Goal: Task Accomplishment & Management: Manage account settings

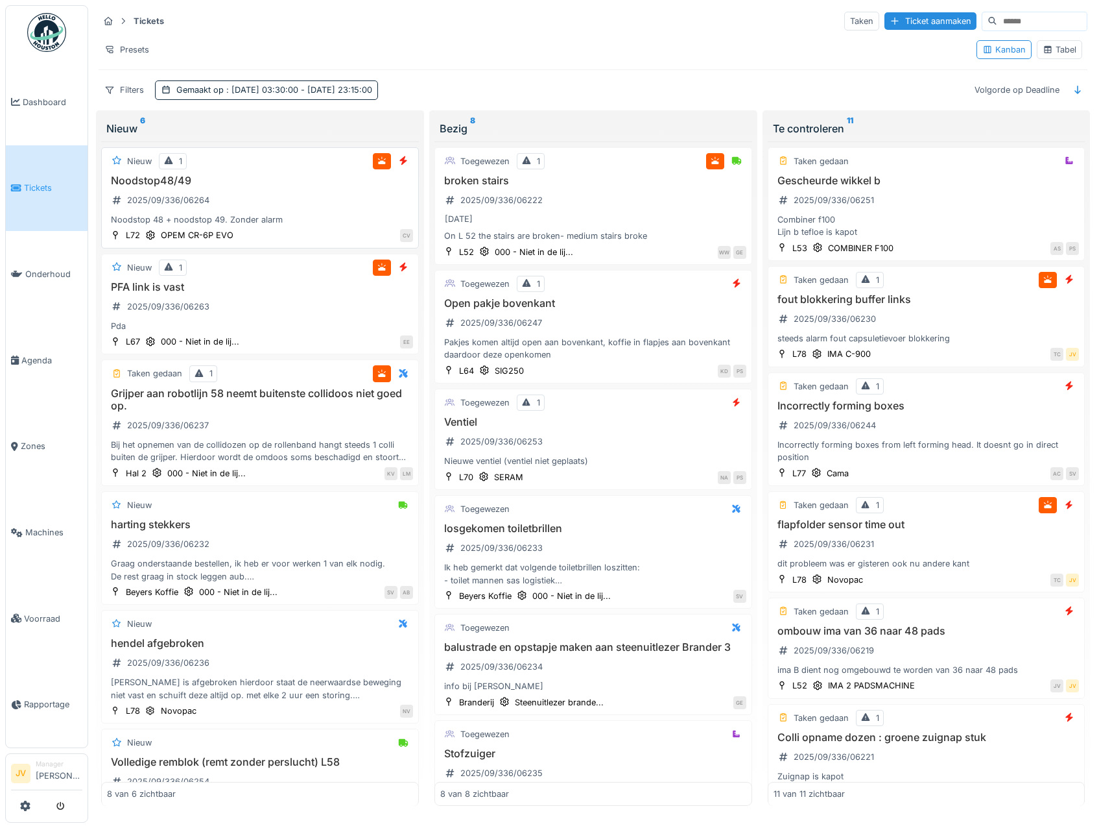
click at [304, 196] on div "Noodstop48/49 2025/09/336/06264 Noodstop 48 + noodstop 49. Zonder alarm" at bounding box center [260, 200] width 306 height 52
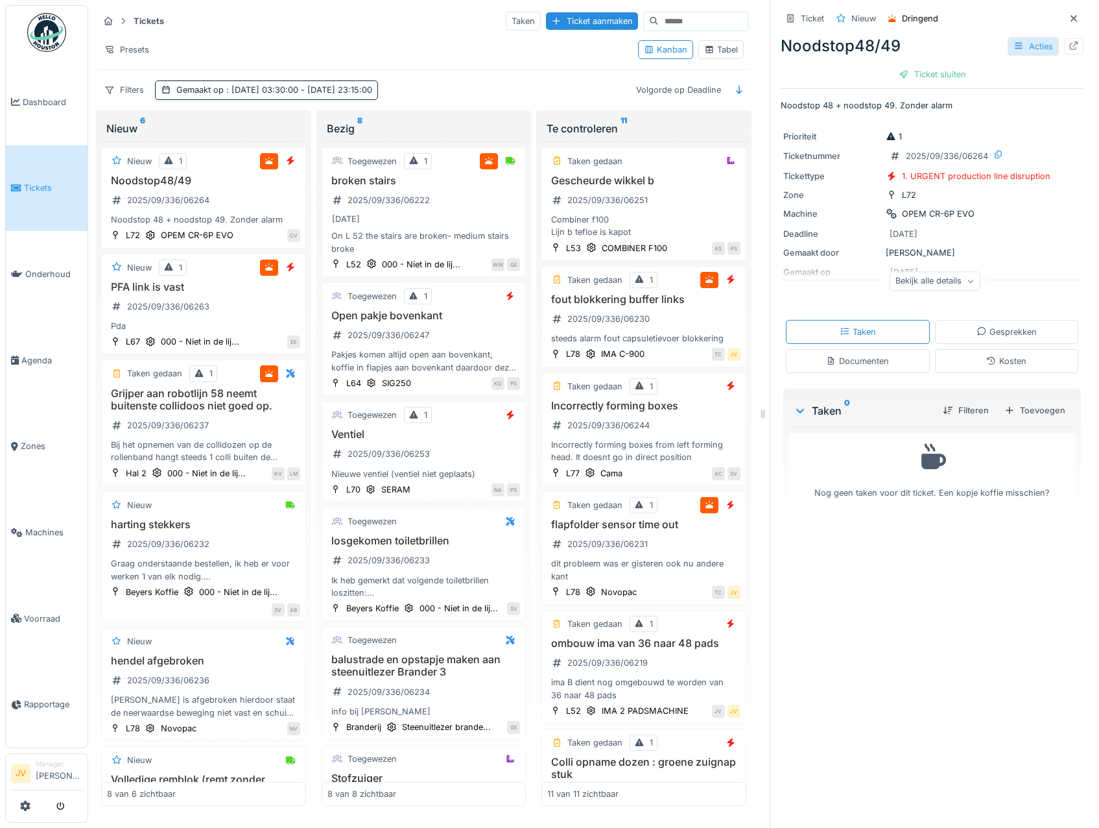
click at [1015, 43] on div "Acties" at bounding box center [1033, 46] width 51 height 19
click at [955, 82] on div "Bewerken" at bounding box center [950, 75] width 152 height 19
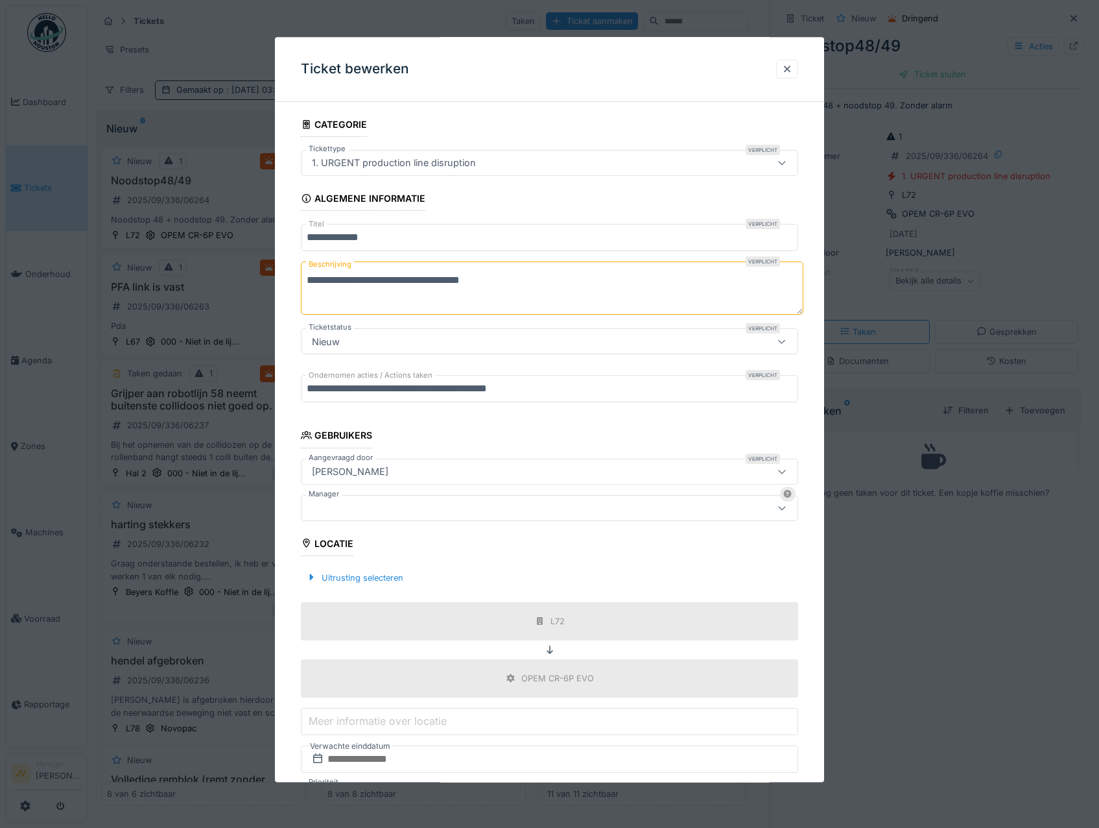
click at [372, 501] on div at bounding box center [520, 508] width 427 height 14
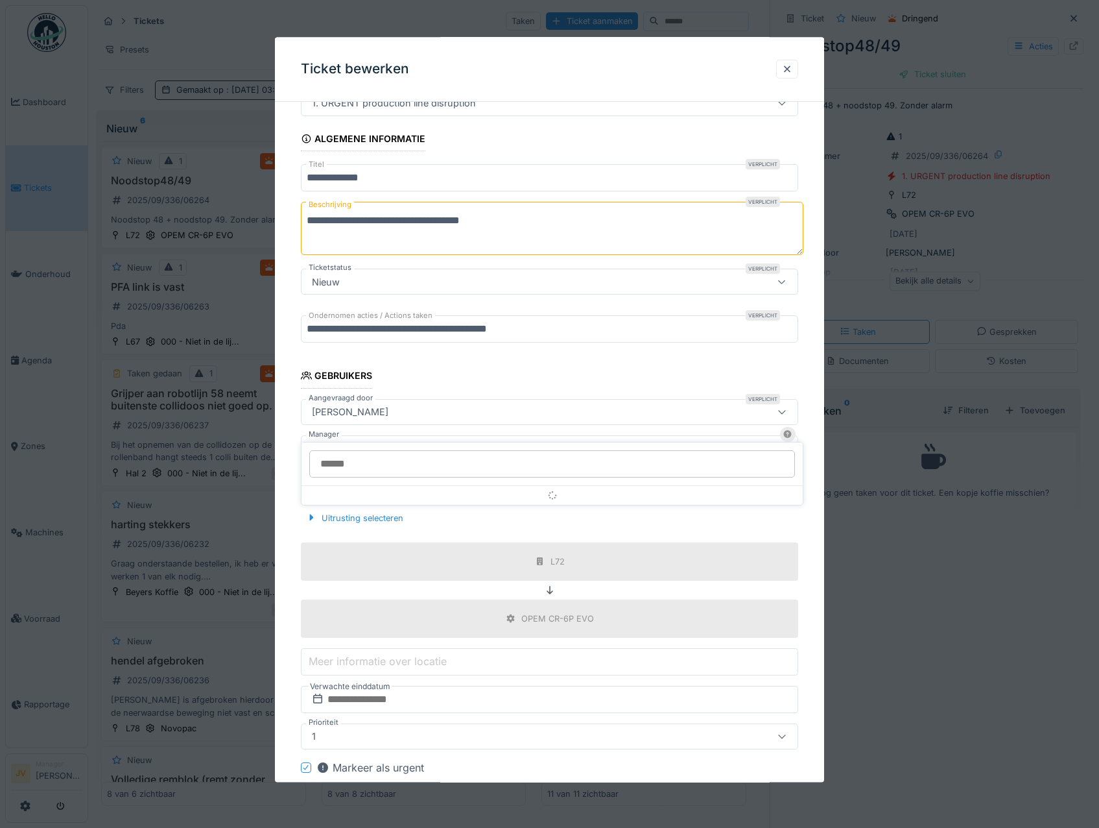
scroll to position [98, 0]
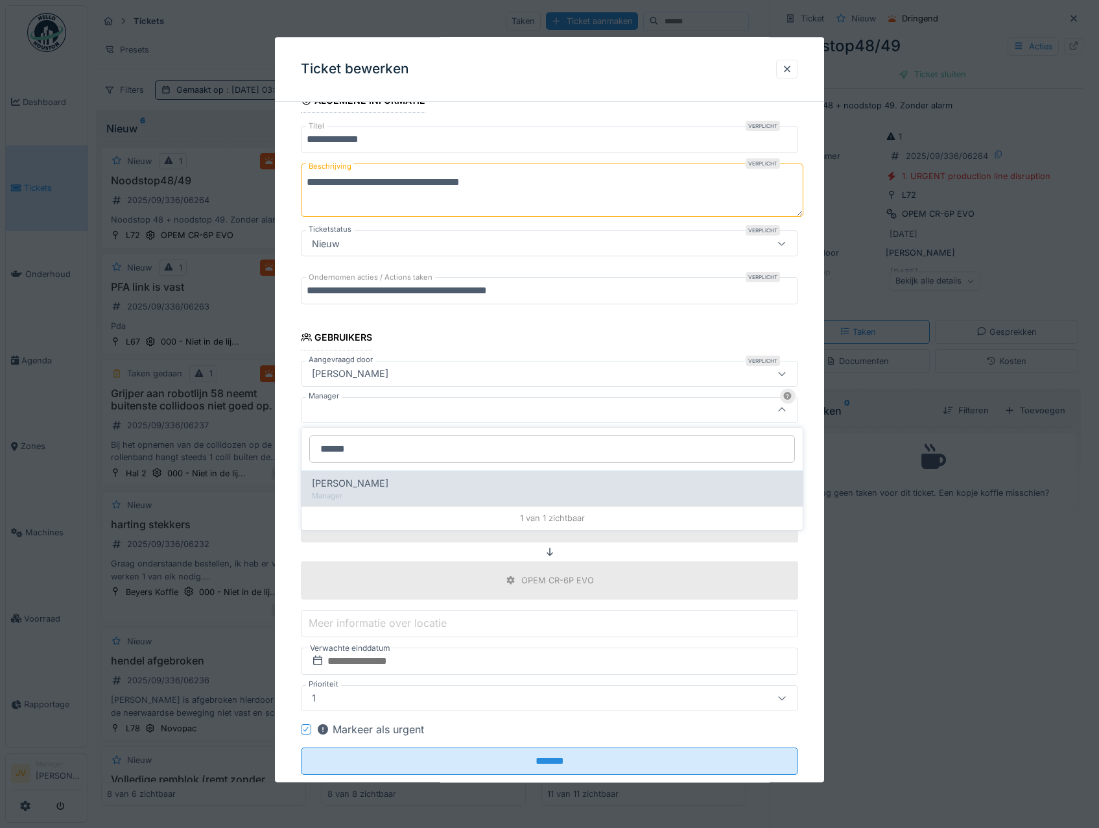
type input "******"
click at [395, 489] on div "[PERSON_NAME]" at bounding box center [552, 483] width 481 height 14
type input "****"
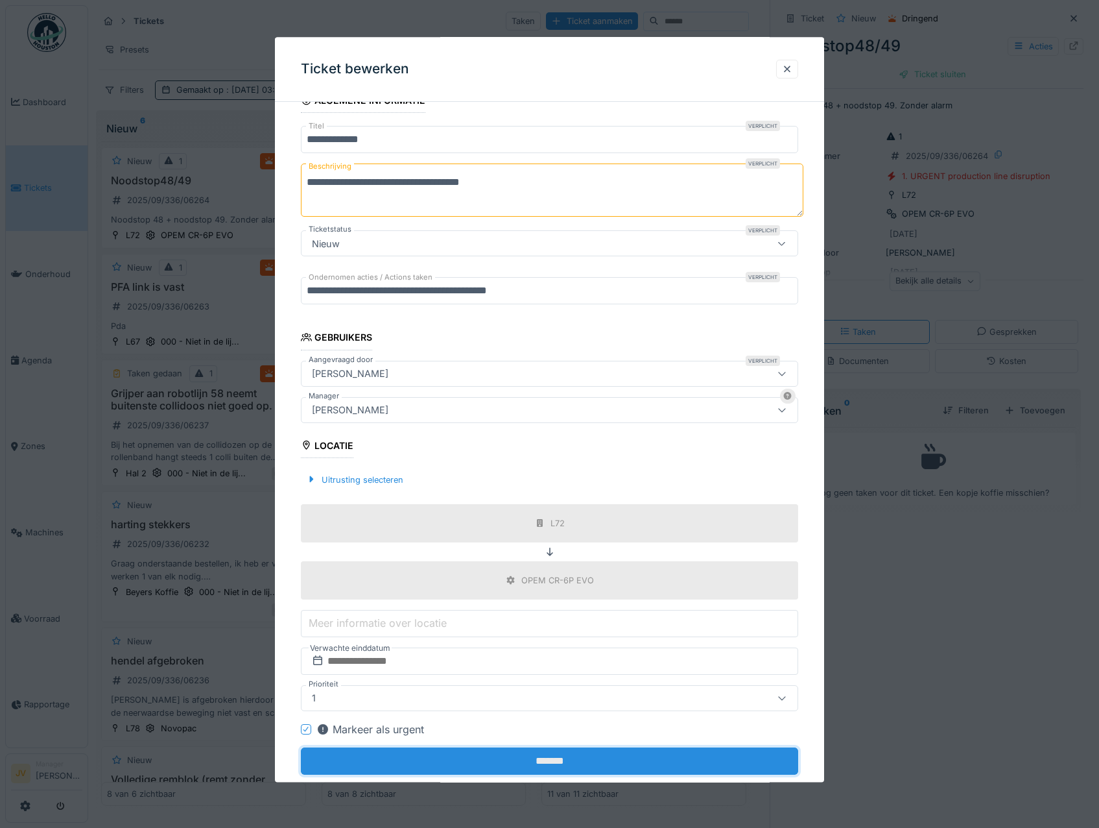
click at [543, 761] on input "*******" at bounding box center [550, 760] width 498 height 27
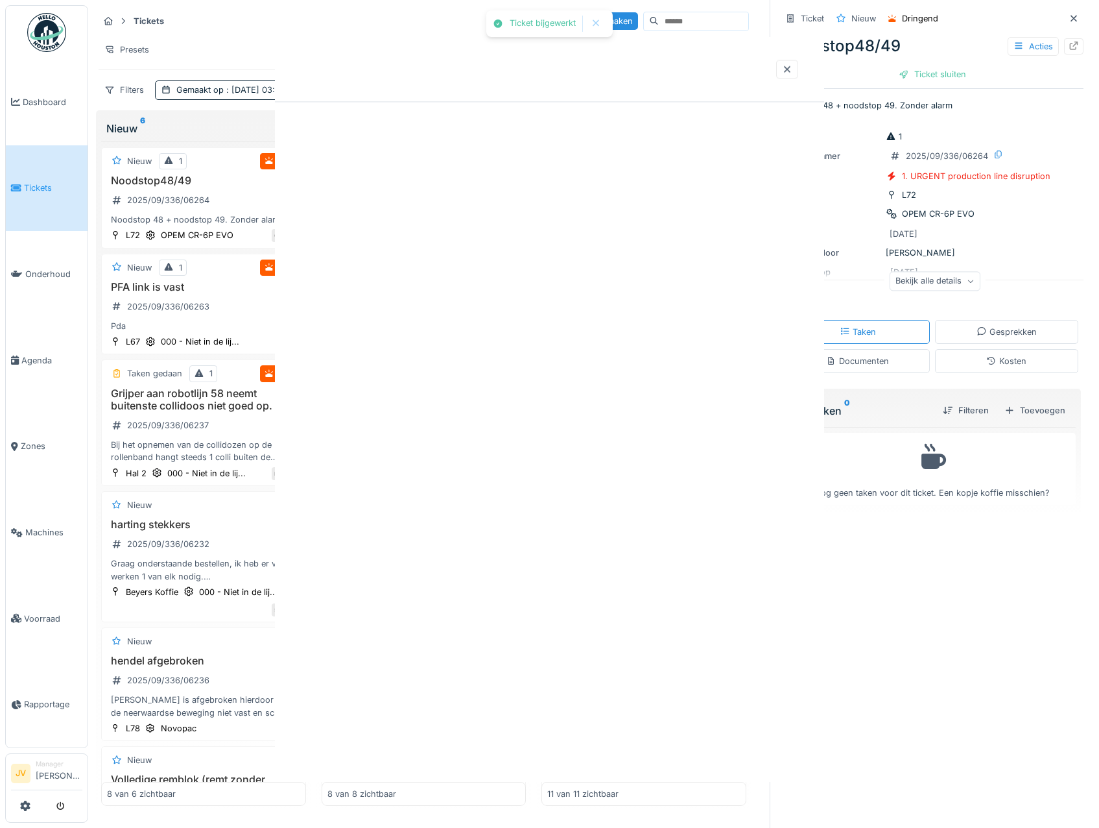
scroll to position [0, 0]
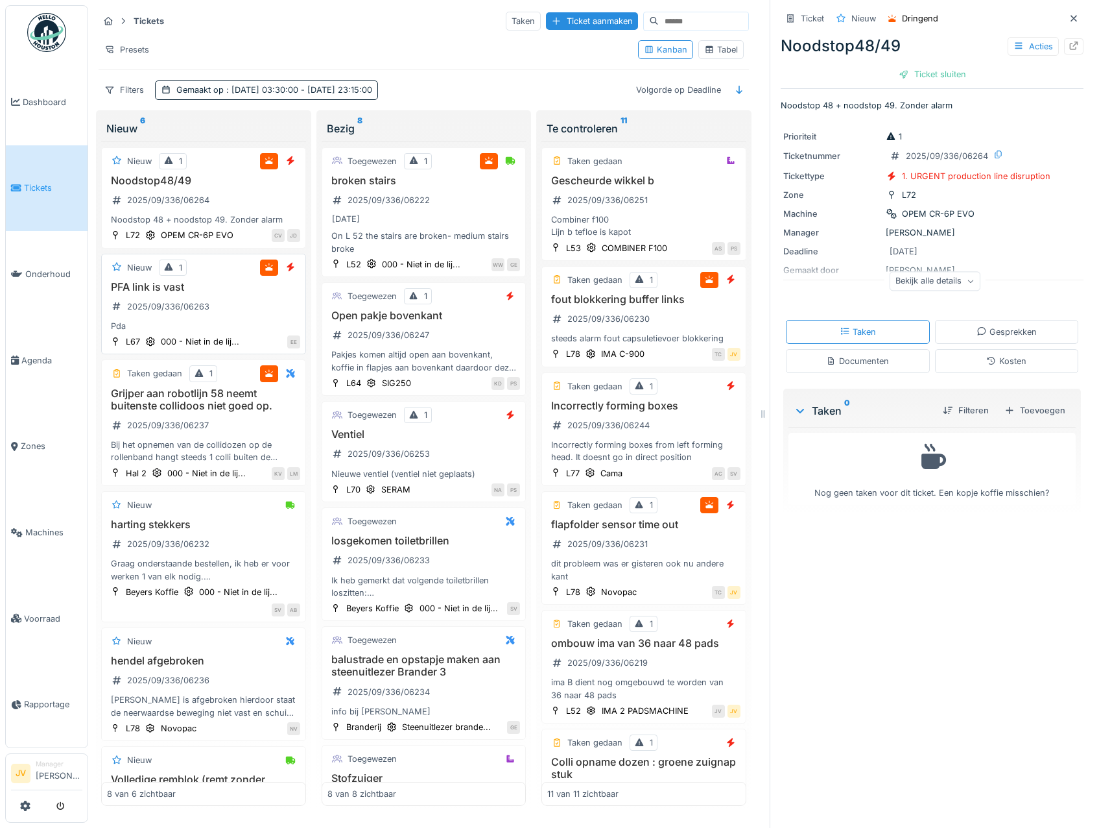
click at [232, 301] on div "PFA link is vast 2025/09/336/06263 Pda" at bounding box center [203, 307] width 193 height 52
click at [1014, 44] on icon at bounding box center [1019, 46] width 10 height 8
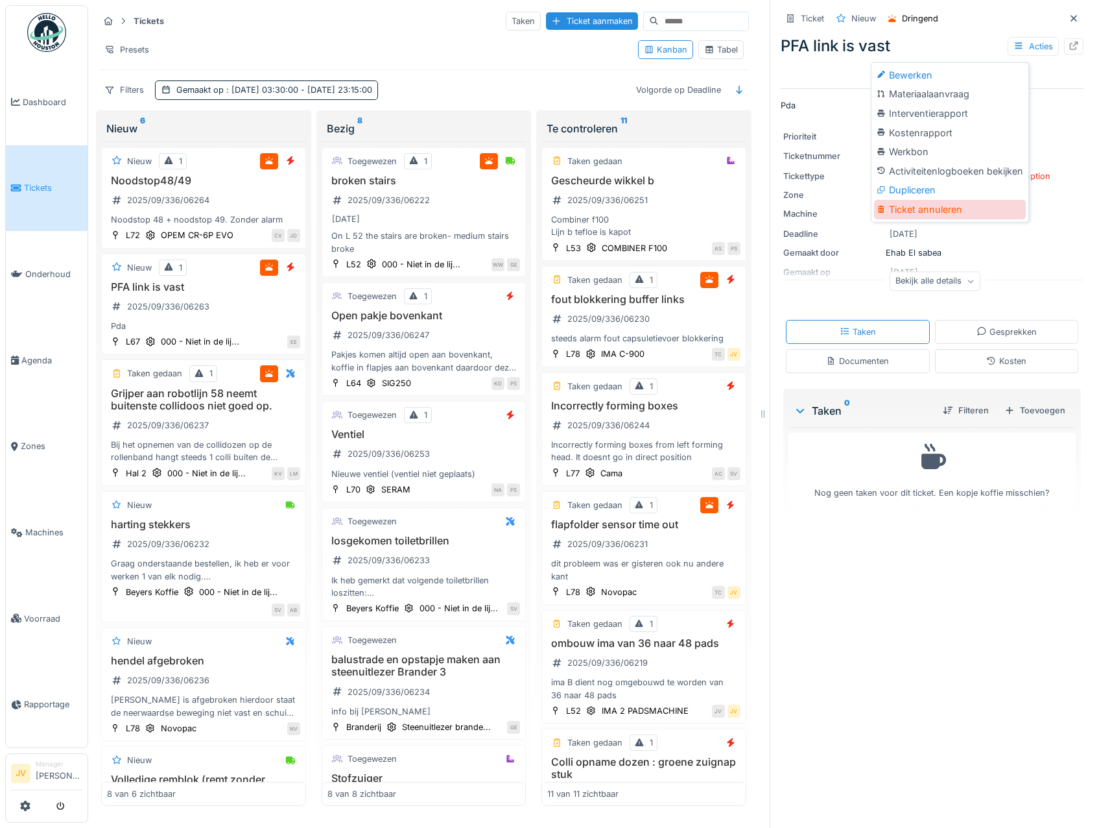
click at [942, 213] on div "Ticket annuleren" at bounding box center [950, 209] width 152 height 19
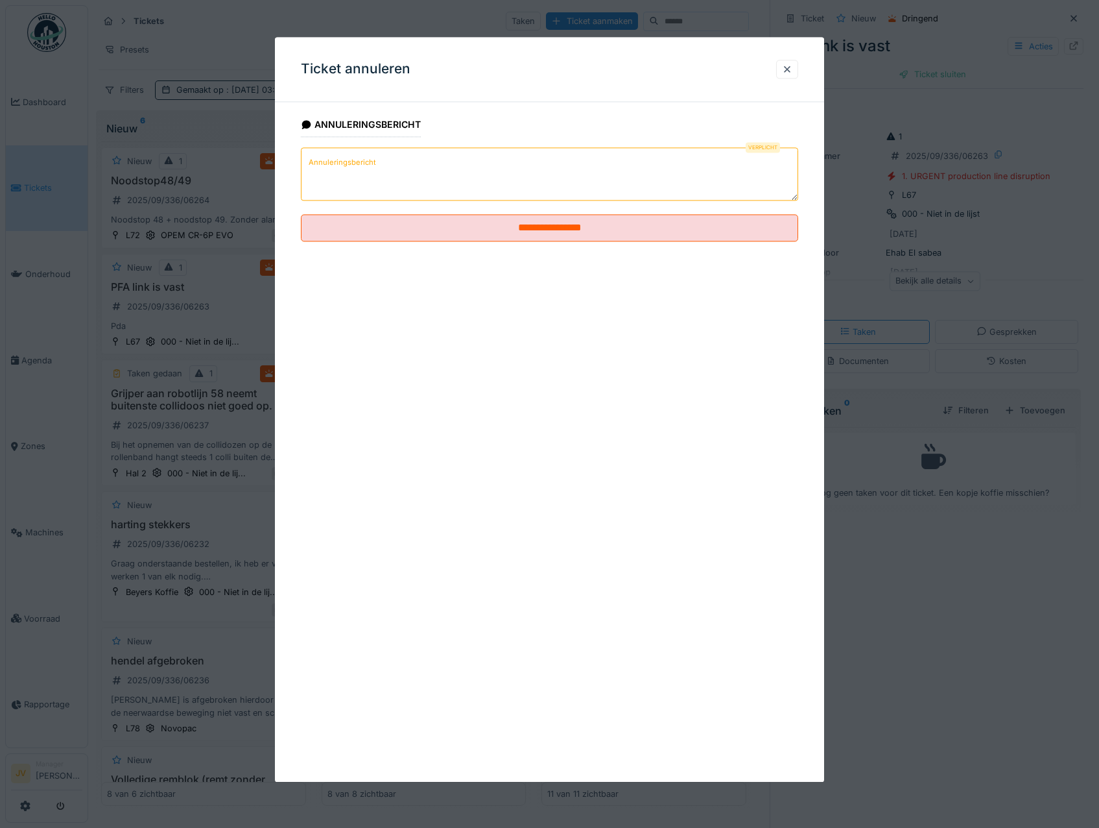
click at [364, 173] on textarea "Annuleringsbericht" at bounding box center [550, 174] width 498 height 53
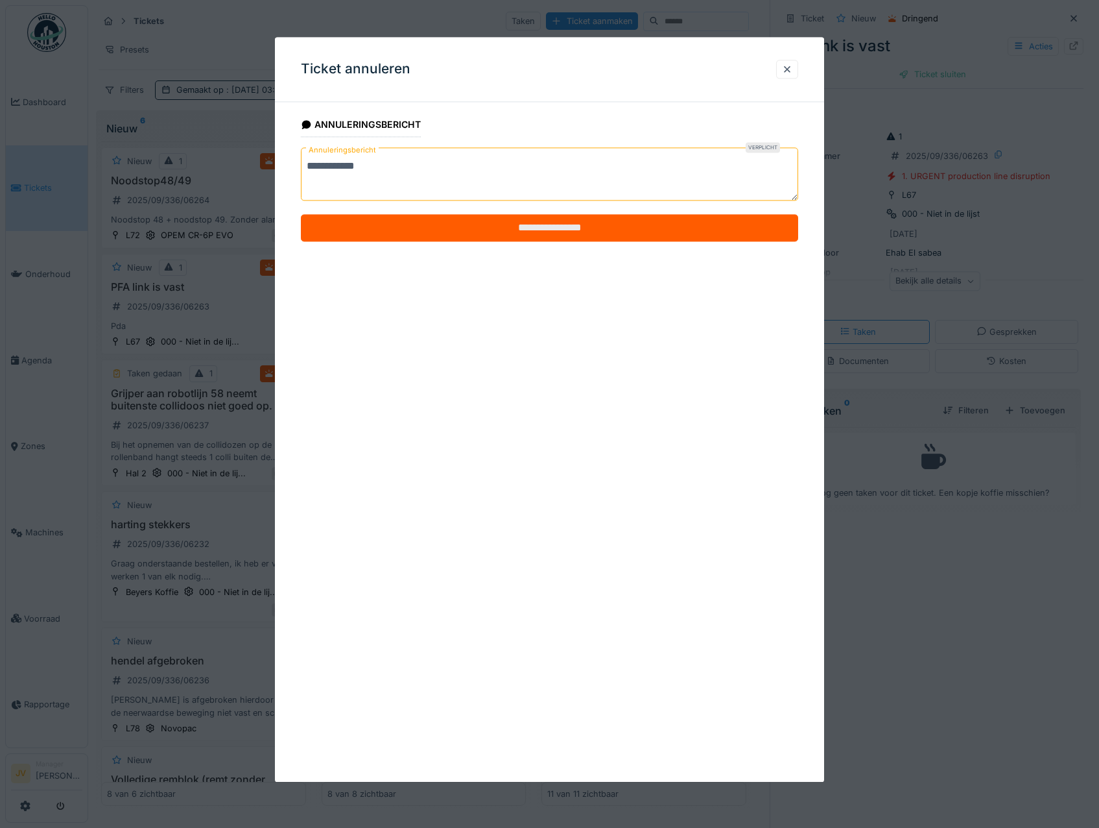
type textarea "**********"
click at [549, 236] on input "**********" at bounding box center [550, 228] width 498 height 27
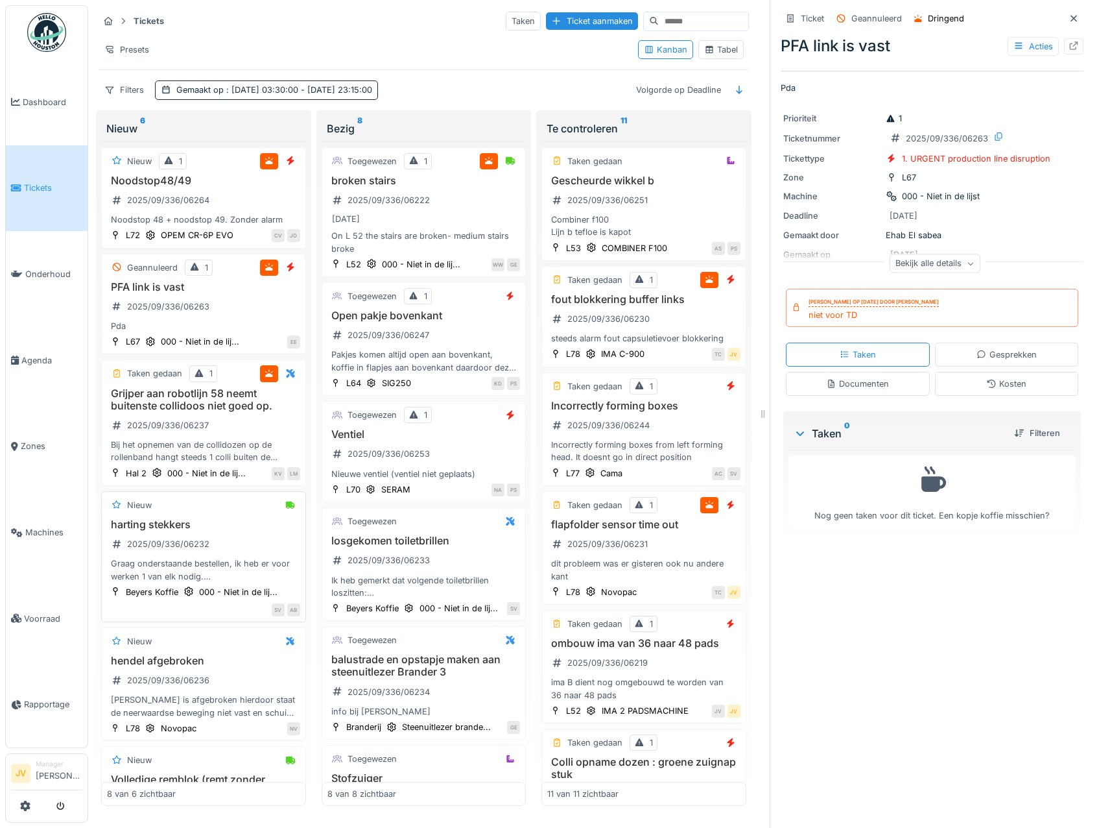
scroll to position [65, 0]
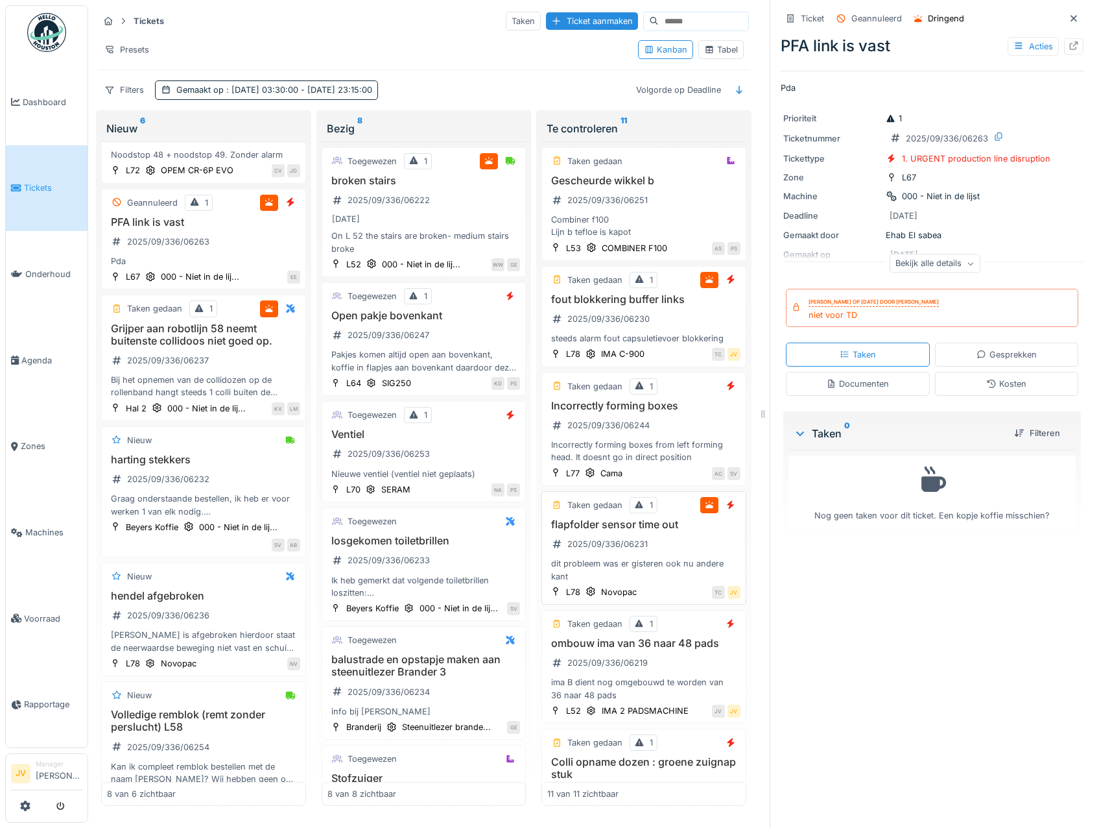
click at [675, 553] on div "flapfolder sensor time out 2025/09/336/06231 dit probleem was er gisteren ook n…" at bounding box center [643, 550] width 193 height 64
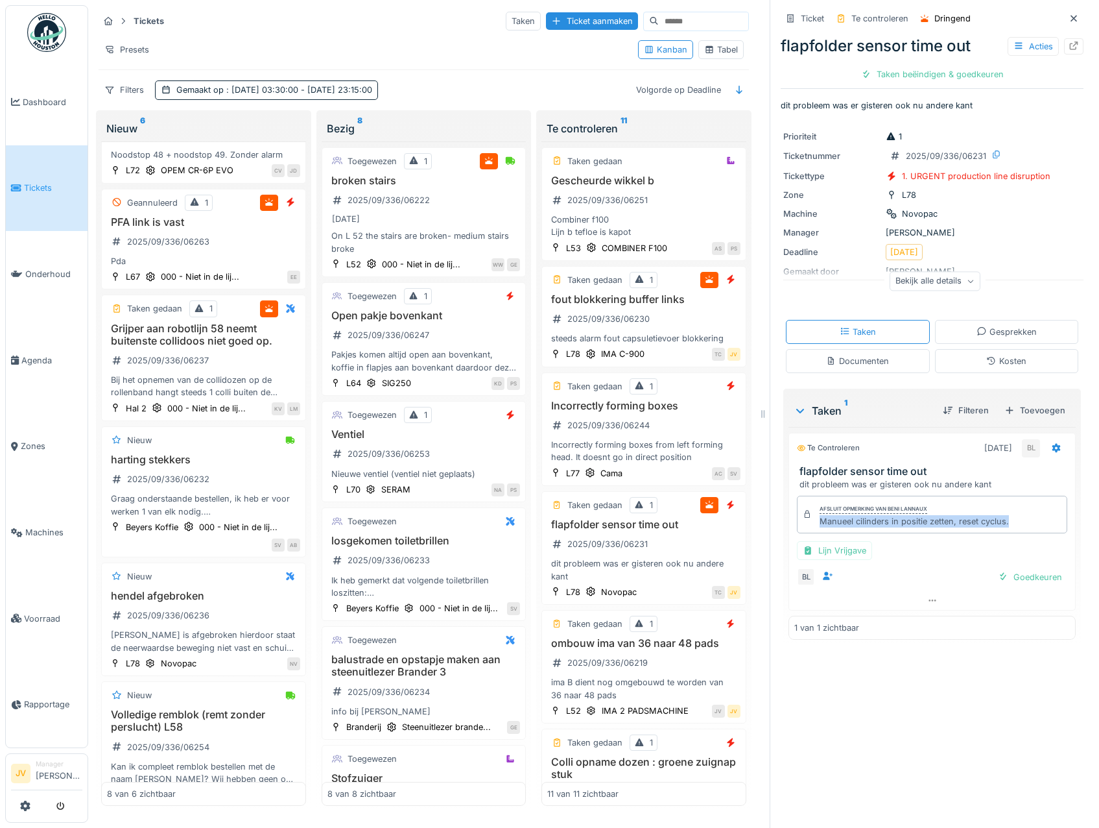
drag, startPoint x: 806, startPoint y: 527, endPoint x: 1024, endPoint y: 527, distance: 217.9
click at [1024, 527] on div "Afsluit opmerking van Beni Lannaux Manueel cilinders in positie zetten, reset c…" at bounding box center [932, 515] width 270 height 38
drag, startPoint x: 1024, startPoint y: 527, endPoint x: 928, endPoint y: 522, distance: 96.1
copy div "Manueel cilinders in positie zetten, reset cyclus."
click at [1003, 577] on div "Goedkeuren" at bounding box center [1030, 577] width 75 height 18
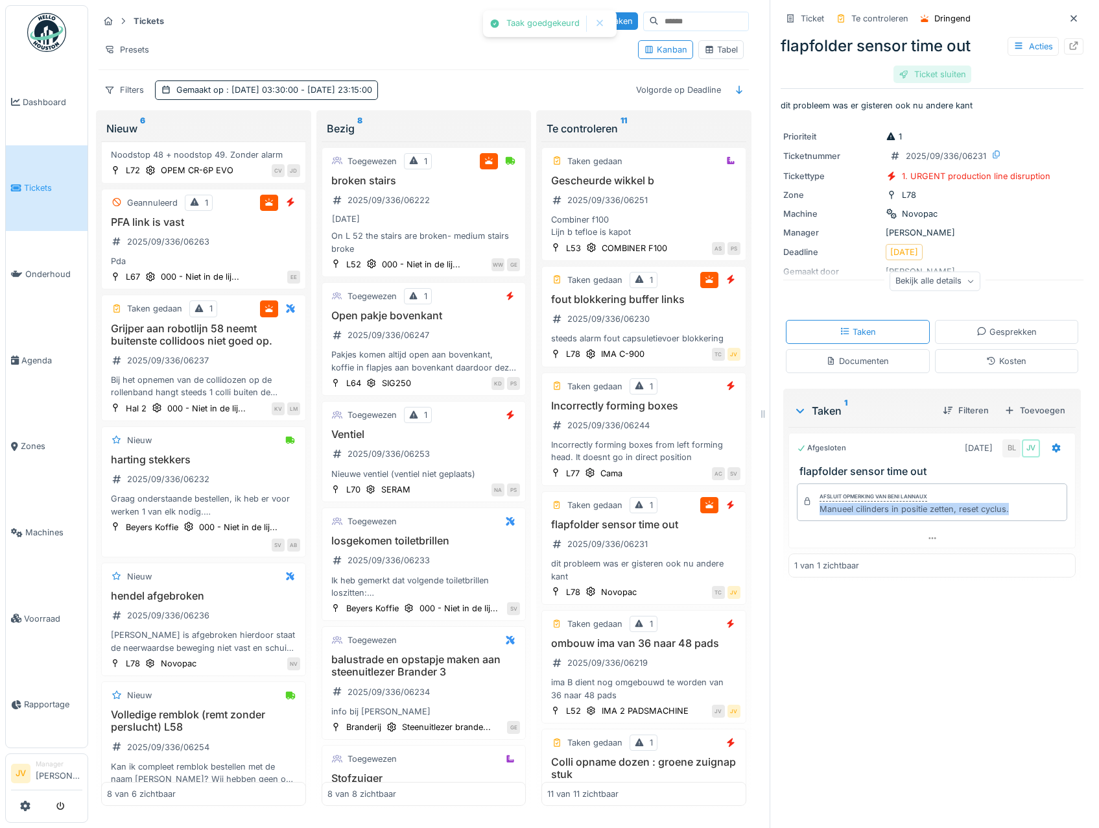
click at [903, 74] on div "Ticket sluiten" at bounding box center [933, 75] width 78 height 18
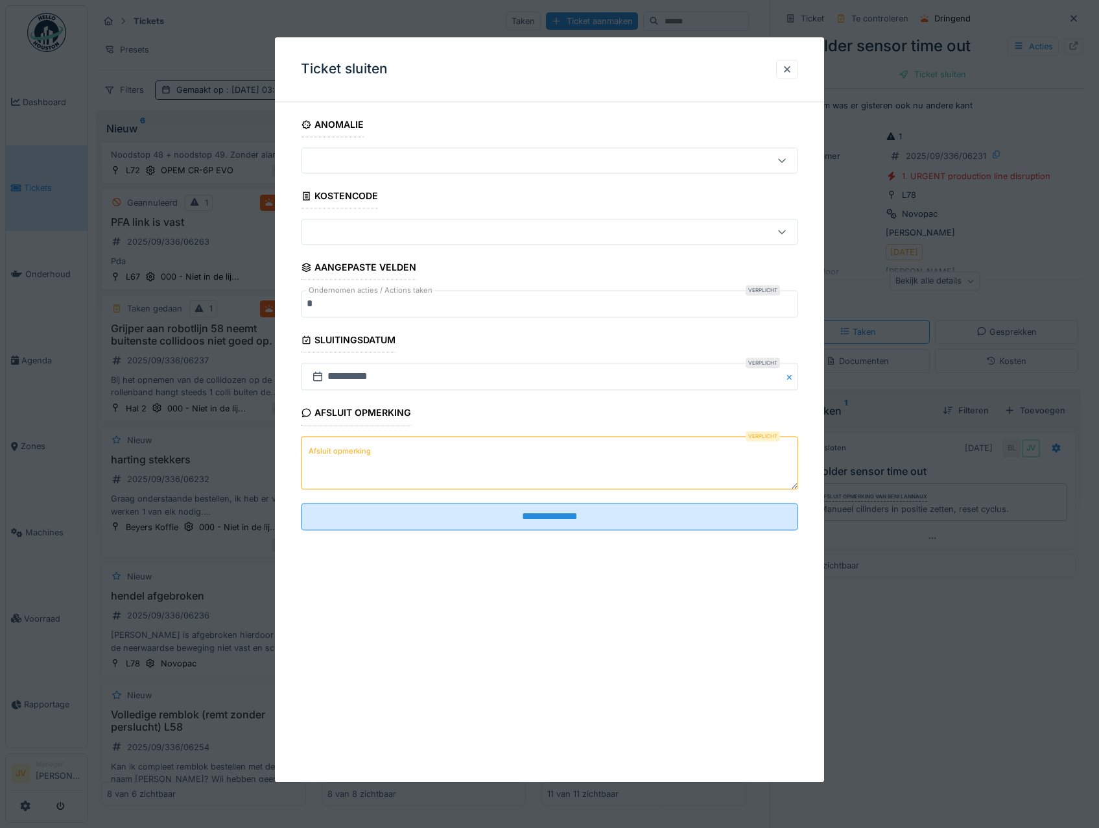
paste textarea "**********"
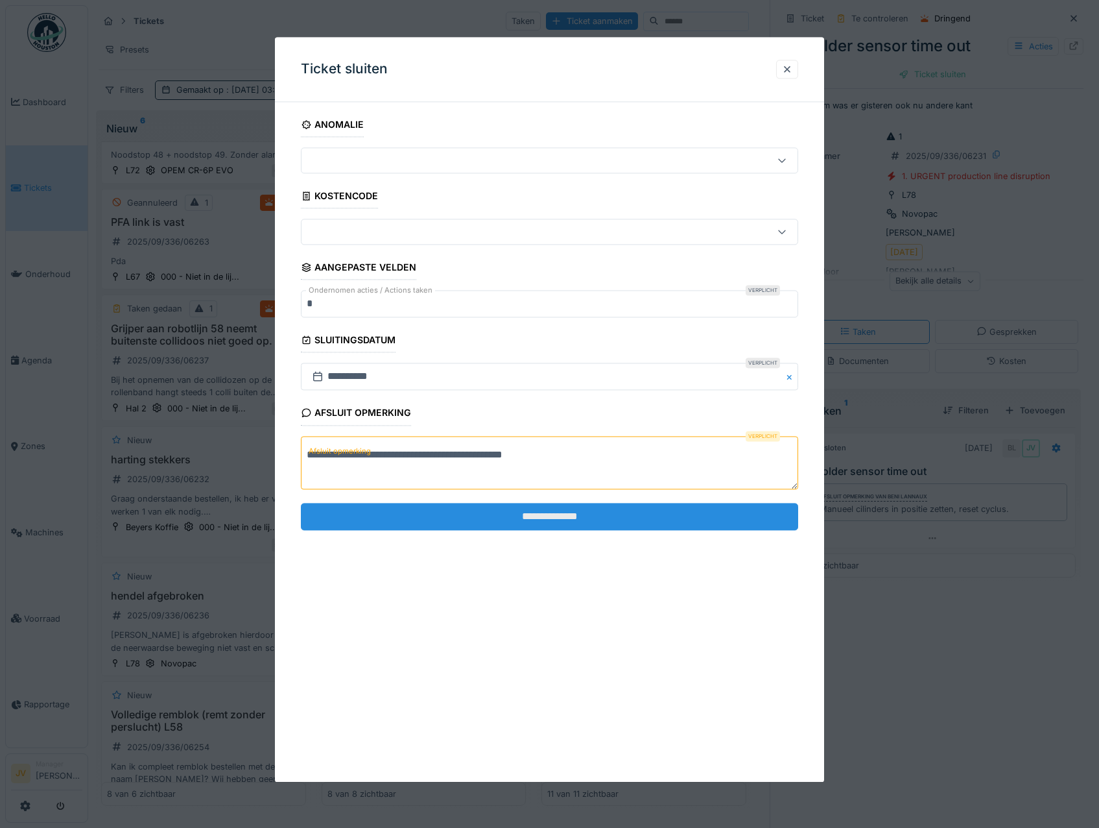
type textarea "**********"
click at [549, 518] on input "**********" at bounding box center [550, 516] width 498 height 27
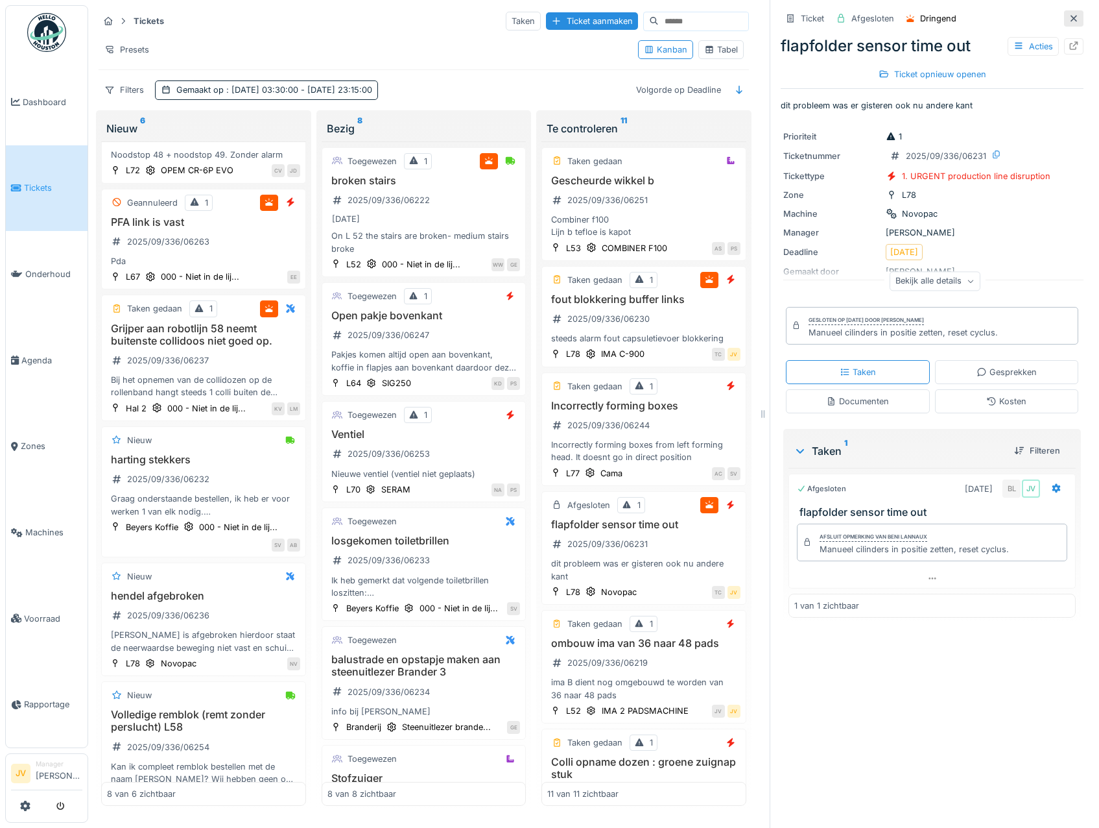
click at [1069, 23] on div at bounding box center [1074, 18] width 10 height 12
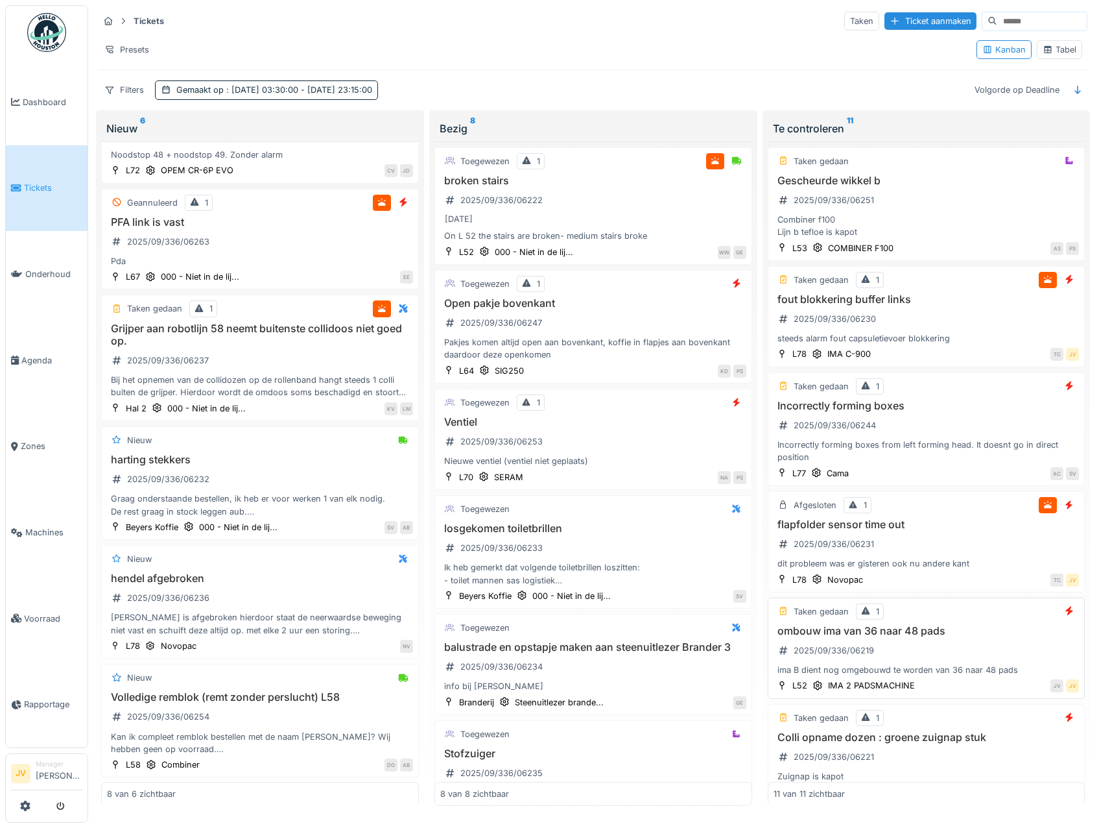
click at [1016, 652] on div "ombouw ima van 36 naar 48 pads 2025/09/336/06219 ima B dient nog omgebouwd te w…" at bounding box center [927, 651] width 306 height 52
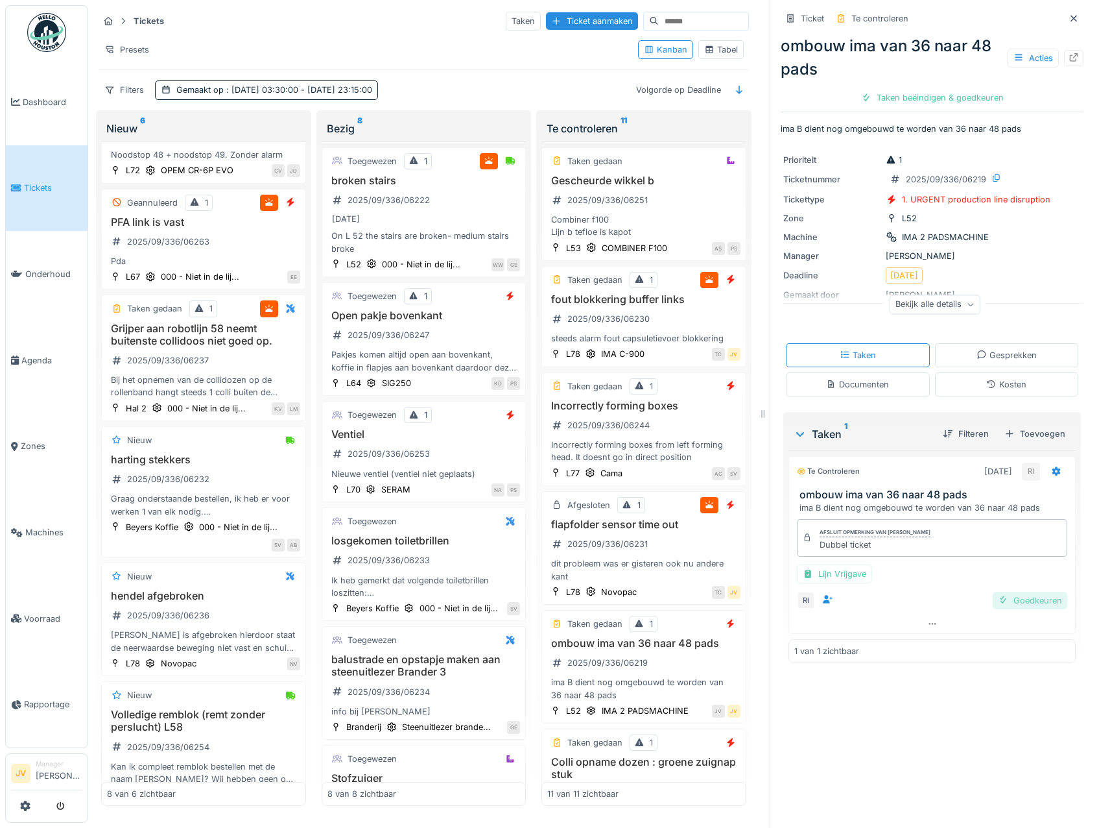
click at [1007, 606] on div "Goedkeuren" at bounding box center [1030, 601] width 75 height 18
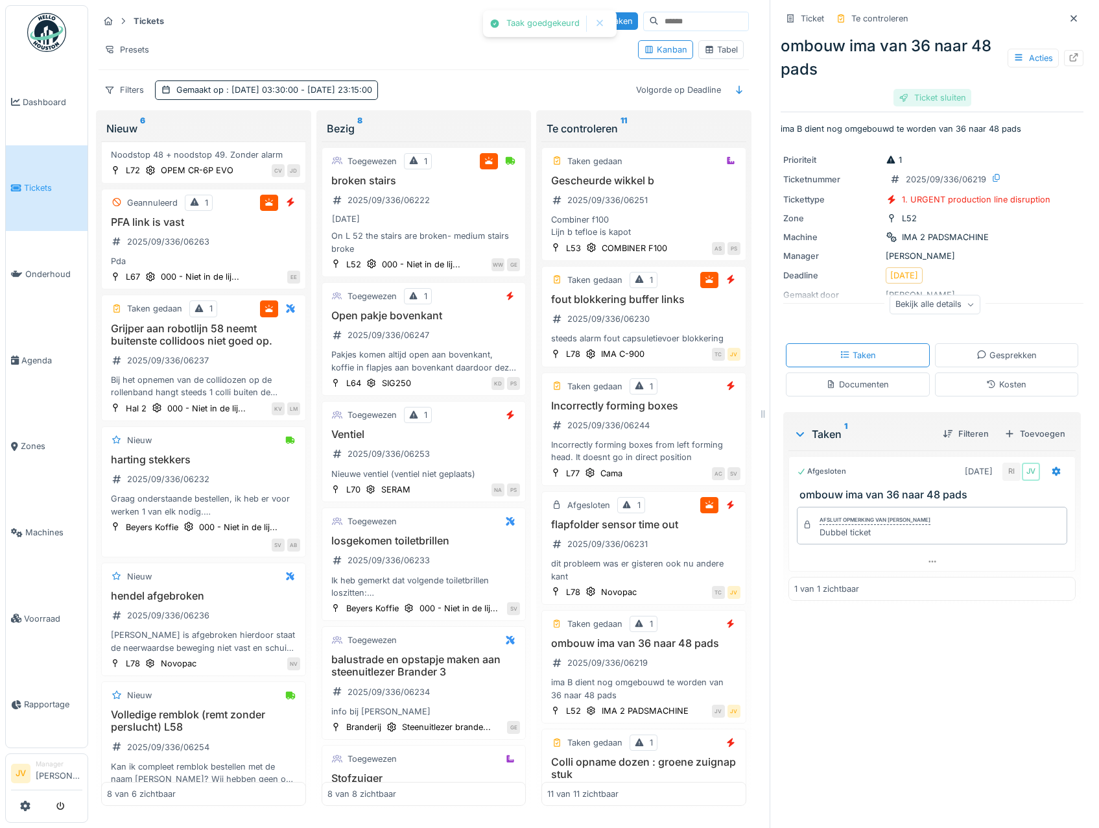
click at [926, 103] on div "Ticket sluiten" at bounding box center [933, 98] width 78 height 18
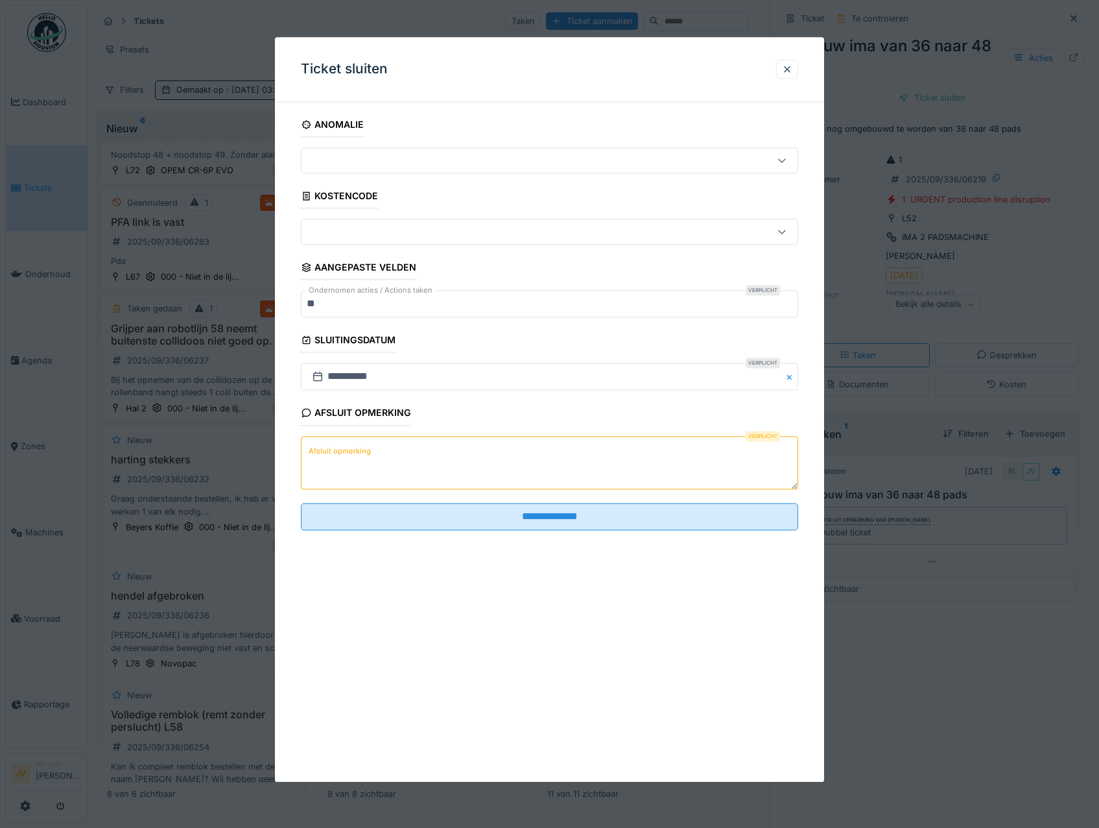
click at [365, 454] on label "Afsluit opmerking" at bounding box center [339, 451] width 67 height 16
click at [365, 454] on textarea "Afsluit opmerking" at bounding box center [550, 462] width 498 height 53
click at [363, 454] on label "Afsluit opmerking" at bounding box center [339, 451] width 67 height 16
click at [363, 454] on textarea "Afsluit opmerking" at bounding box center [550, 462] width 498 height 53
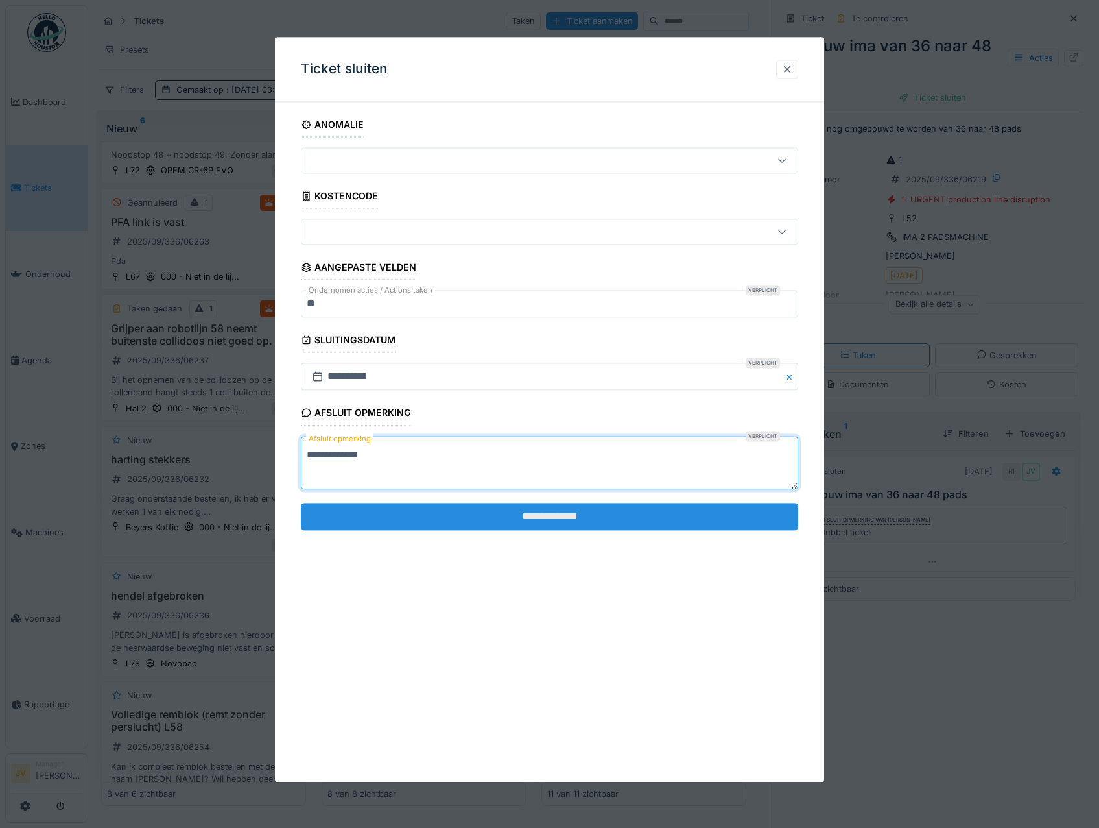
type textarea "**********"
click at [529, 510] on input "**********" at bounding box center [550, 516] width 498 height 27
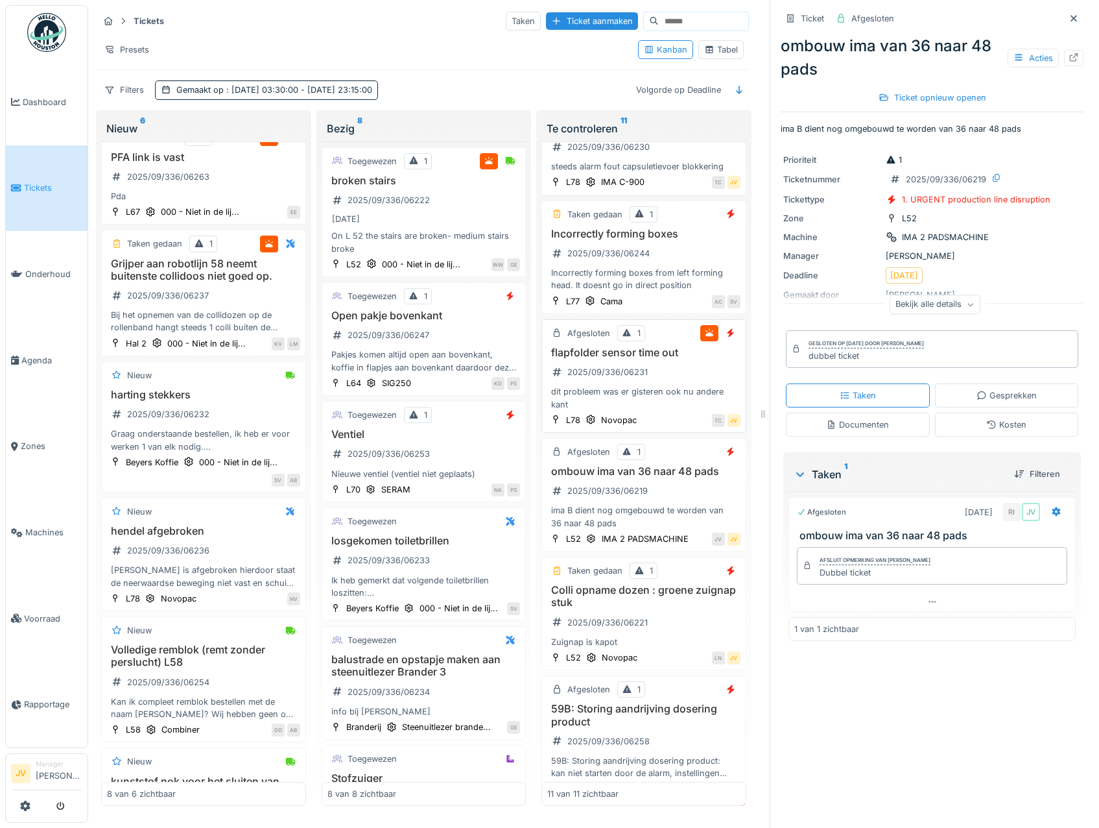
scroll to position [195, 0]
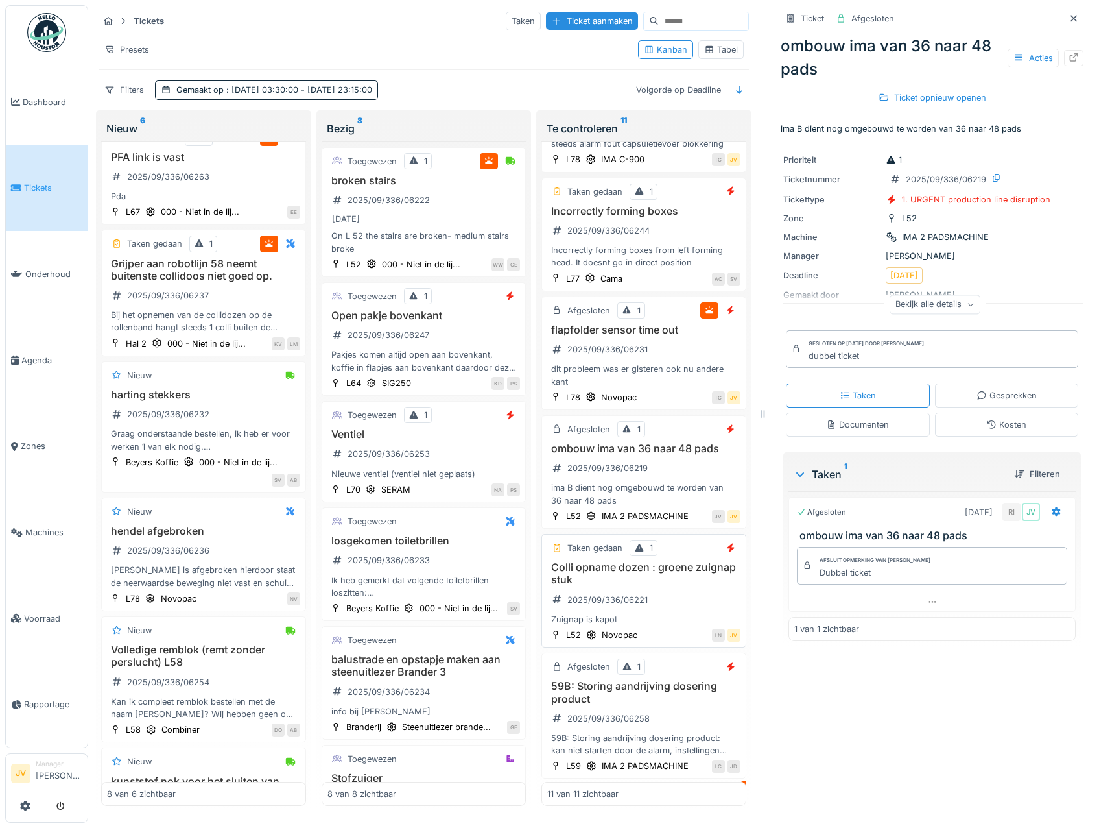
click at [665, 599] on div "Colli opname dozen : groene zuignap stuk 2025/09/336/06221 Zuignap is kapot" at bounding box center [643, 593] width 193 height 64
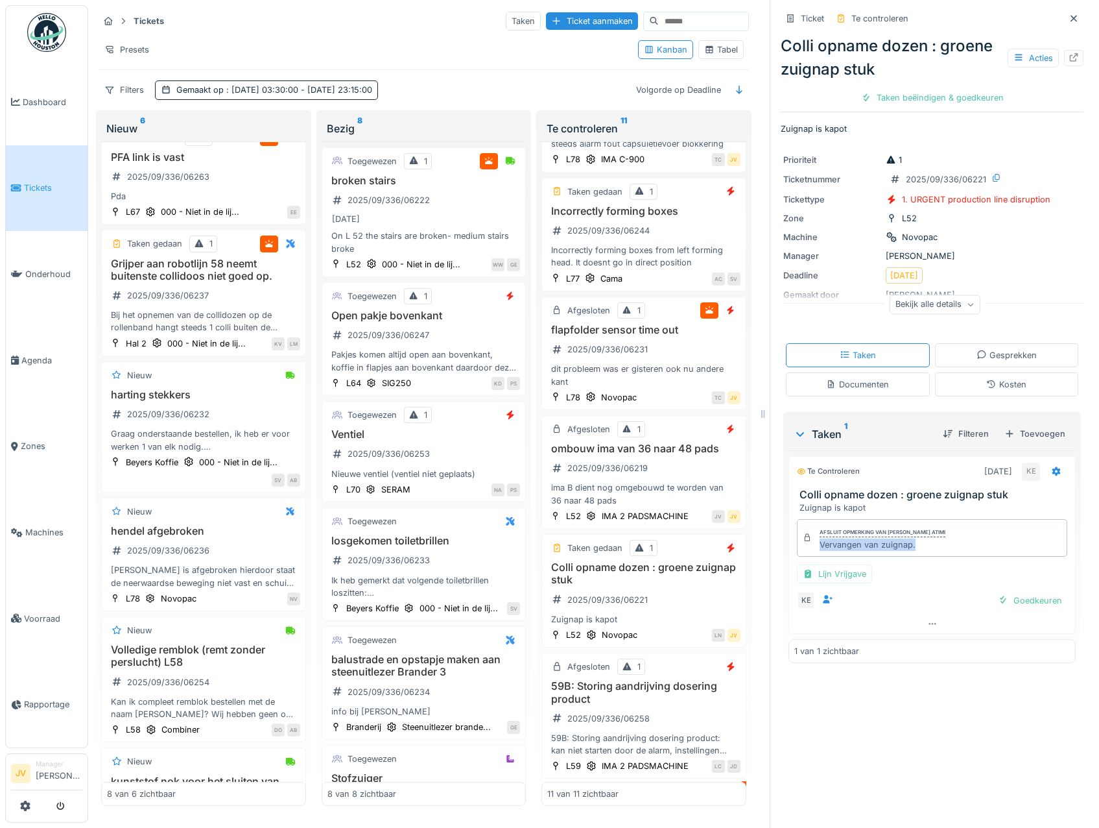
drag, startPoint x: 805, startPoint y: 549, endPoint x: 918, endPoint y: 556, distance: 113.7
click at [918, 556] on div "Afsluit opmerking van [PERSON_NAME] atimi Vervangen van zuignap." at bounding box center [932, 538] width 270 height 38
drag, startPoint x: 918, startPoint y: 556, endPoint x: 894, endPoint y: 549, distance: 24.9
copy div "Vervangen van zuignap."
click at [994, 597] on div "Goedkeuren" at bounding box center [1030, 601] width 75 height 18
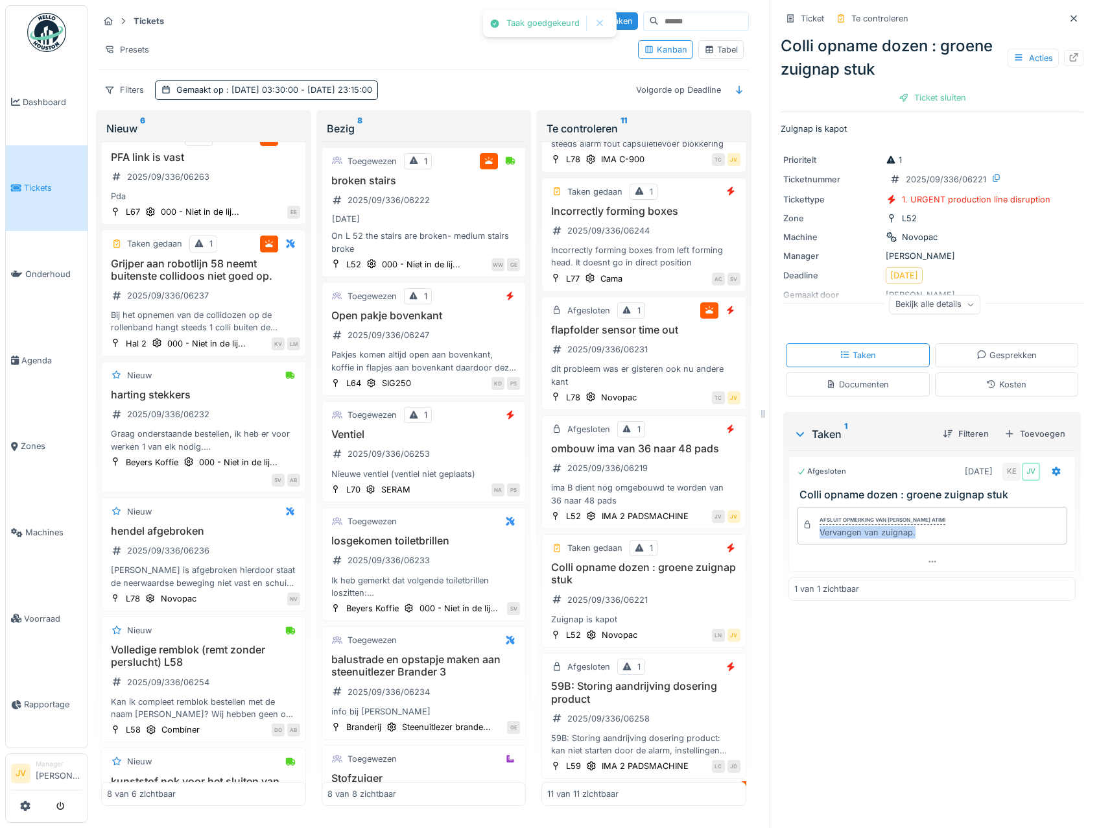
click at [898, 101] on div "Ticket sluiten" at bounding box center [933, 98] width 78 height 18
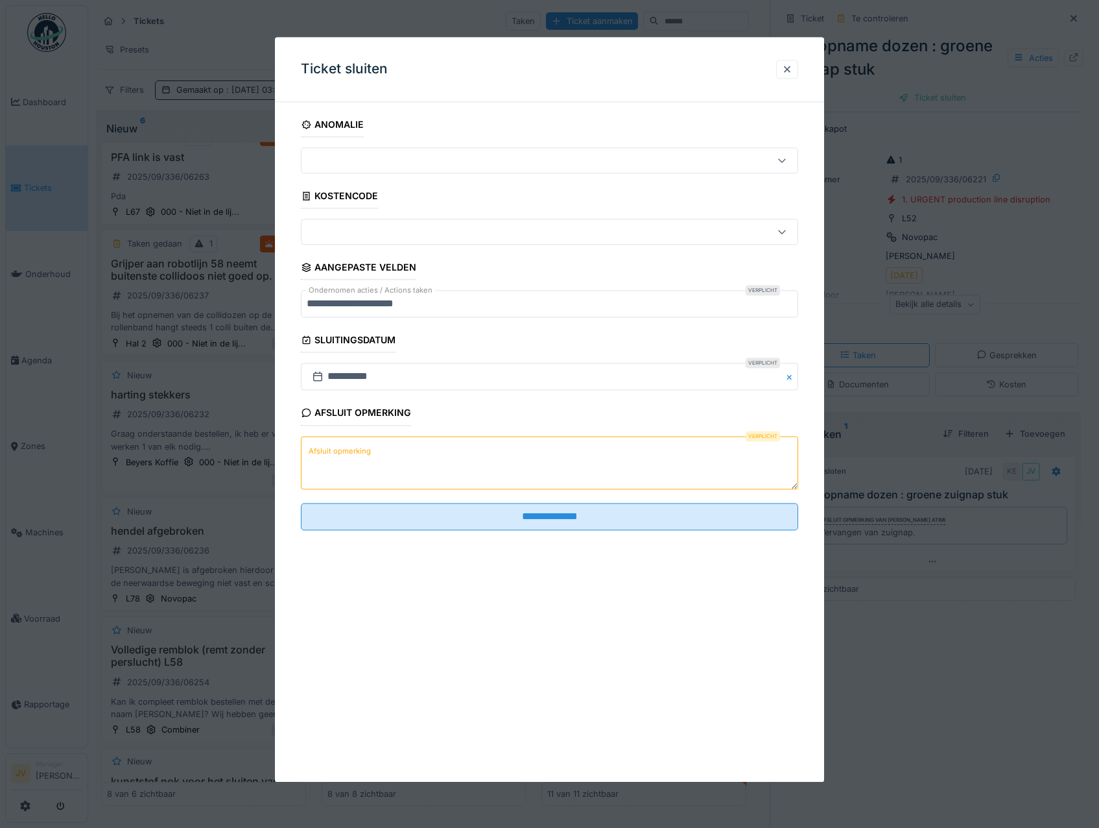
click at [309, 441] on textarea "Afsluit opmerking" at bounding box center [550, 462] width 498 height 53
paste textarea "**********"
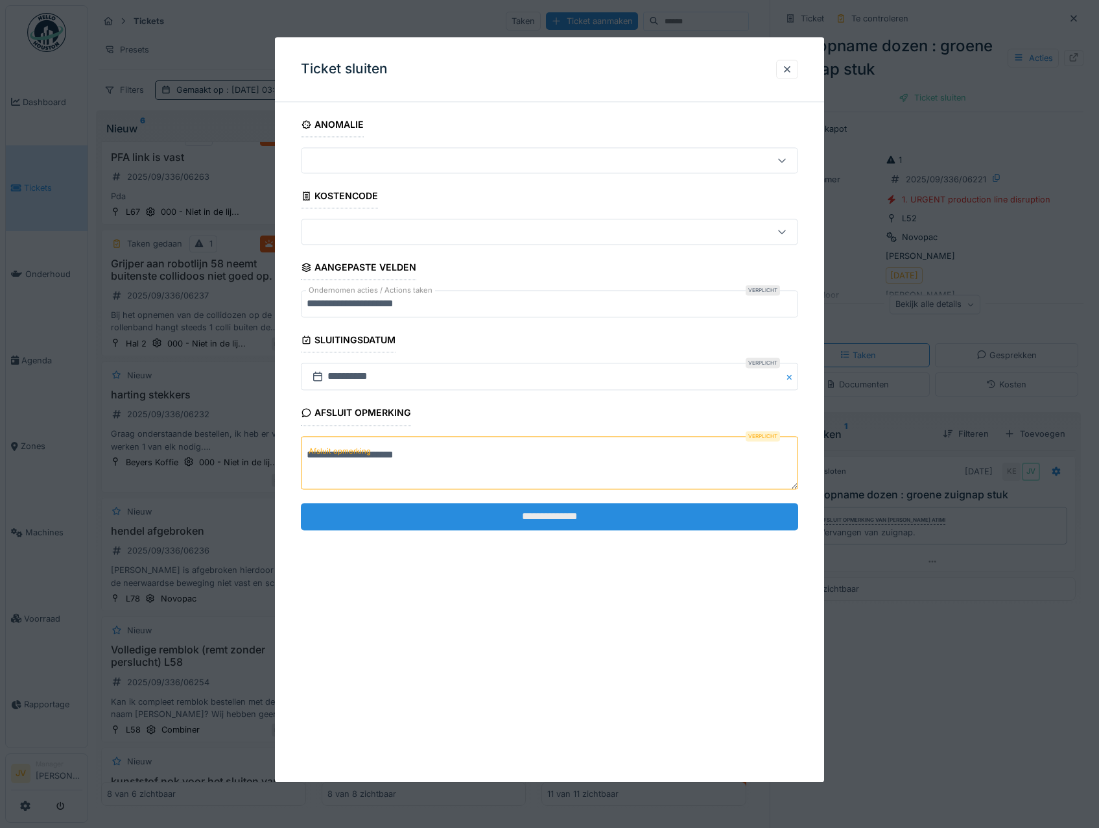
type textarea "**********"
click at [533, 516] on input "**********" at bounding box center [550, 516] width 498 height 27
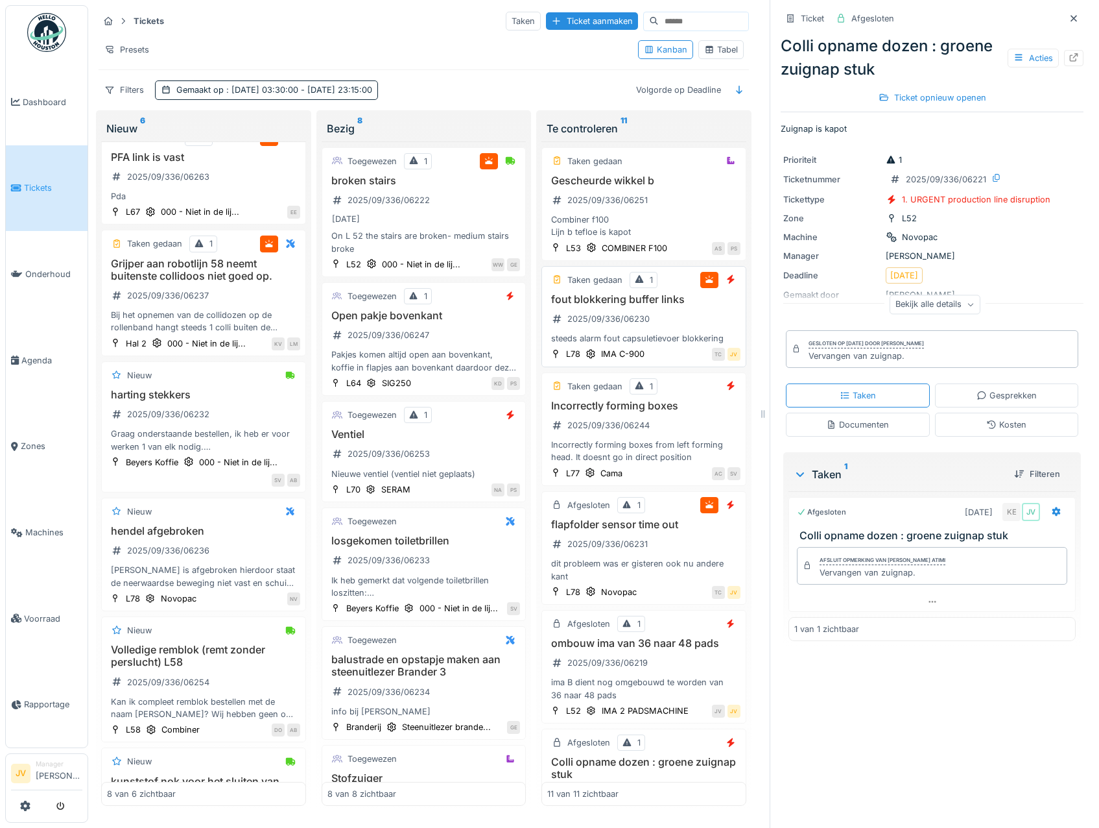
click at [686, 319] on div "fout blokkering buffer links 2025/09/336/06230 steeds alarm fout capsuletievoer…" at bounding box center [643, 319] width 193 height 52
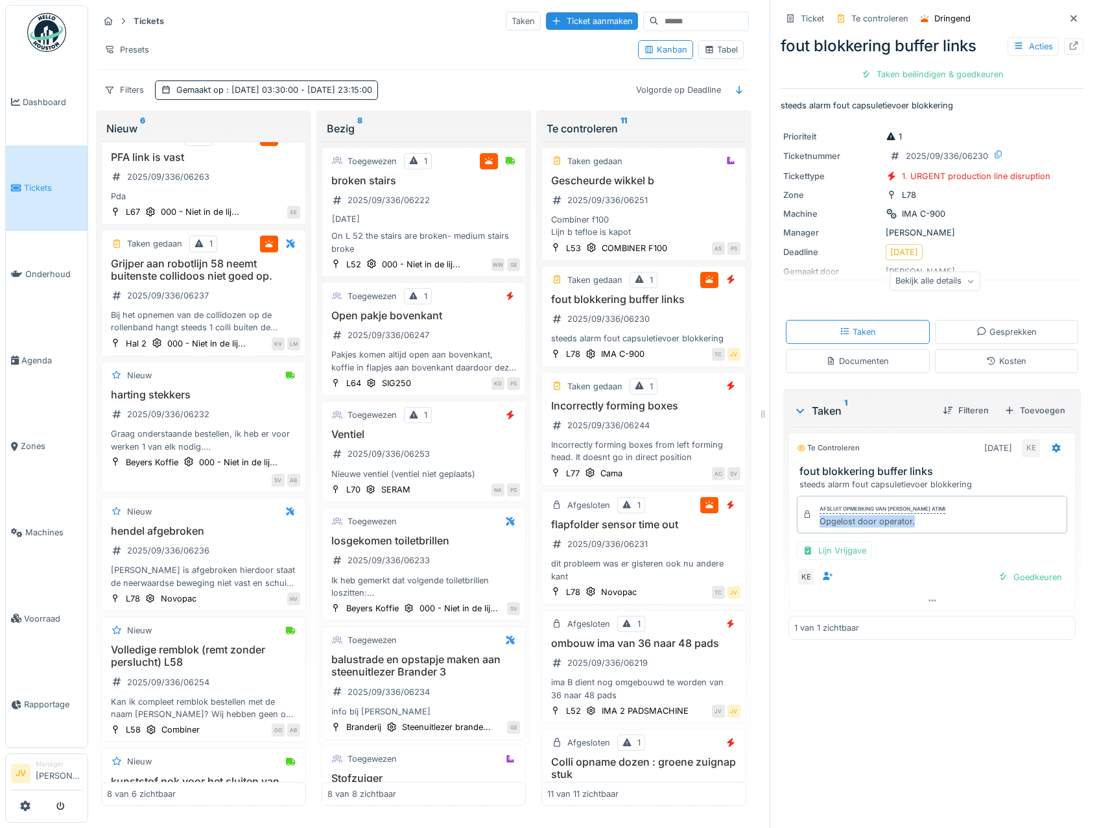
drag, startPoint x: 809, startPoint y: 523, endPoint x: 913, endPoint y: 525, distance: 103.1
click at [913, 525] on div "Afsluit opmerking van [PERSON_NAME] atimi Opgelost door operator." at bounding box center [932, 515] width 270 height 38
drag, startPoint x: 913, startPoint y: 525, endPoint x: 892, endPoint y: 521, distance: 21.1
copy div "Opgelost door operator."
click at [1005, 575] on div "Goedkeuren" at bounding box center [1030, 577] width 75 height 18
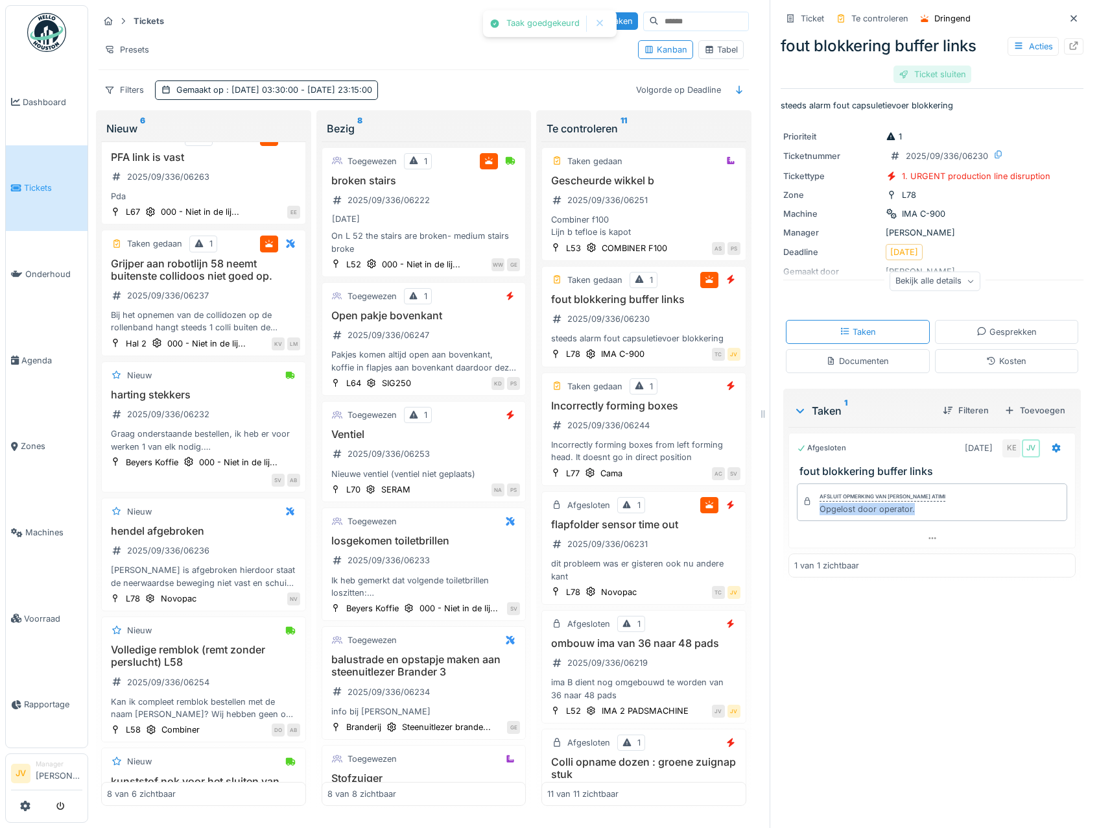
click at [920, 73] on div "Ticket sluiten" at bounding box center [933, 75] width 78 height 18
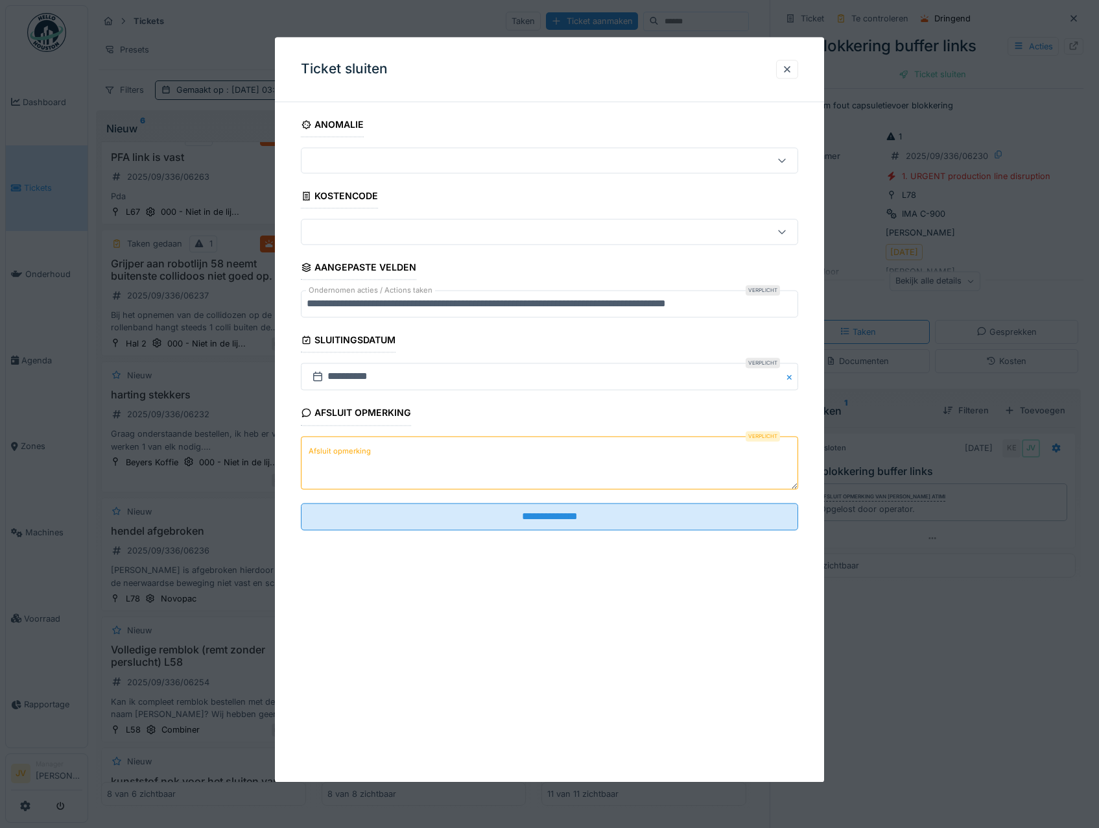
click at [310, 444] on label "Afsluit opmerking" at bounding box center [339, 451] width 67 height 16
click at [310, 444] on textarea "Afsluit opmerking" at bounding box center [550, 462] width 498 height 53
drag, startPoint x: 310, startPoint y: 444, endPoint x: 317, endPoint y: 431, distance: 13.9
drag, startPoint x: 317, startPoint y: 431, endPoint x: 304, endPoint y: 446, distance: 18.9
click at [304, 446] on textarea "Afsluit opmerking" at bounding box center [550, 462] width 498 height 53
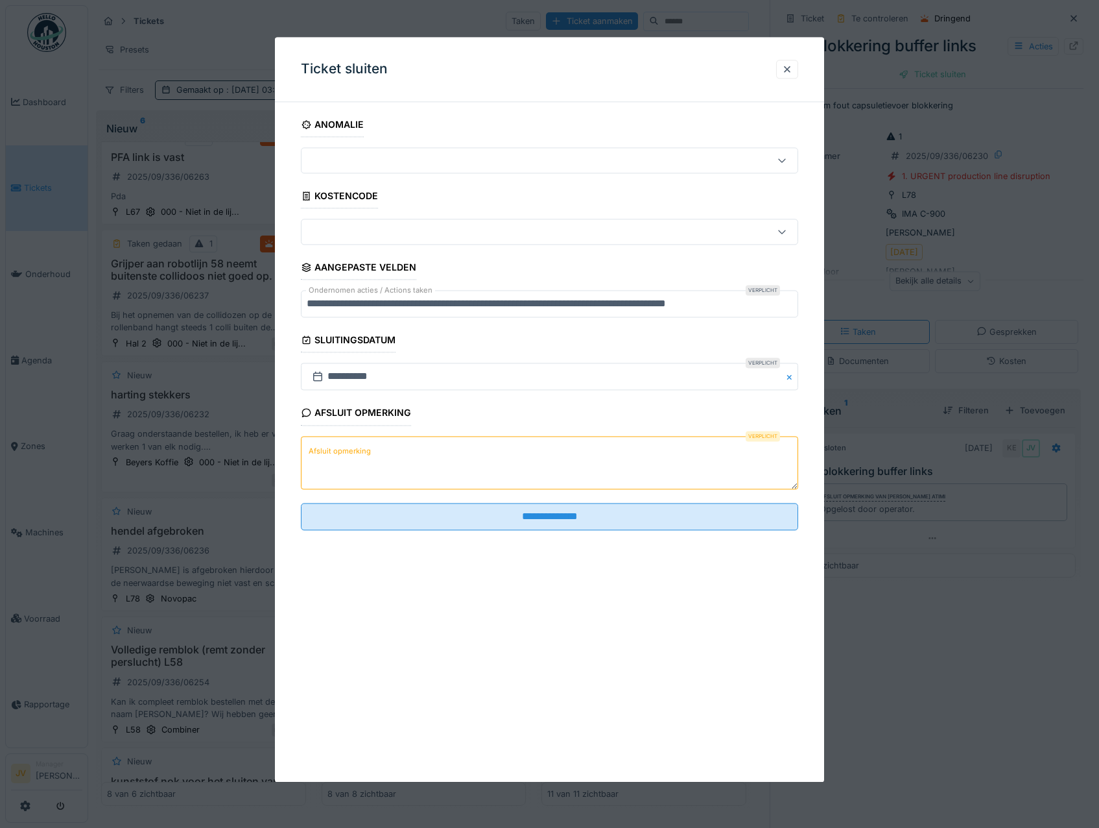
paste textarea "**********"
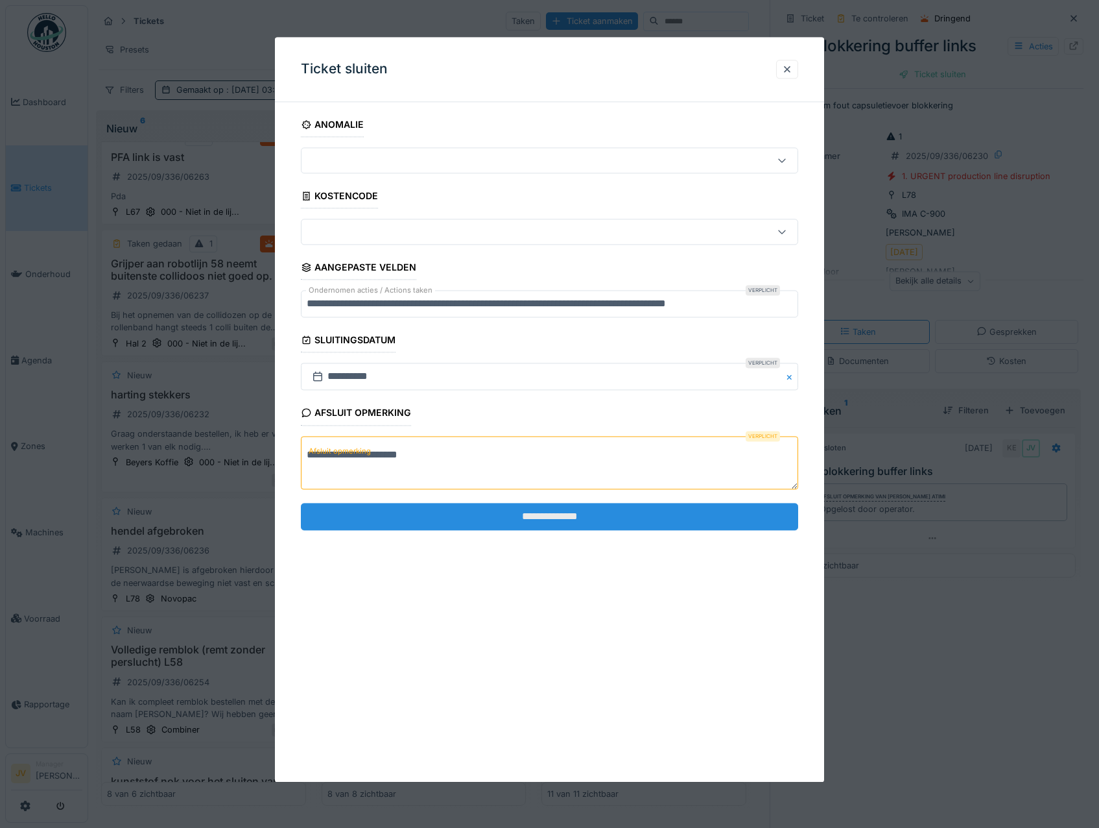
type textarea "**********"
click at [544, 516] on input "**********" at bounding box center [550, 516] width 498 height 27
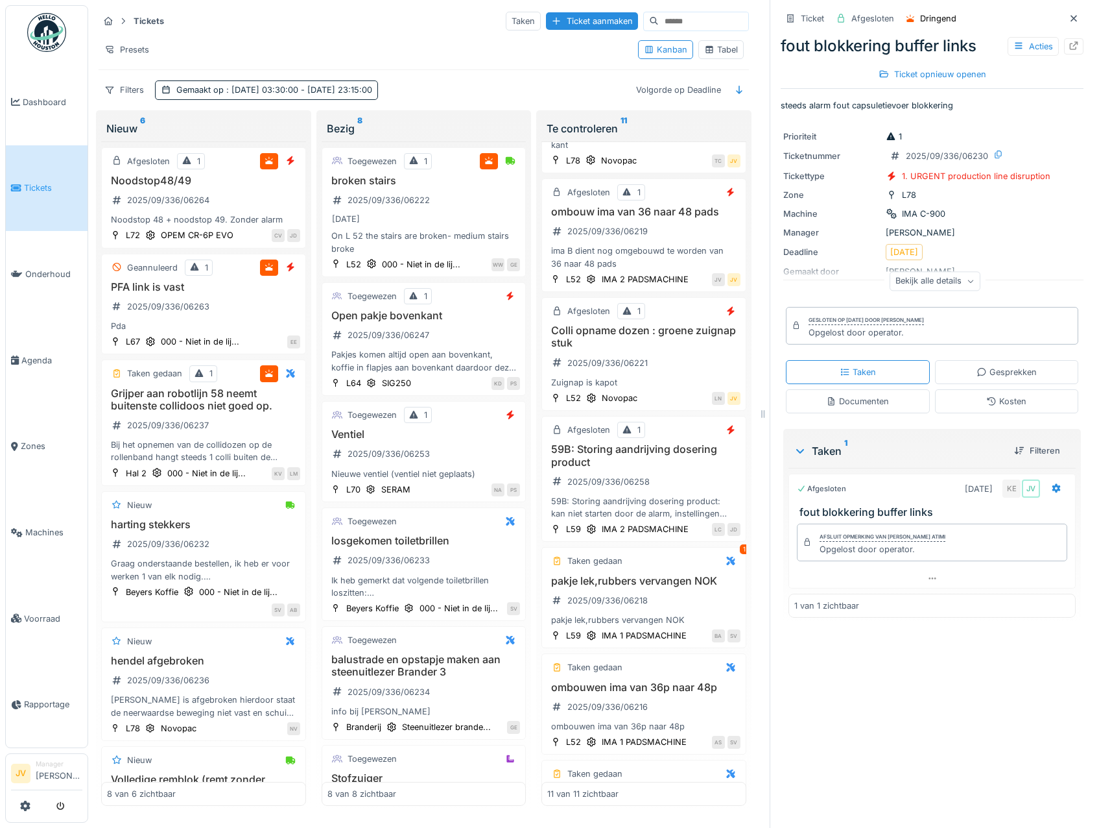
scroll to position [454, 0]
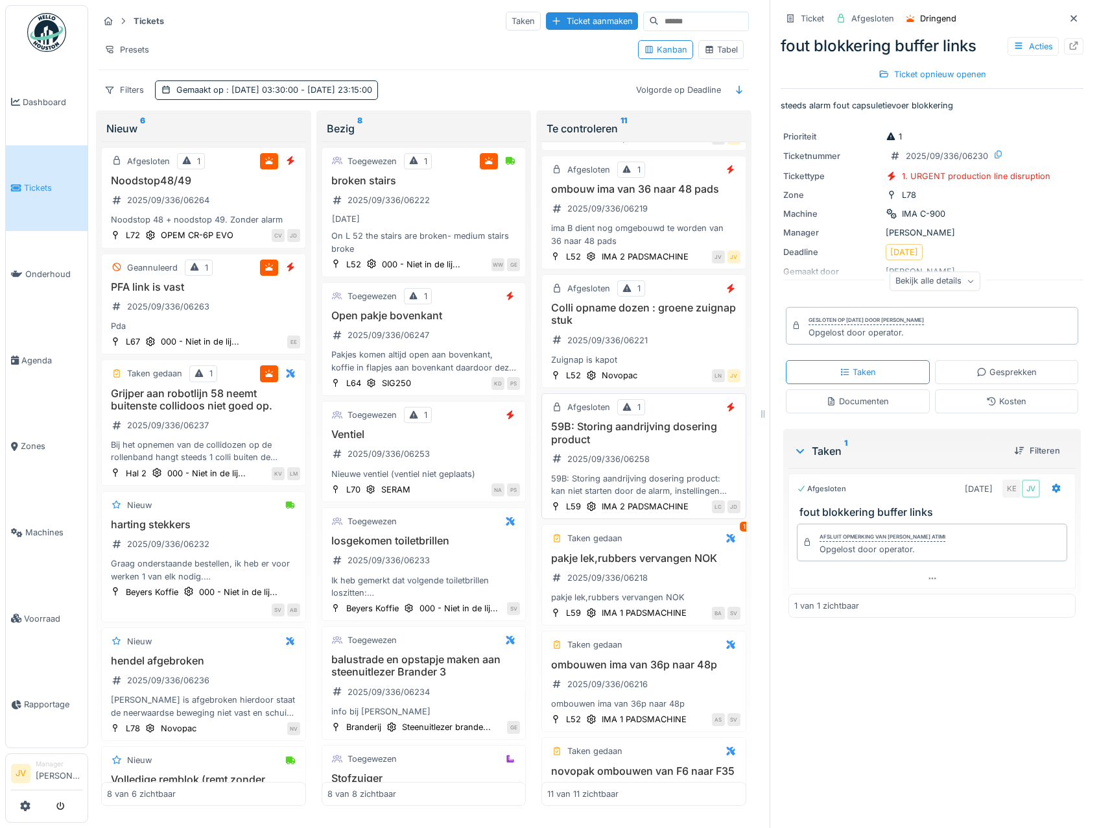
click at [669, 445] on h3 "59B: Storing aandrijving dosering product" at bounding box center [643, 432] width 193 height 25
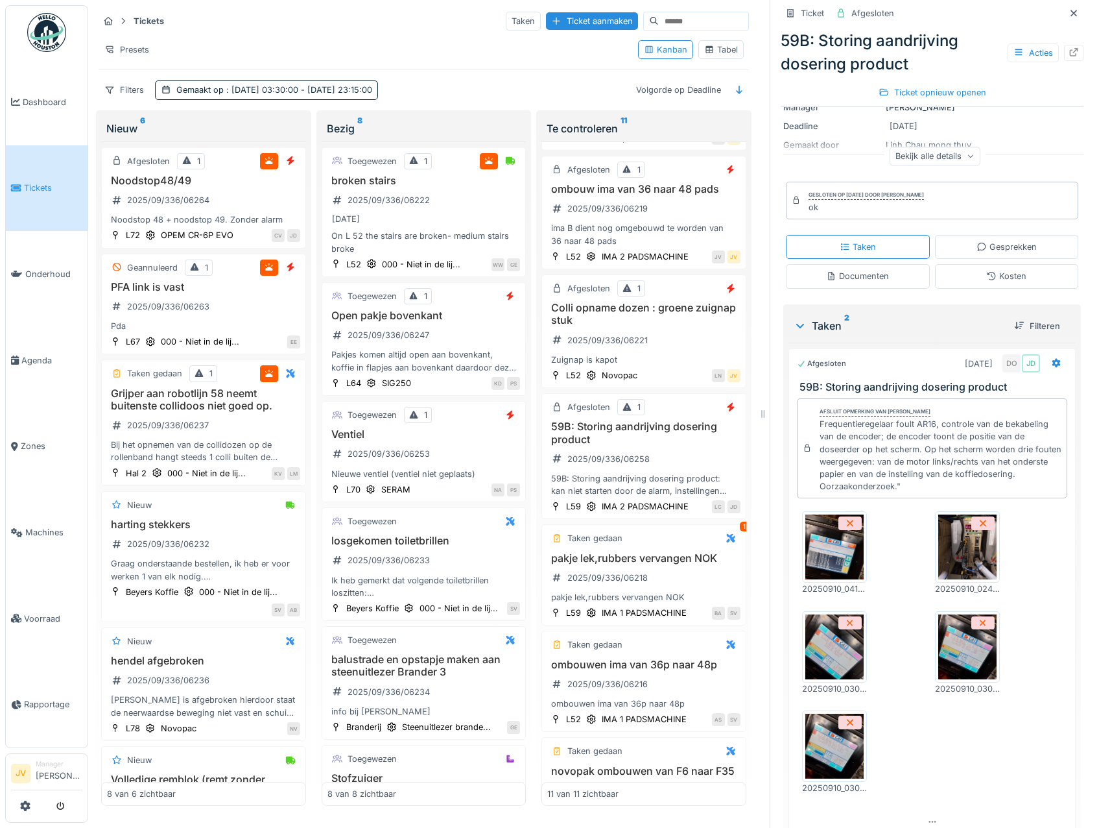
scroll to position [195, 0]
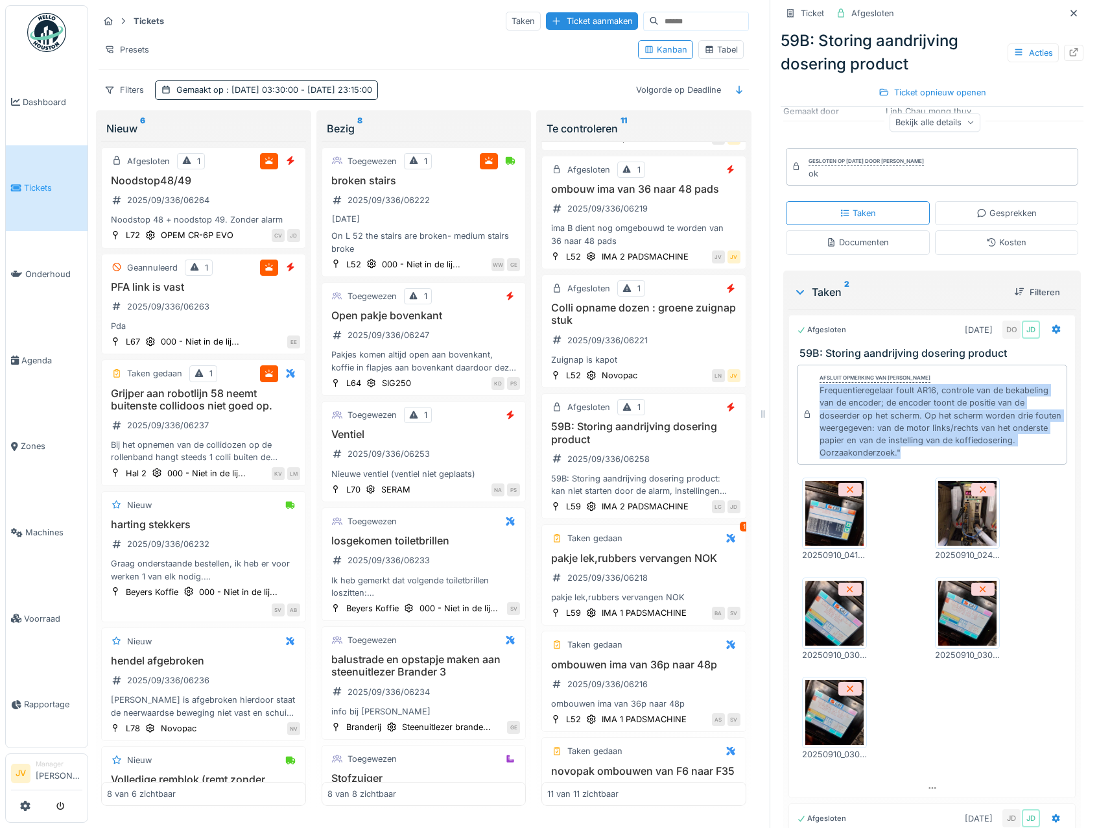
drag, startPoint x: 803, startPoint y: 392, endPoint x: 912, endPoint y: 457, distance: 127.1
click at [912, 457] on div "Afsluit opmerking van [PERSON_NAME] Frequentieregelaar foult AR16, controle van…" at bounding box center [932, 415] width 270 height 100
copy div "Frequentieregelaar foult AR16, controle van de bekabeling van de encoder; de en…"
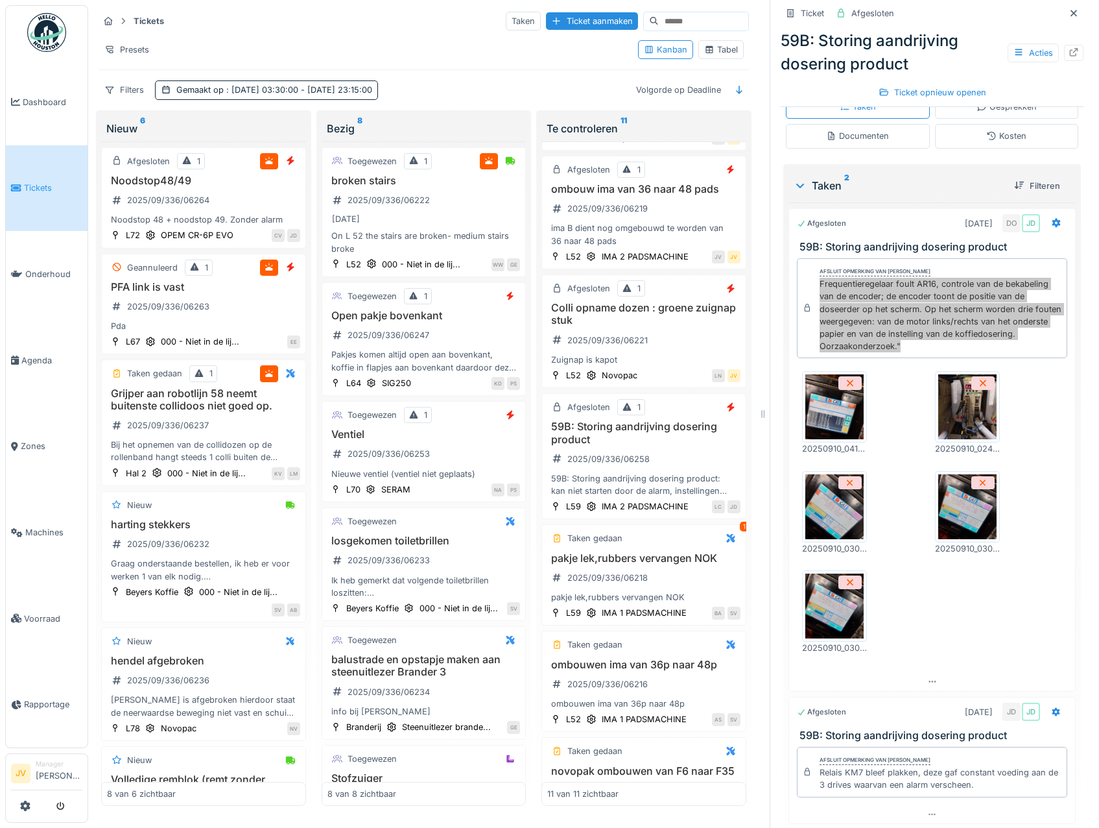
scroll to position [344, 0]
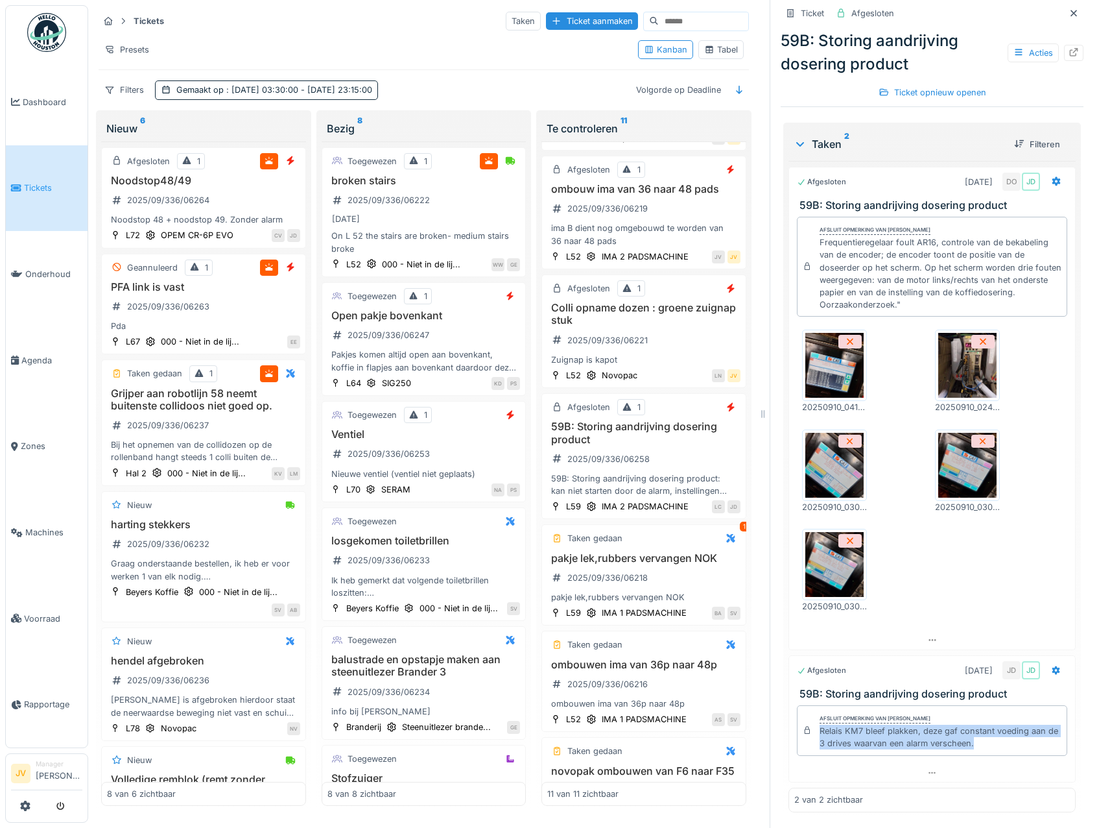
drag, startPoint x: 810, startPoint y: 730, endPoint x: 993, endPoint y: 750, distance: 183.9
click at [993, 749] on div "Relais KM7 bleef plakken, deze gaf constant voeding aan de 3 drives waarvan een…" at bounding box center [941, 737] width 242 height 25
copy div "Relais KM7 bleef plakken, deze gaf constant voeding aan de 3 drives waarvan een…"
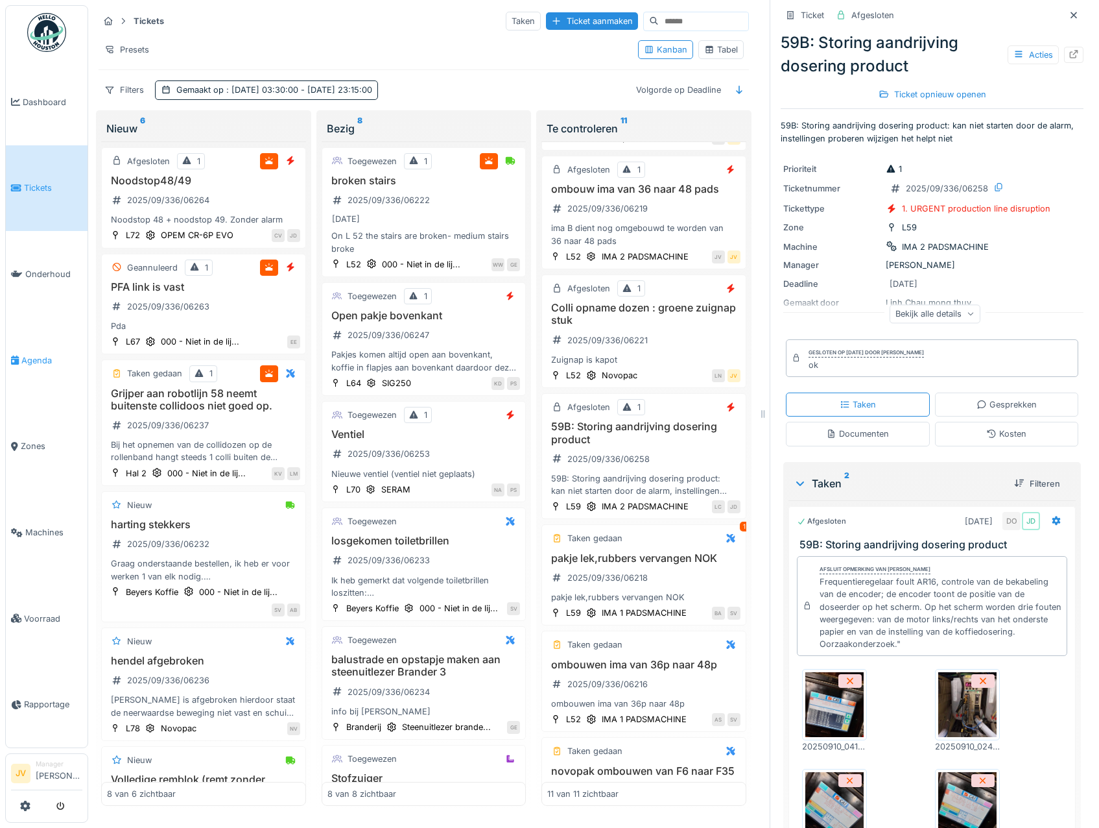
scroll to position [0, 0]
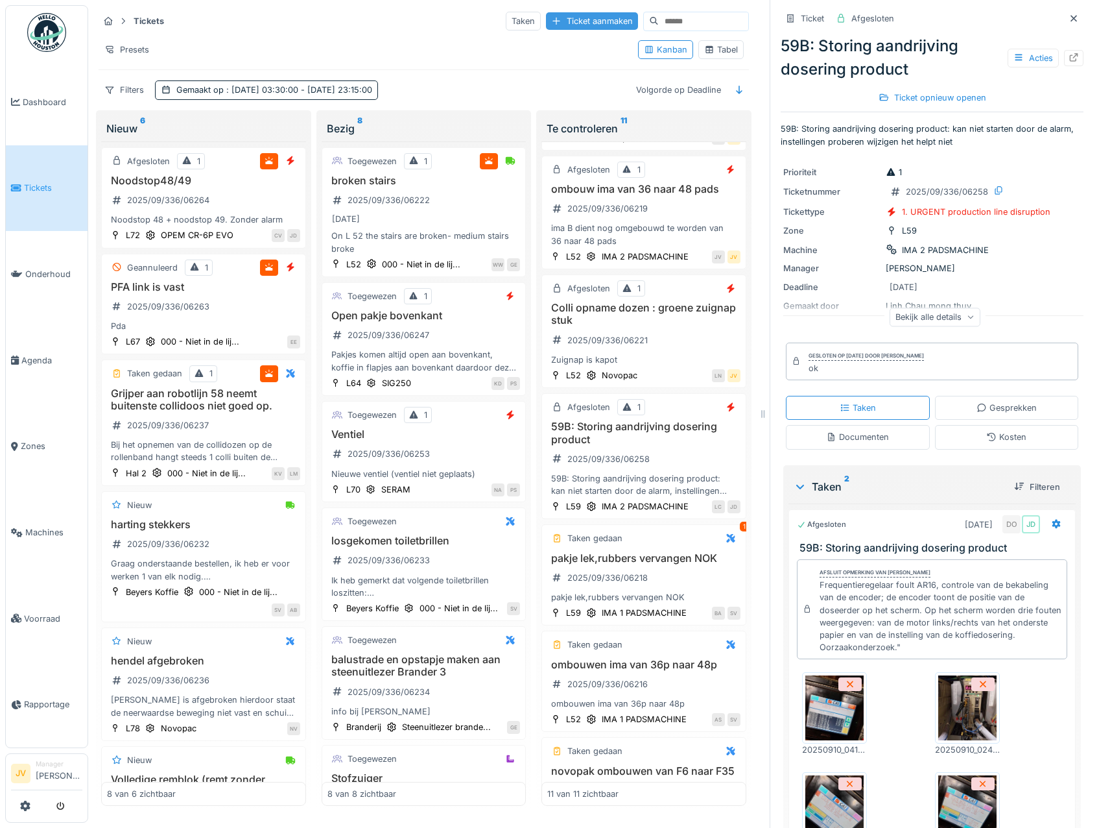
click at [546, 12] on div "Ticket aanmaken" at bounding box center [592, 21] width 92 height 18
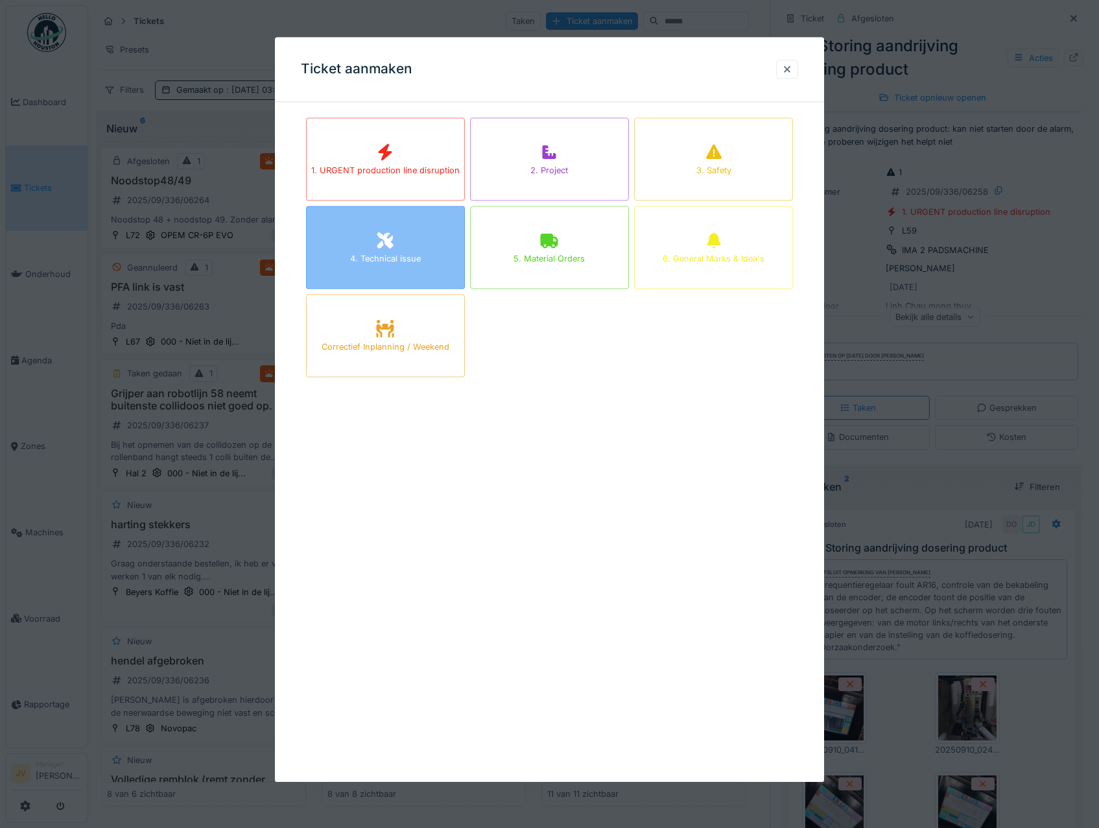
click at [436, 231] on div "4. Technical issue" at bounding box center [385, 247] width 159 height 83
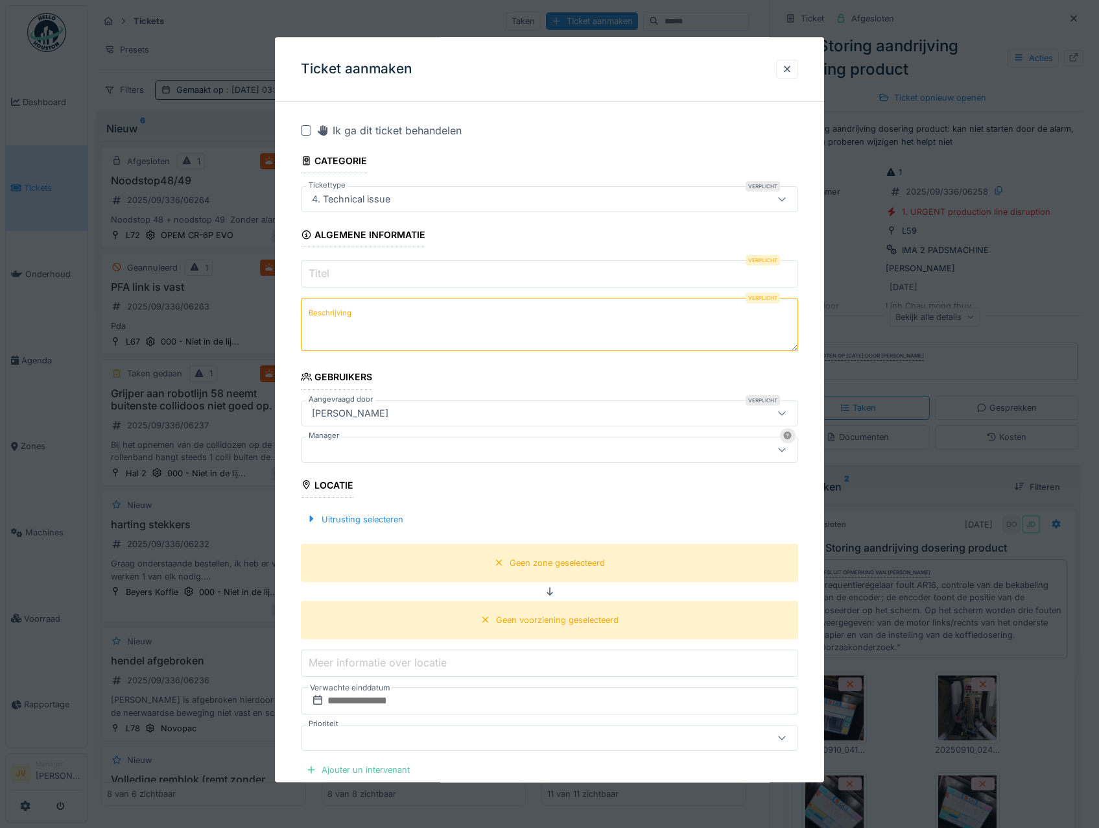
click at [361, 273] on input "Titel" at bounding box center [550, 274] width 498 height 27
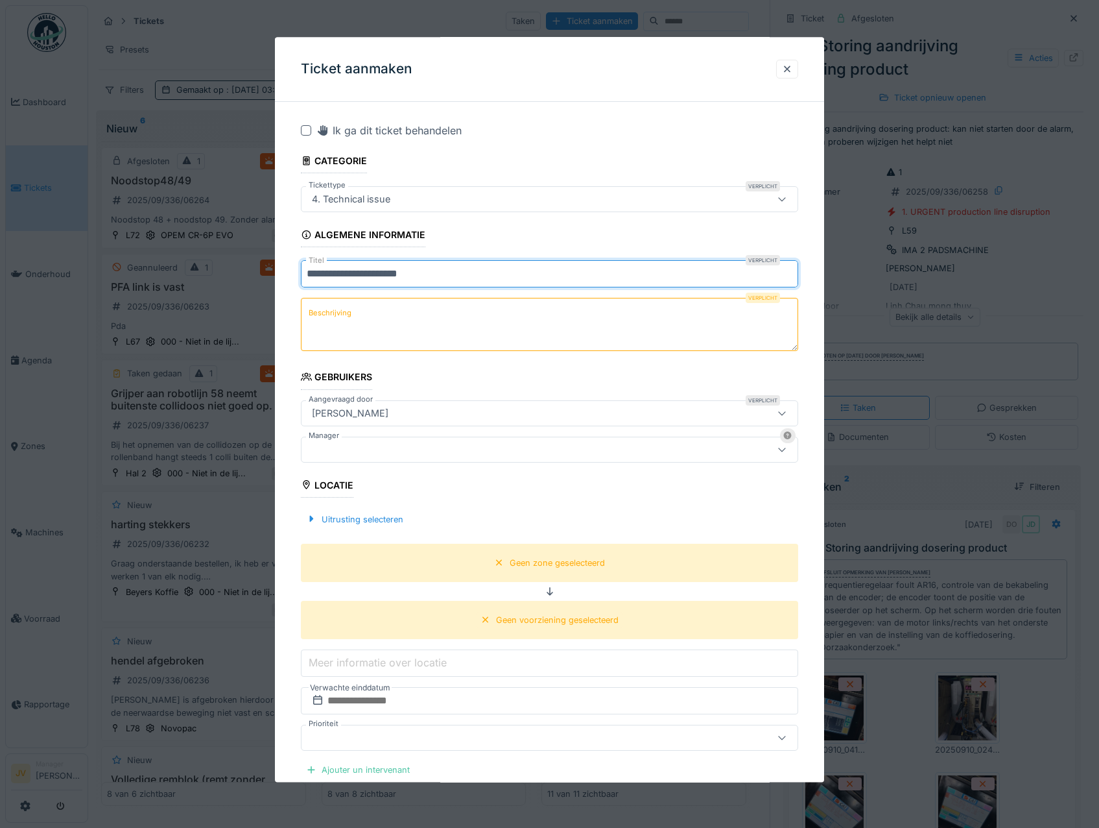
type input "**********"
click at [353, 313] on textarea "Beschrijving" at bounding box center [550, 324] width 498 height 53
drag, startPoint x: 425, startPoint y: 274, endPoint x: 302, endPoint y: 272, distance: 123.3
click at [302, 272] on input "**********" at bounding box center [550, 274] width 498 height 27
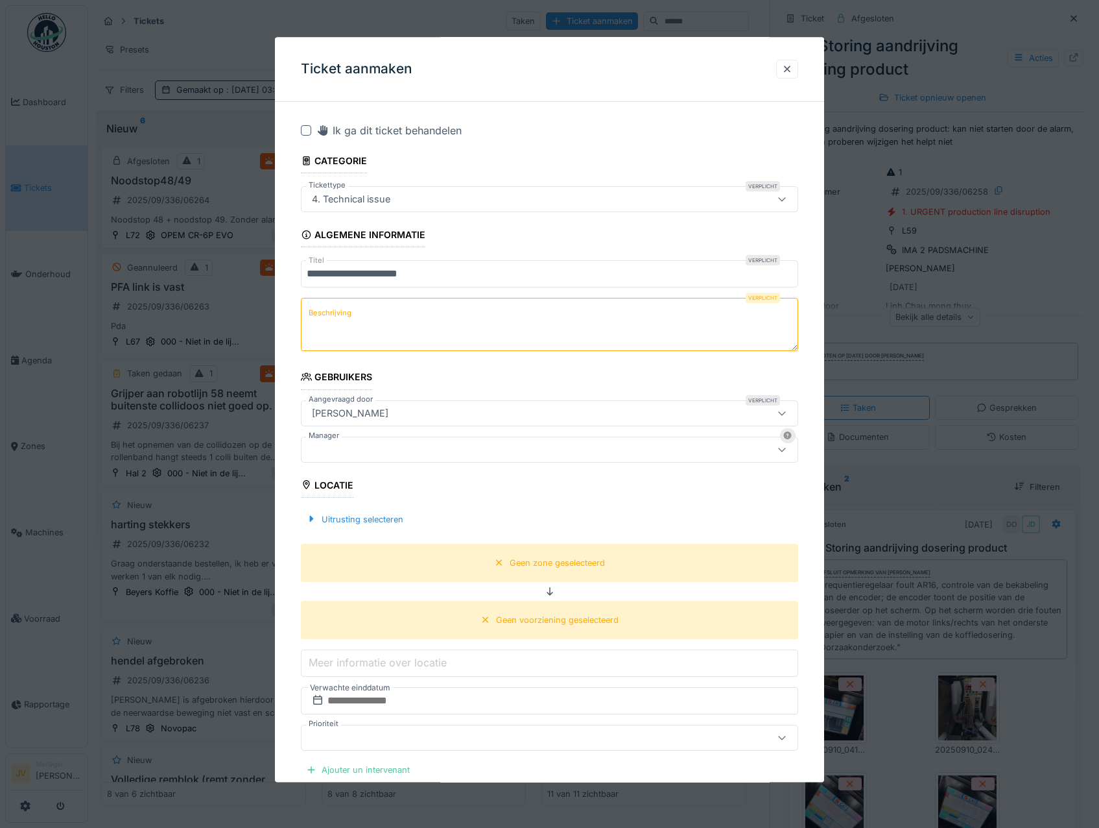
click at [341, 312] on label "Beschrijving" at bounding box center [330, 313] width 48 height 16
click at [341, 312] on textarea "Beschrijving" at bounding box center [550, 324] width 498 height 53
drag, startPoint x: 341, startPoint y: 312, endPoint x: 320, endPoint y: 311, distance: 20.8
click at [320, 311] on label "Beschrijving" at bounding box center [330, 313] width 48 height 16
click at [320, 311] on textarea "Beschrijving" at bounding box center [550, 324] width 498 height 53
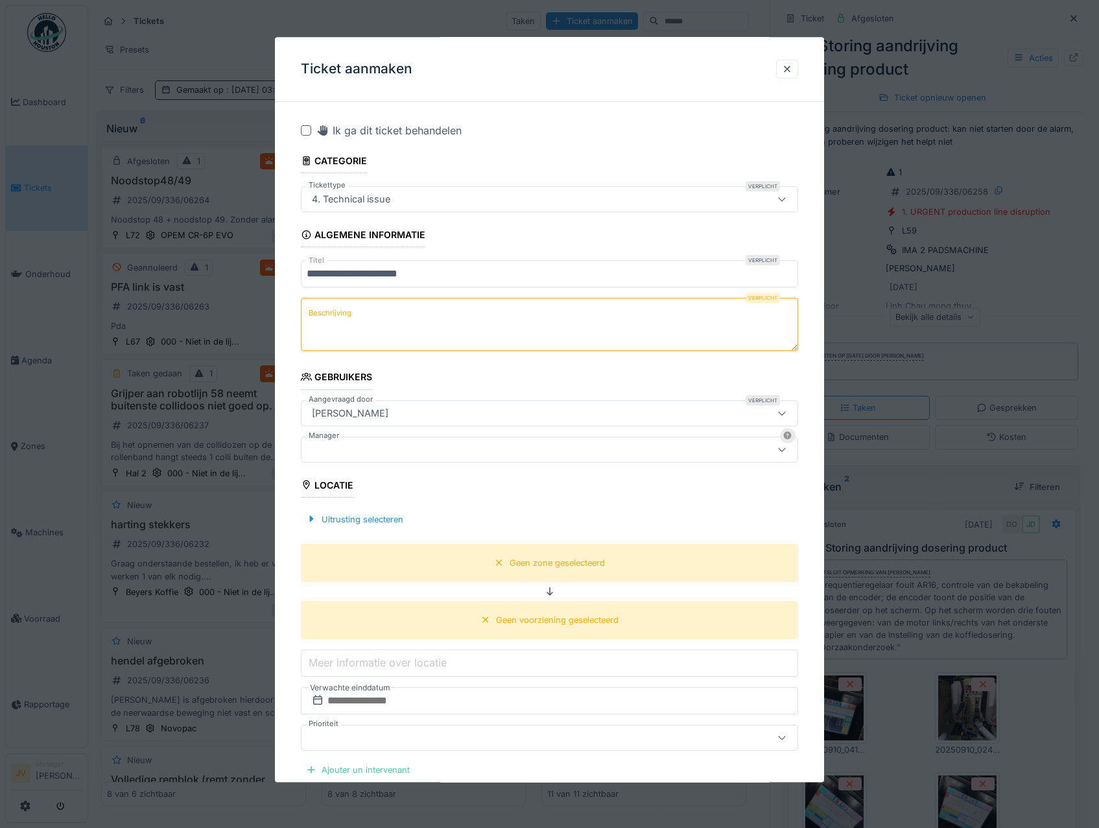
click at [315, 304] on textarea "Beschrijving" at bounding box center [550, 324] width 498 height 53
paste textarea "**********"
type textarea "**********"
click at [404, 446] on div at bounding box center [520, 449] width 427 height 14
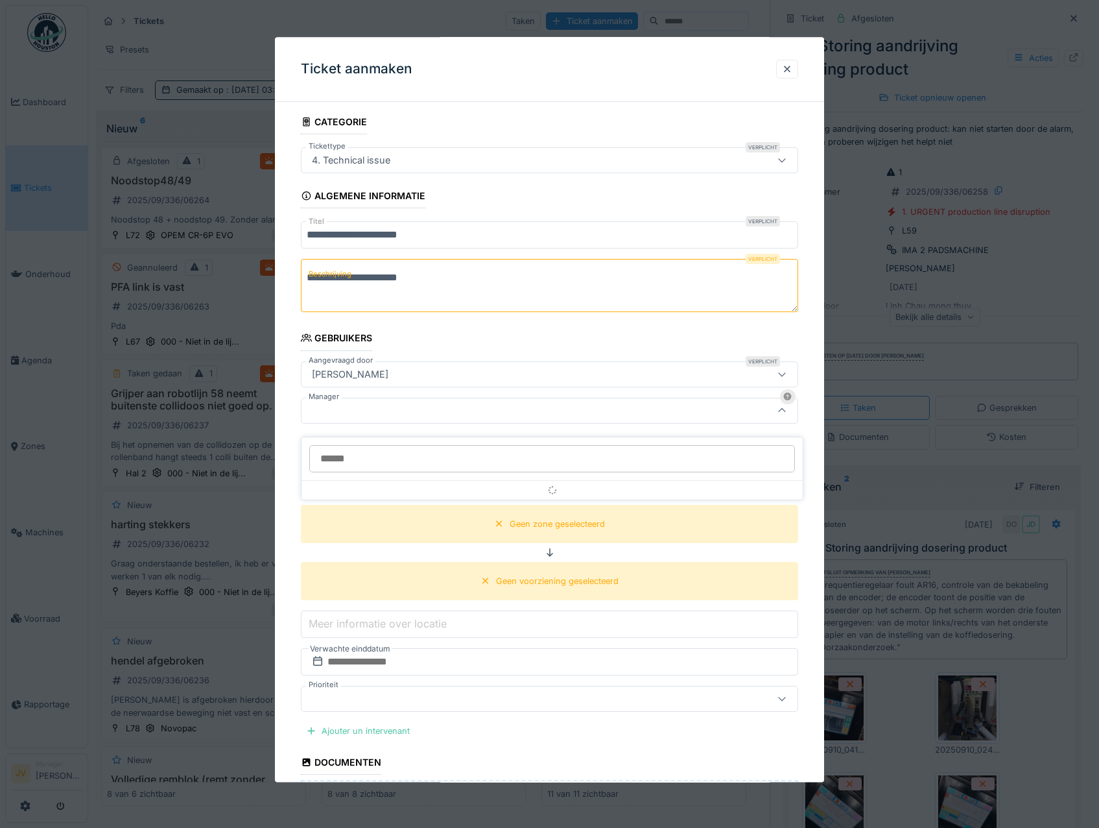
scroll to position [40, 0]
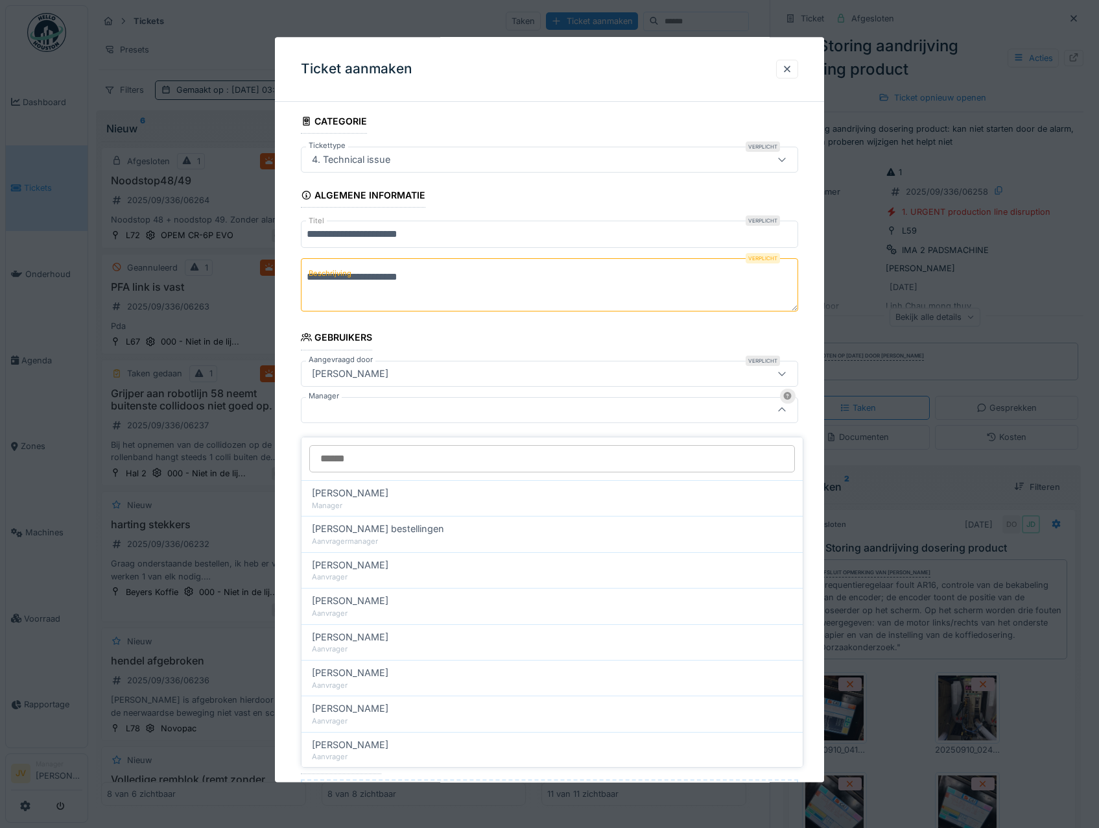
click at [408, 448] on input "Manager" at bounding box center [552, 458] width 486 height 27
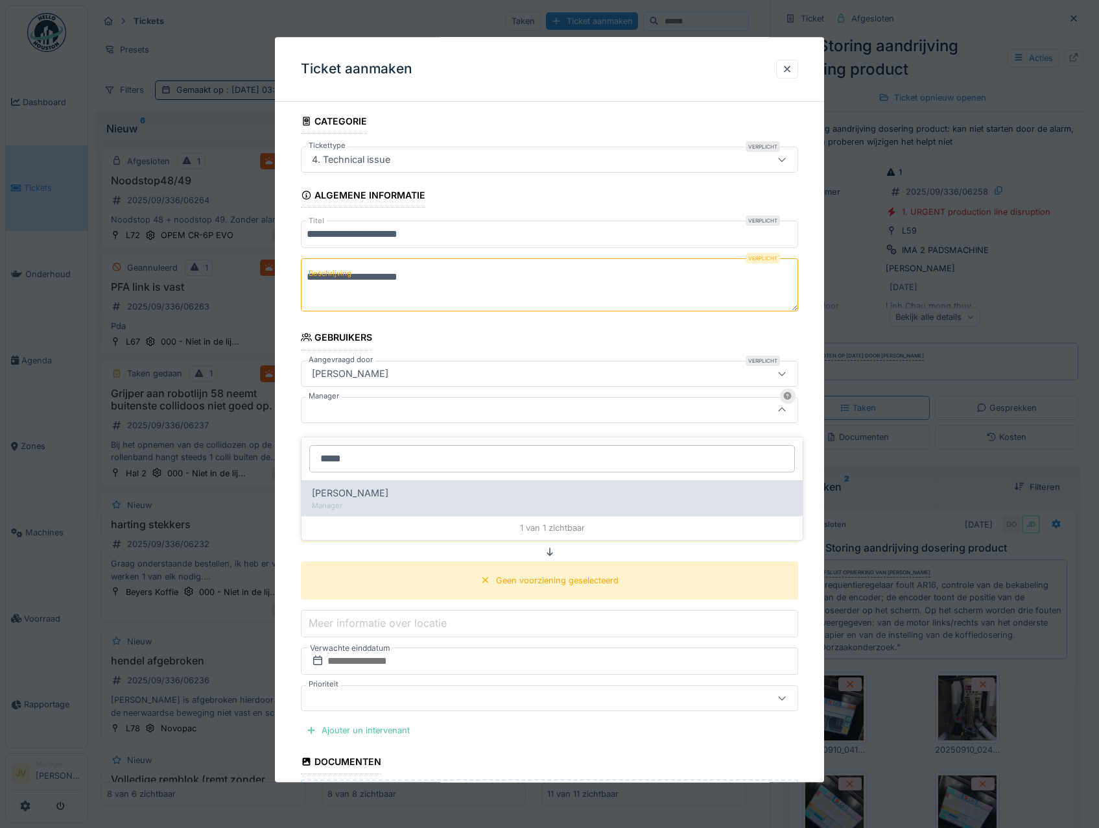
type input "*****"
click at [406, 500] on div "Manager" at bounding box center [552, 505] width 481 height 11
type input "****"
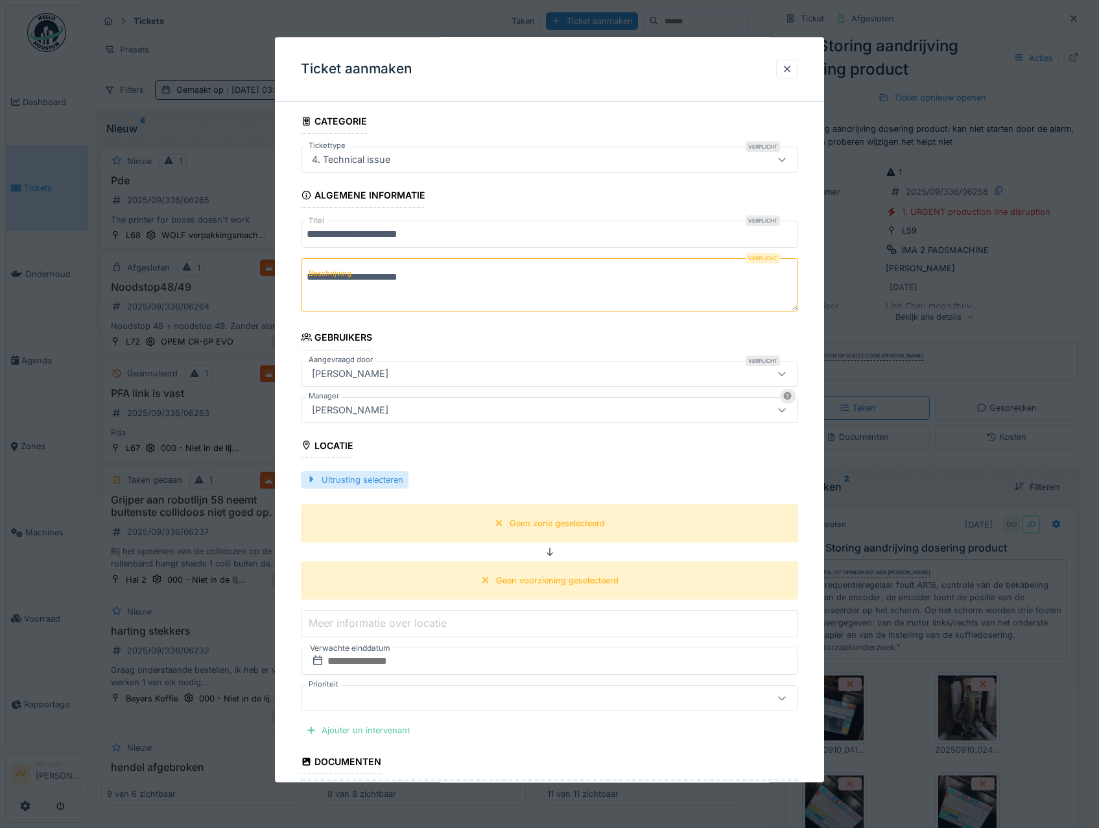
click at [315, 478] on div at bounding box center [311, 479] width 10 height 12
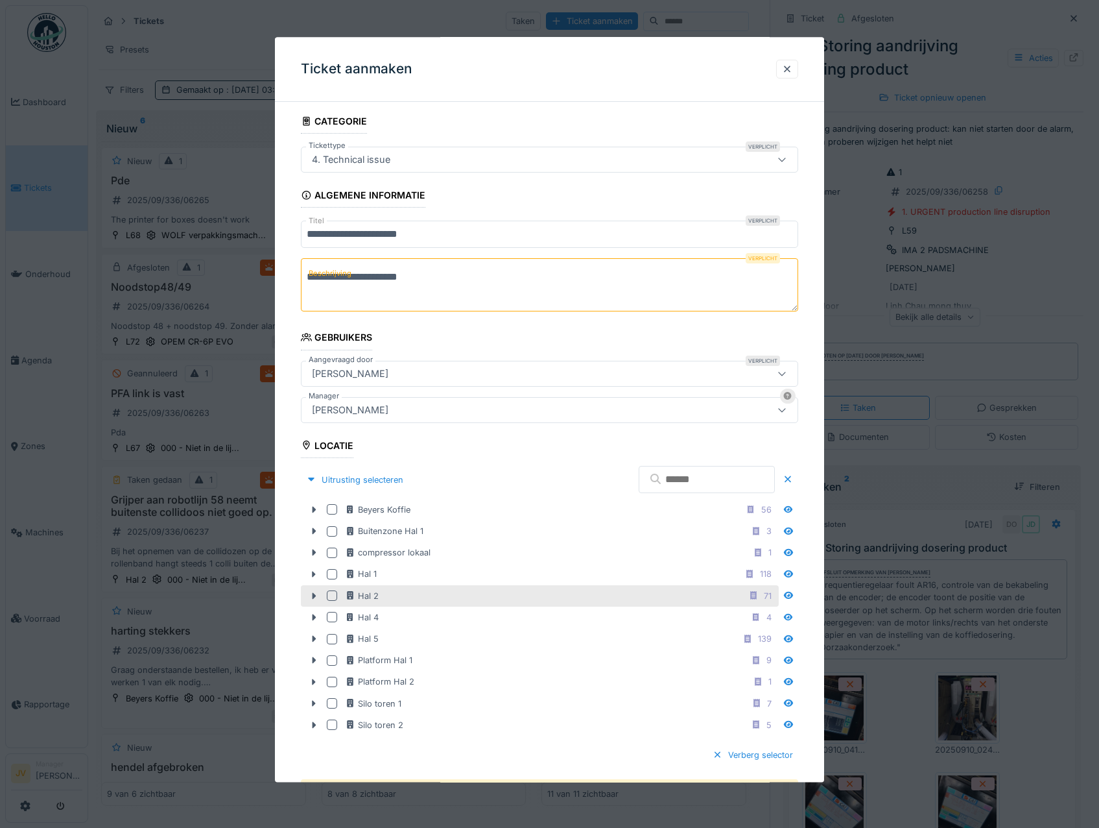
click at [332, 599] on div at bounding box center [332, 596] width 10 height 10
click at [311, 595] on icon at bounding box center [314, 596] width 10 height 8
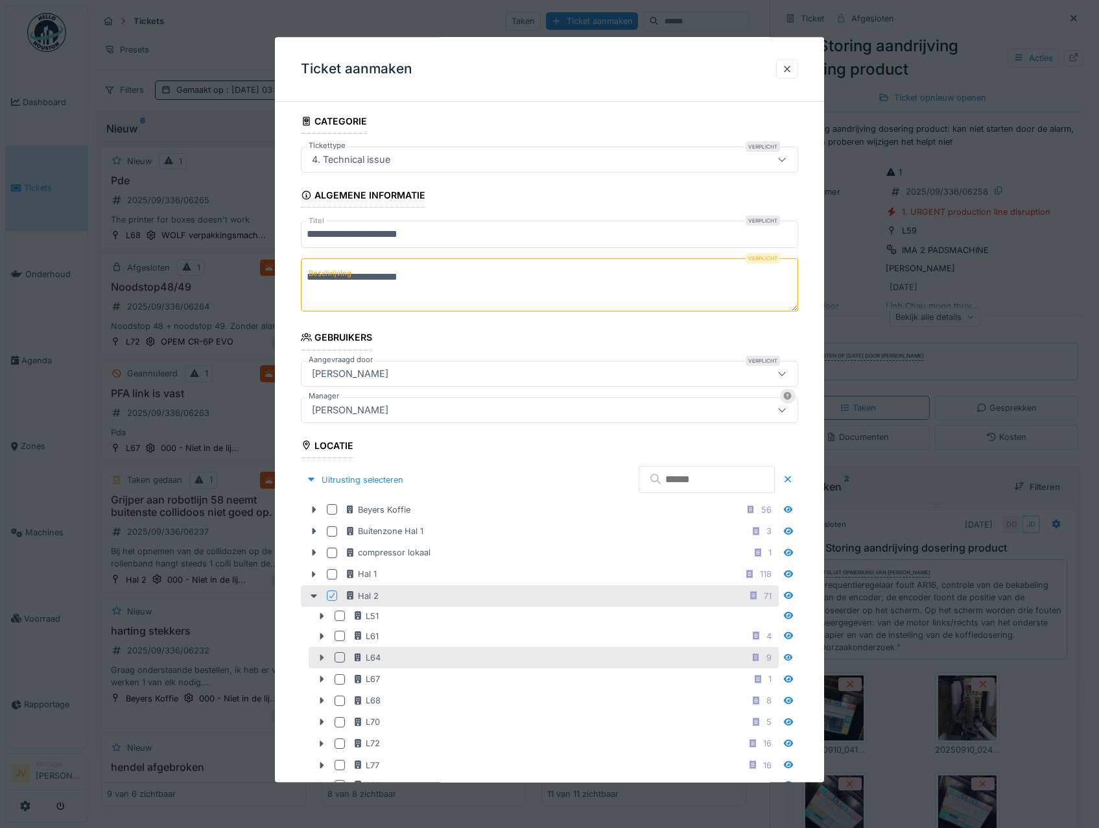
click at [320, 653] on div at bounding box center [321, 658] width 21 height 14
click at [343, 657] on div at bounding box center [340, 658] width 10 height 10
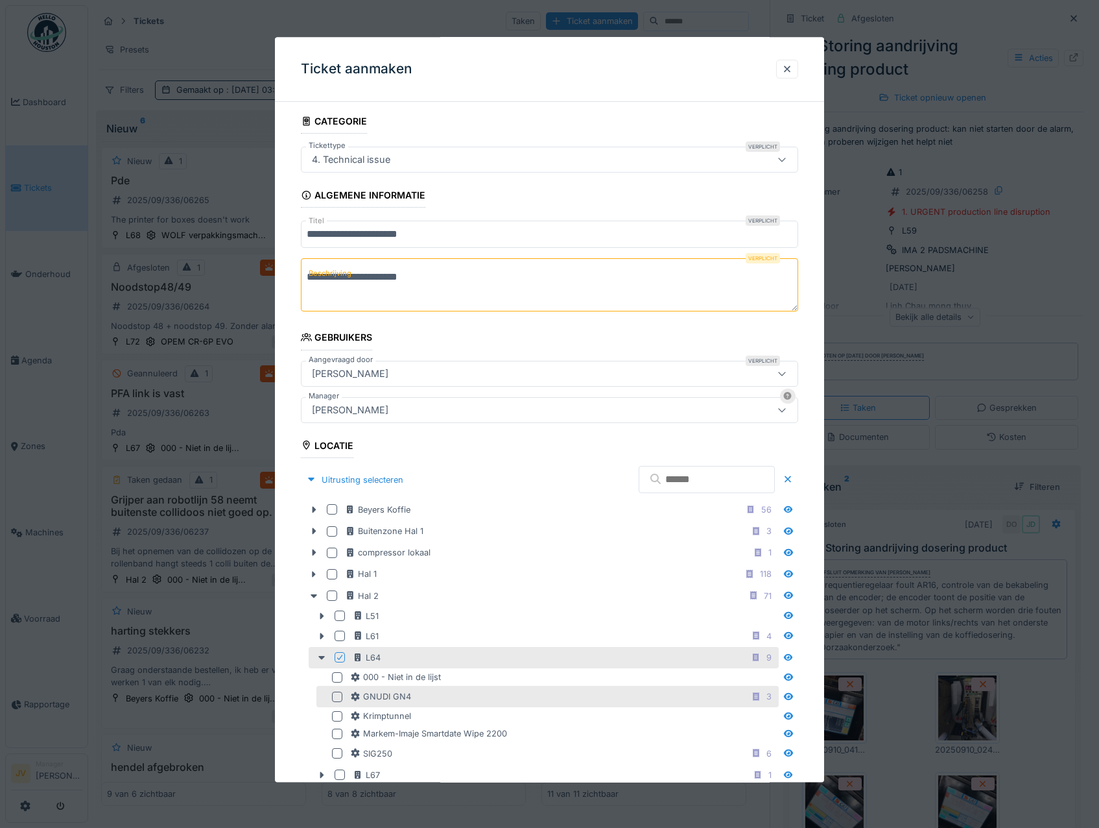
click at [336, 693] on div at bounding box center [337, 696] width 10 height 10
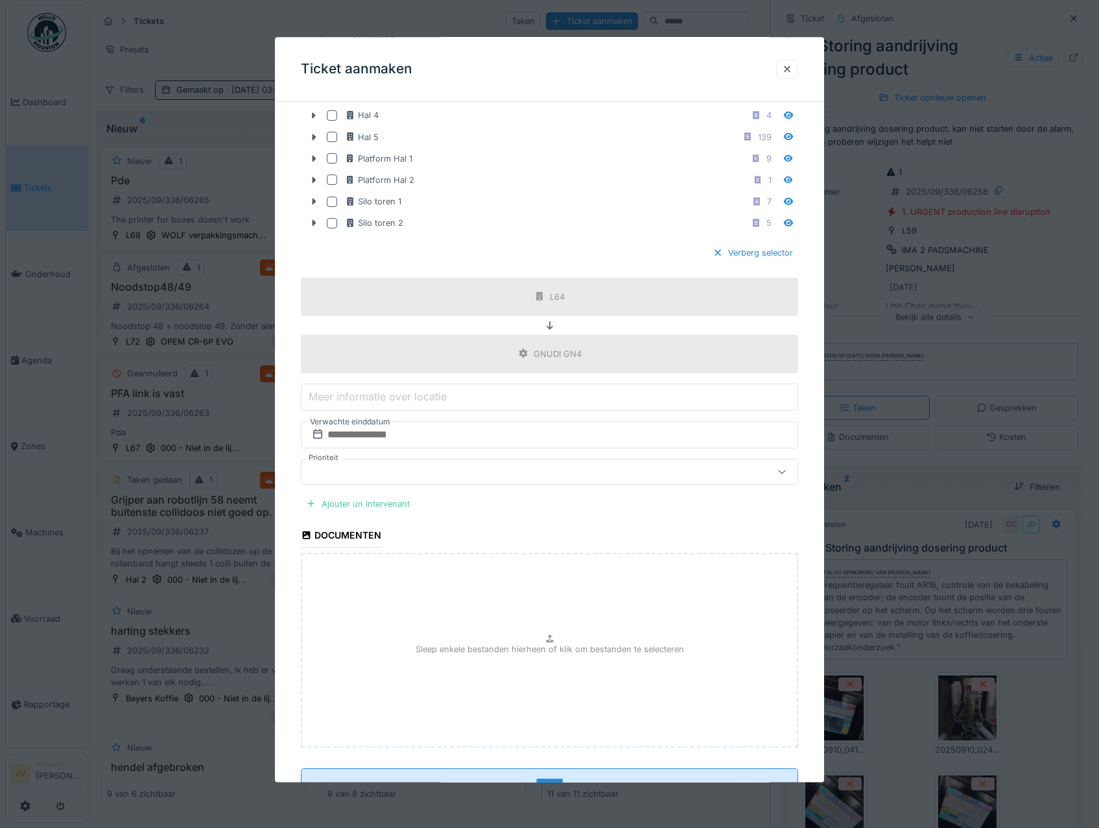
scroll to position [998, 0]
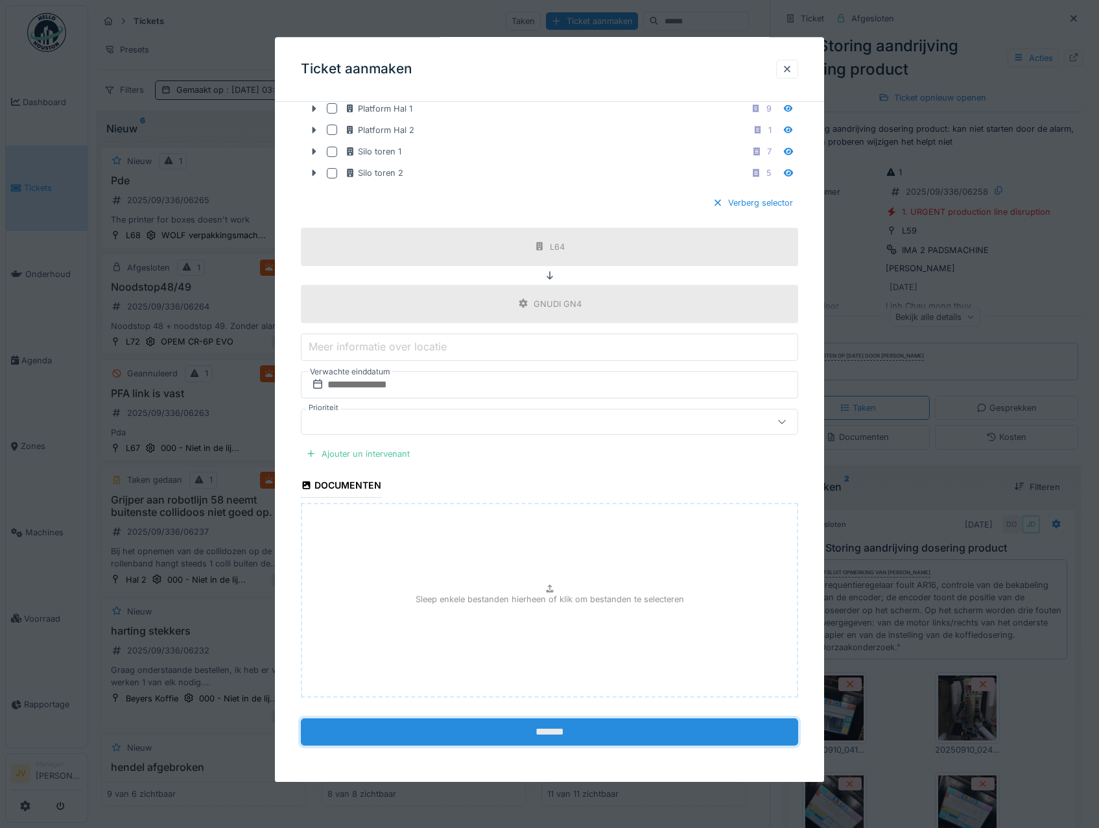
click at [544, 726] on input "*******" at bounding box center [550, 732] width 498 height 27
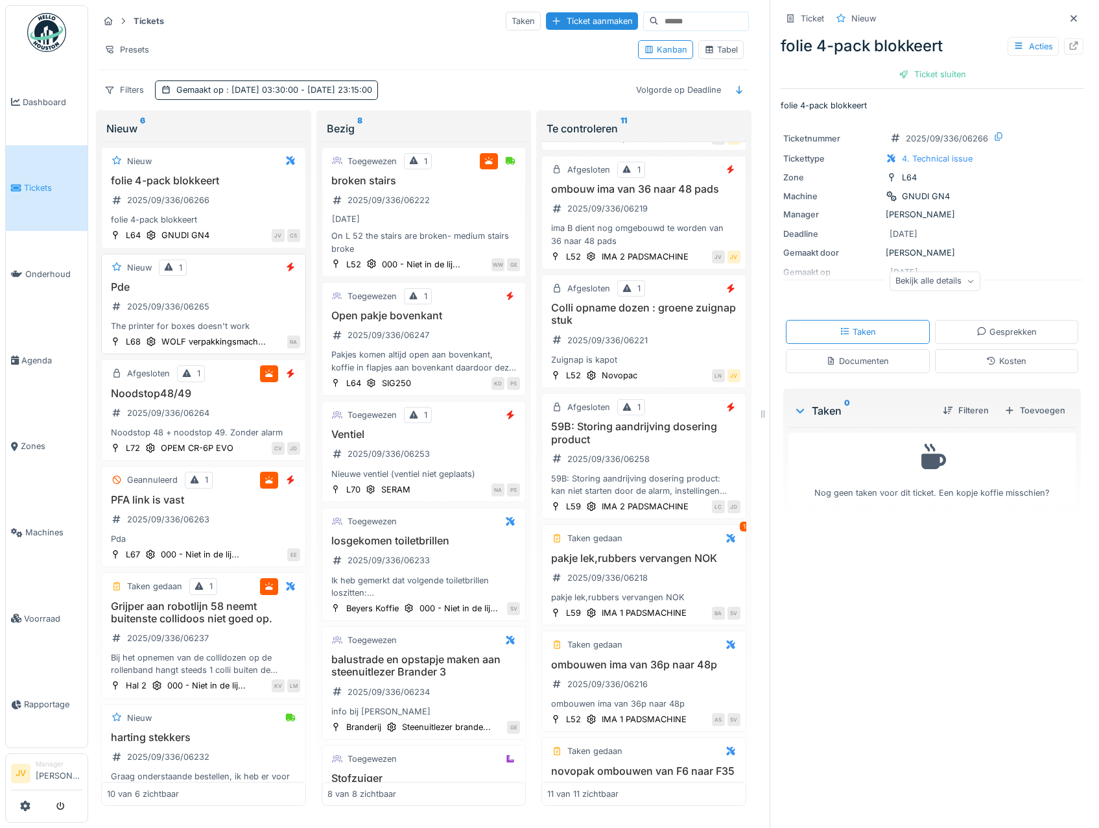
click at [239, 270] on div "Nieuw 1 Pde 2025/09/336/06265 The printer for boxes doesn't work L68 WOLF verpa…" at bounding box center [203, 304] width 205 height 101
click at [229, 281] on h3 "Pde" at bounding box center [203, 287] width 193 height 12
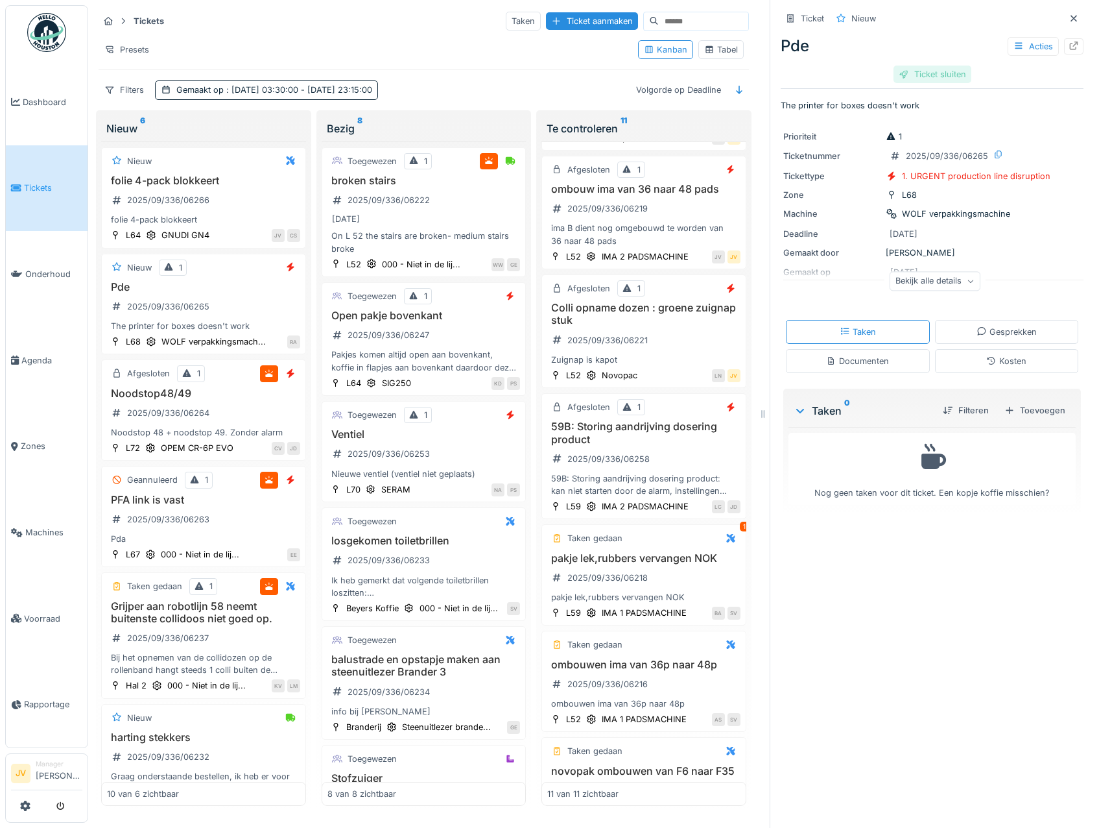
click at [929, 67] on div "Ticket sluiten" at bounding box center [933, 75] width 78 height 18
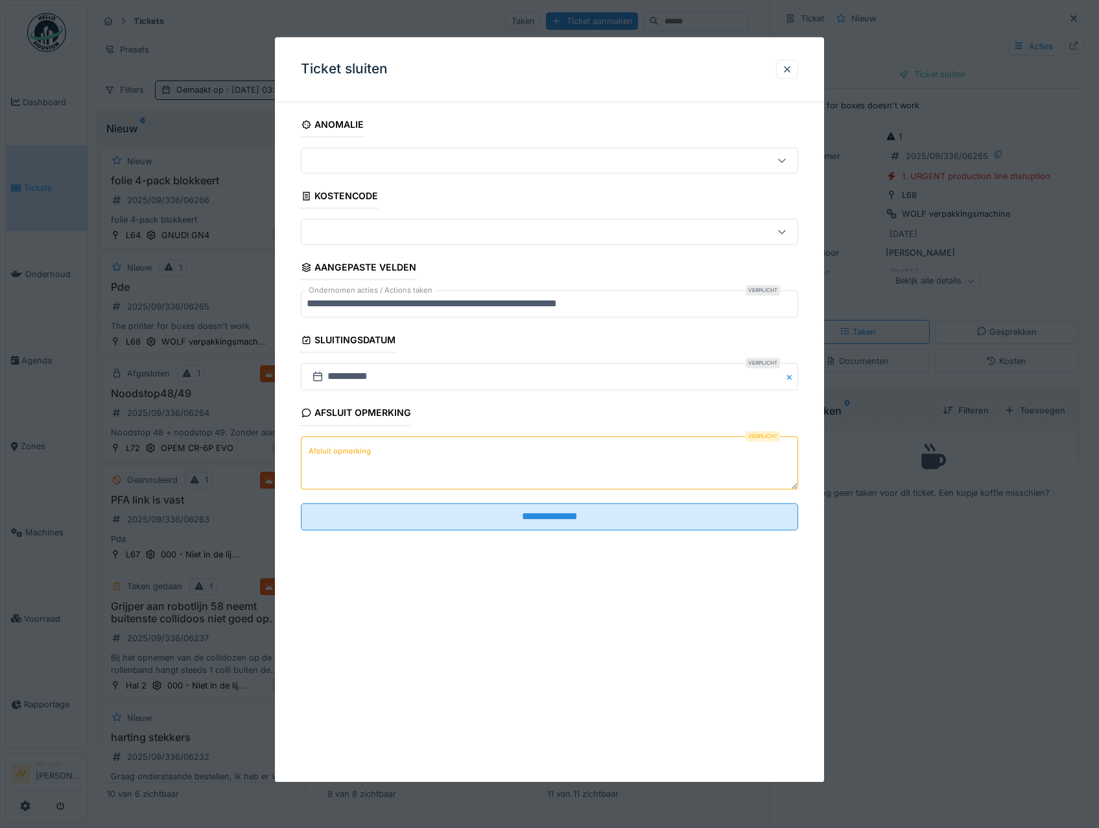
click at [317, 440] on textarea "Afsluit opmerking" at bounding box center [550, 462] width 498 height 53
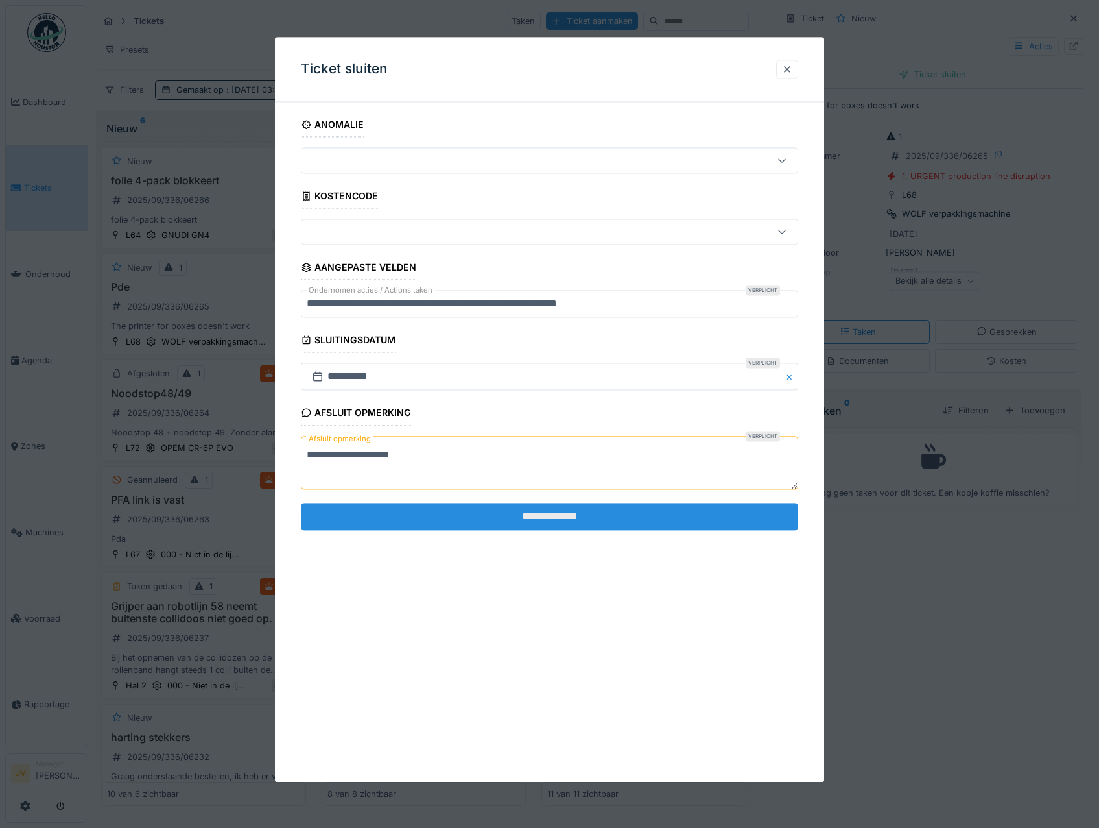
type textarea "**********"
click at [537, 524] on input "**********" at bounding box center [550, 516] width 498 height 27
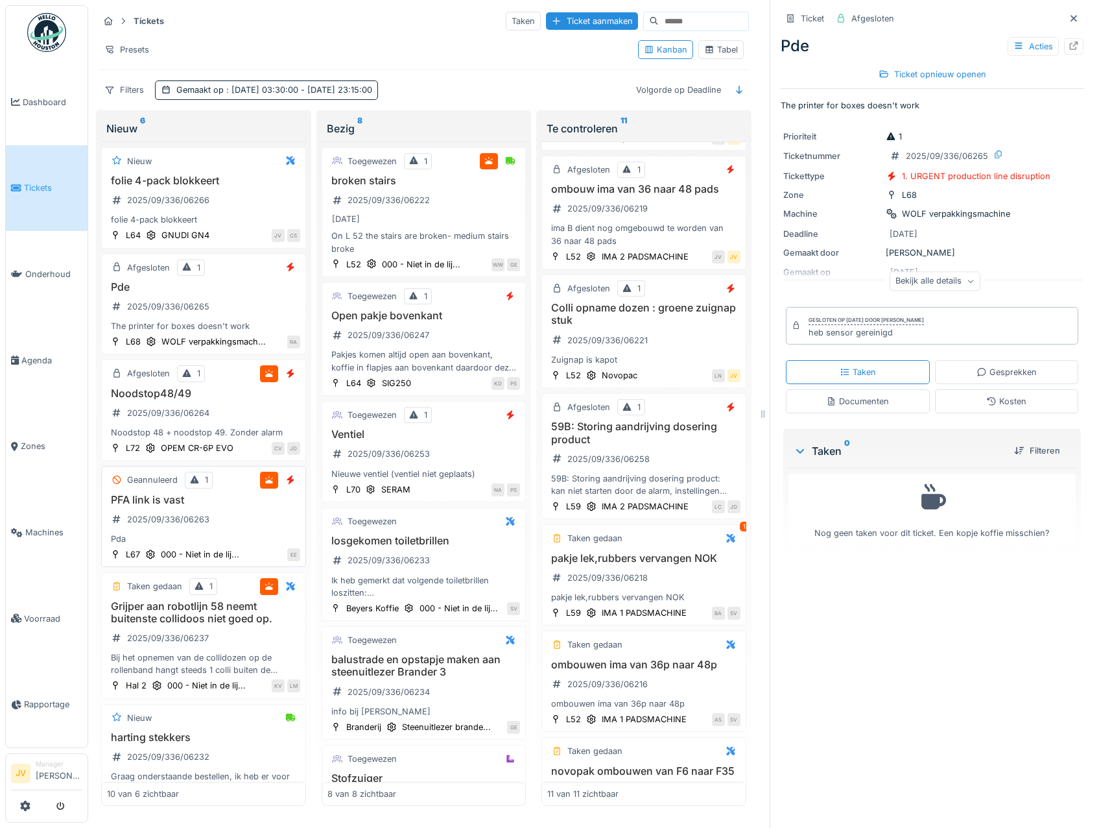
click at [269, 533] on div "Pda" at bounding box center [203, 539] width 193 height 12
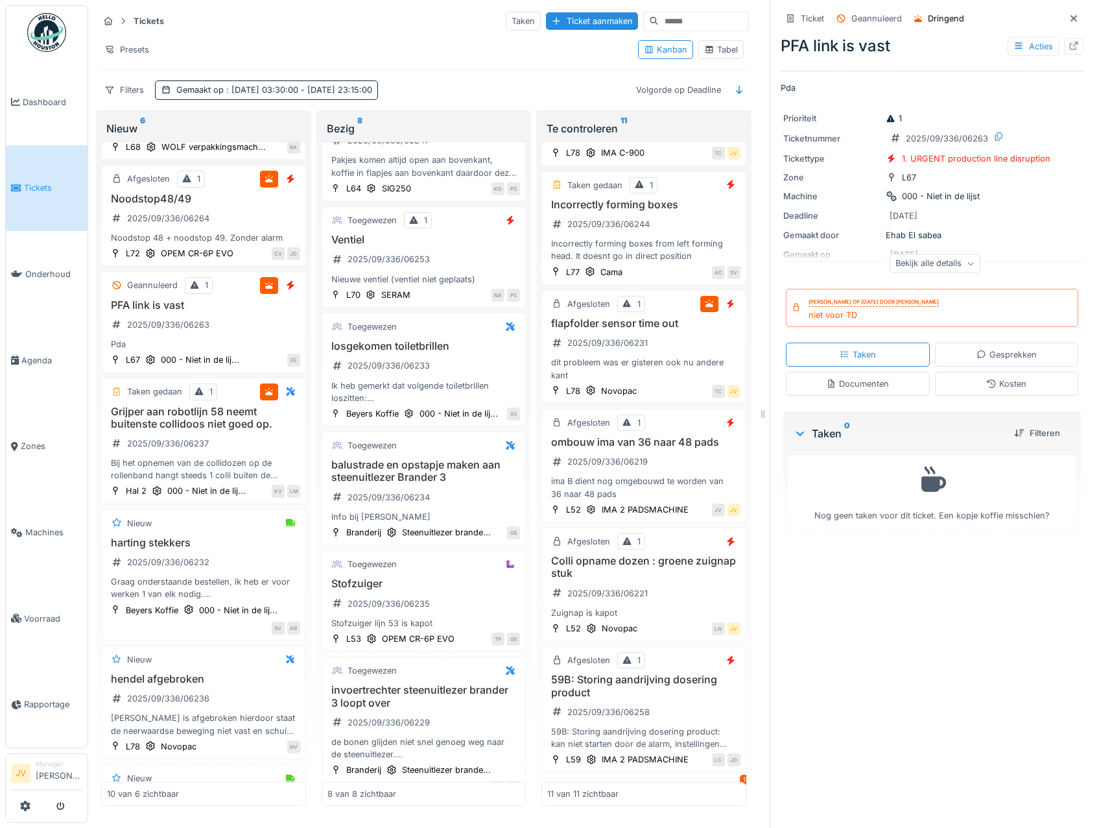
scroll to position [191, 0]
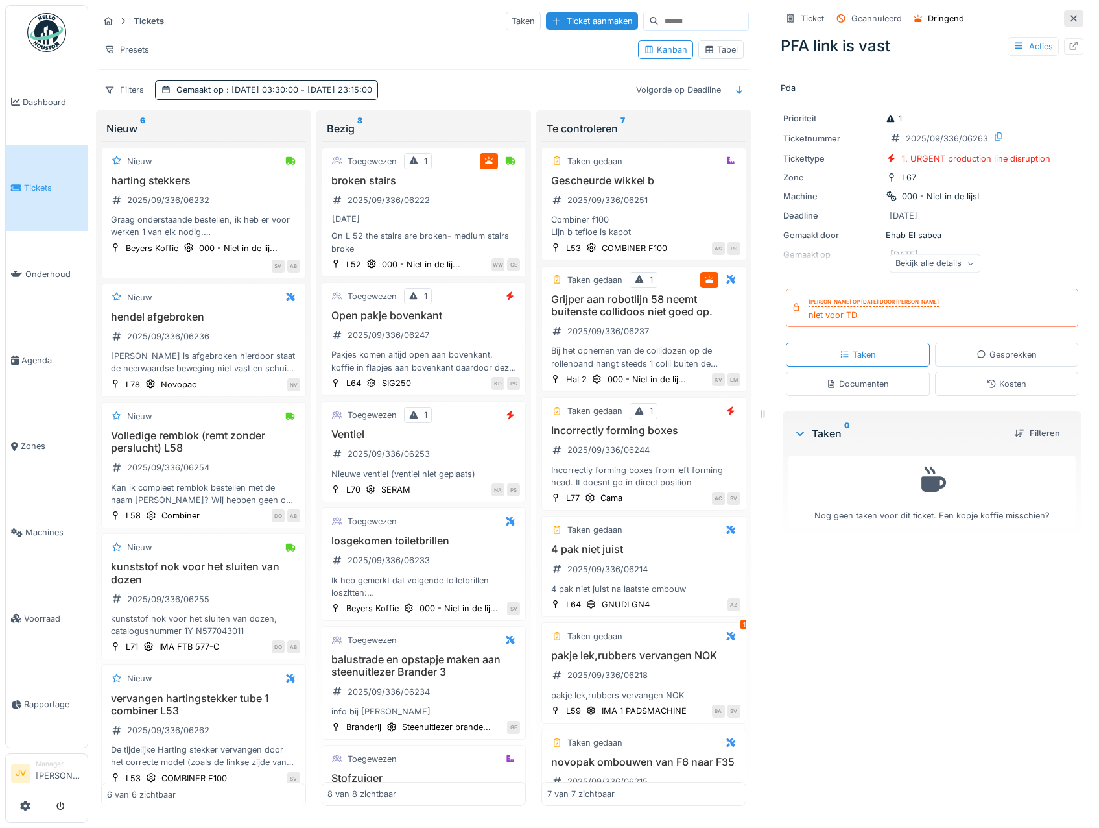
click at [1071, 17] on icon at bounding box center [1074, 18] width 6 height 6
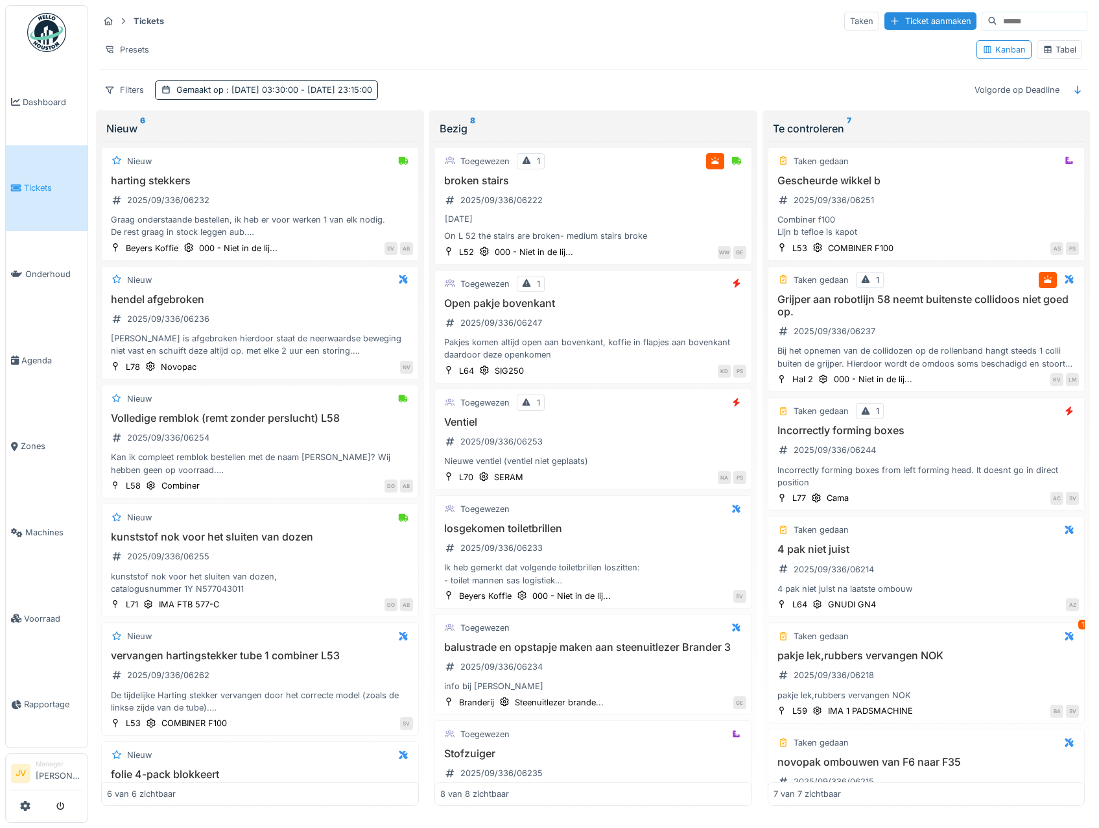
click at [1046, 51] on div "Tabel" at bounding box center [1060, 49] width 34 height 12
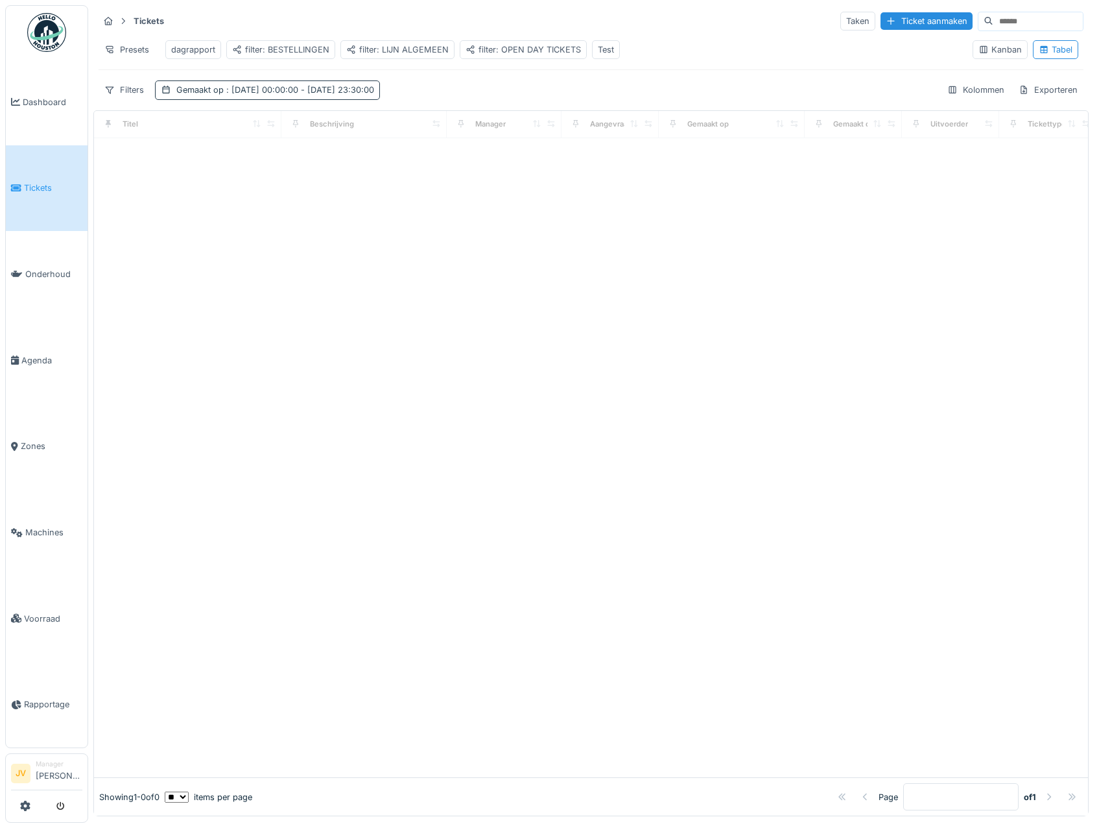
click at [234, 95] on span ": 8-9-2025 00:00:00 - 9-9-2025 23:30:00" at bounding box center [299, 90] width 150 height 10
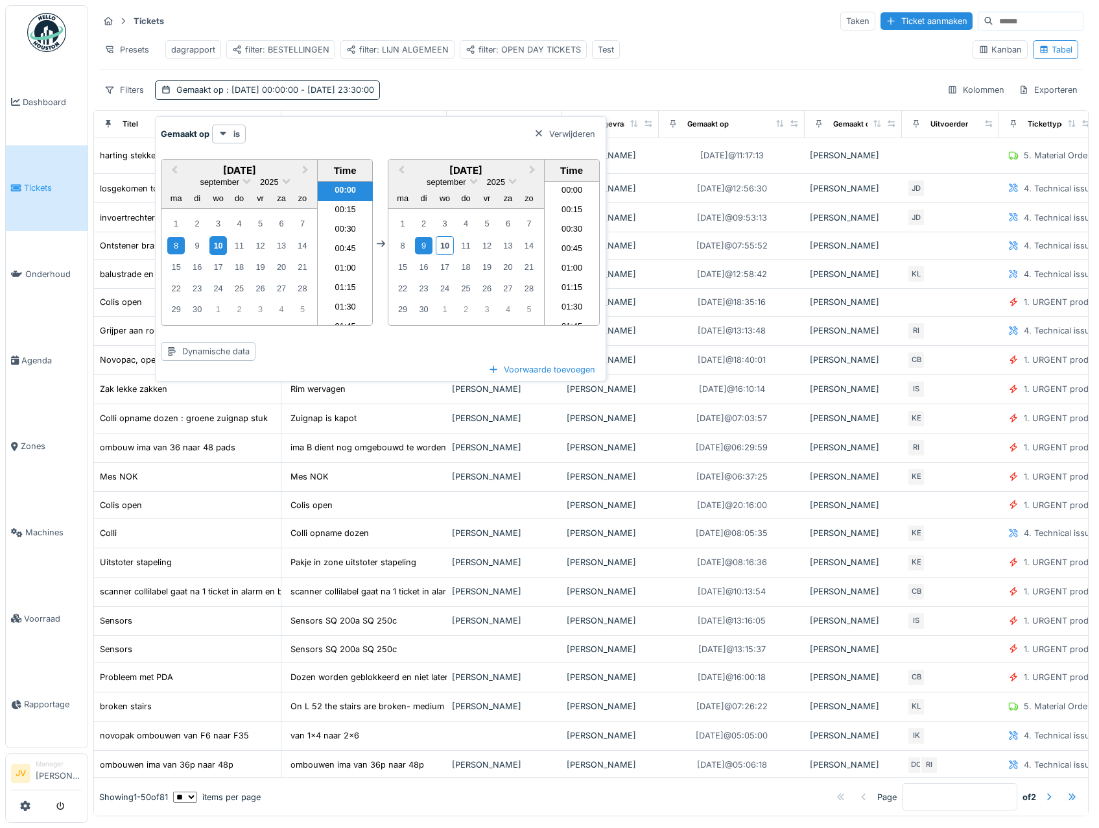
scroll to position [1725, 0]
click at [219, 248] on div "10" at bounding box center [219, 245] width 18 height 19
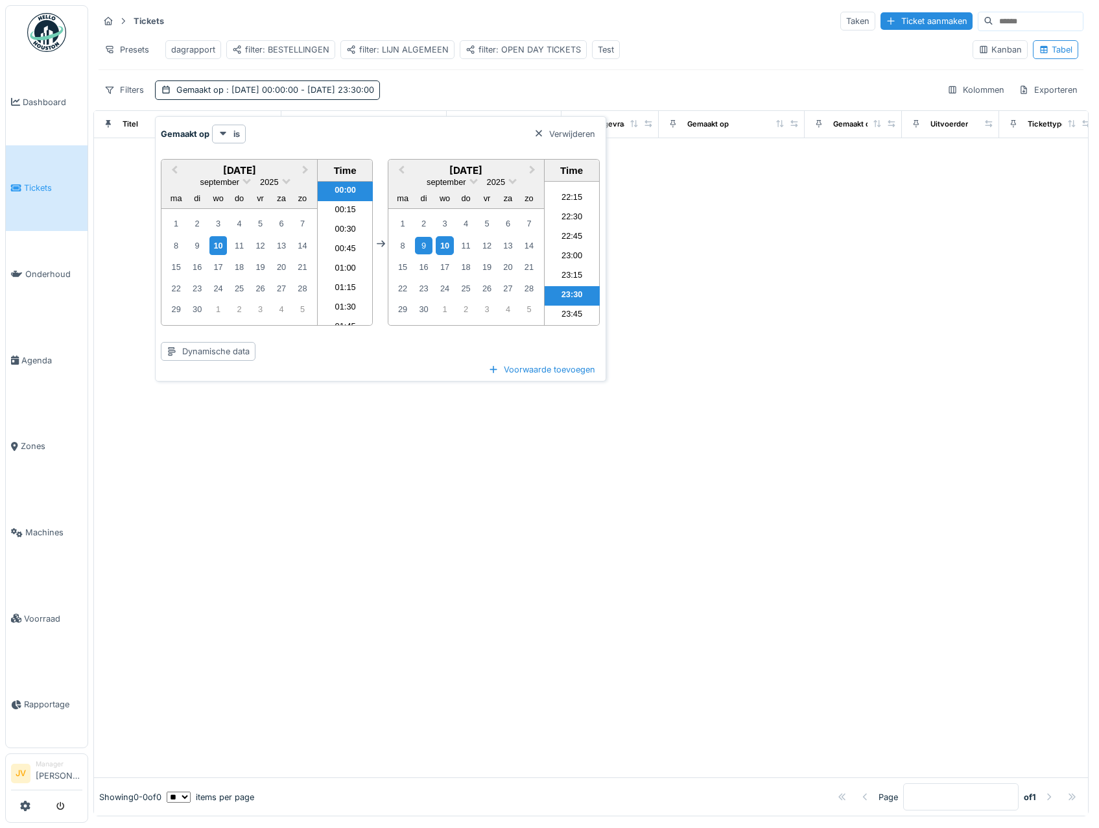
click at [446, 246] on div "10" at bounding box center [445, 245] width 18 height 19
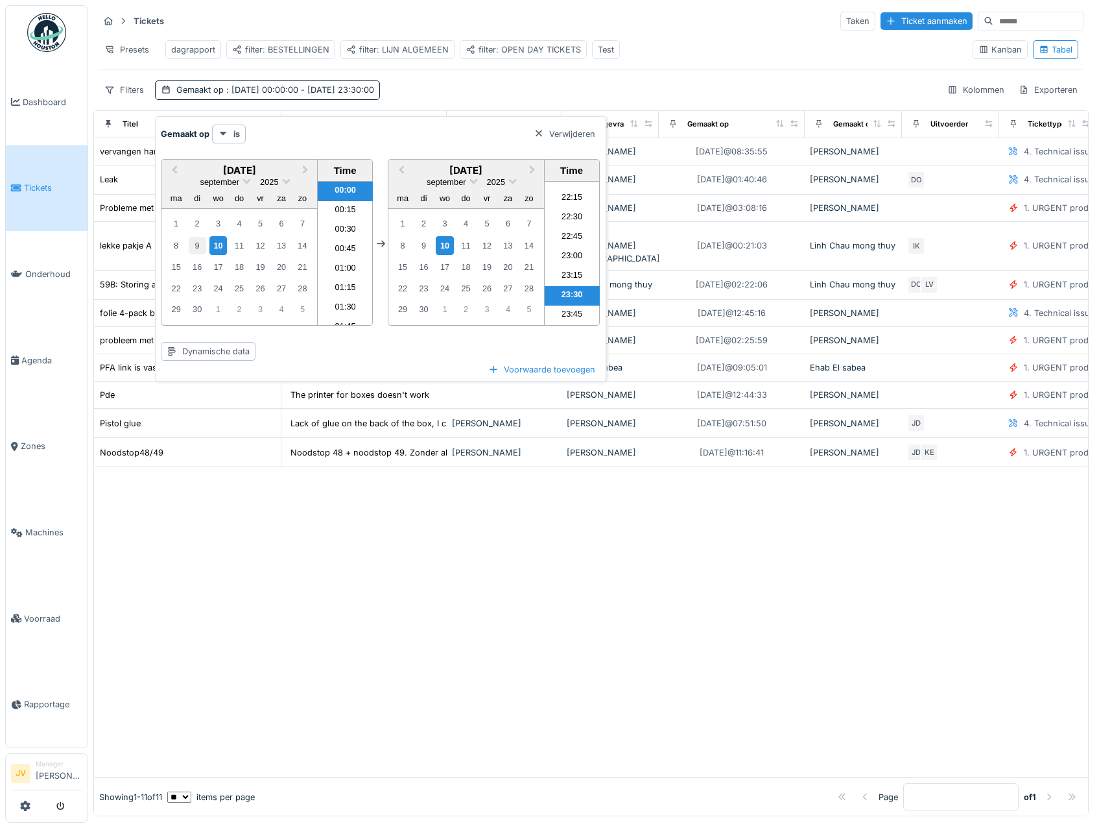
click at [199, 249] on div "9" at bounding box center [198, 246] width 18 height 18
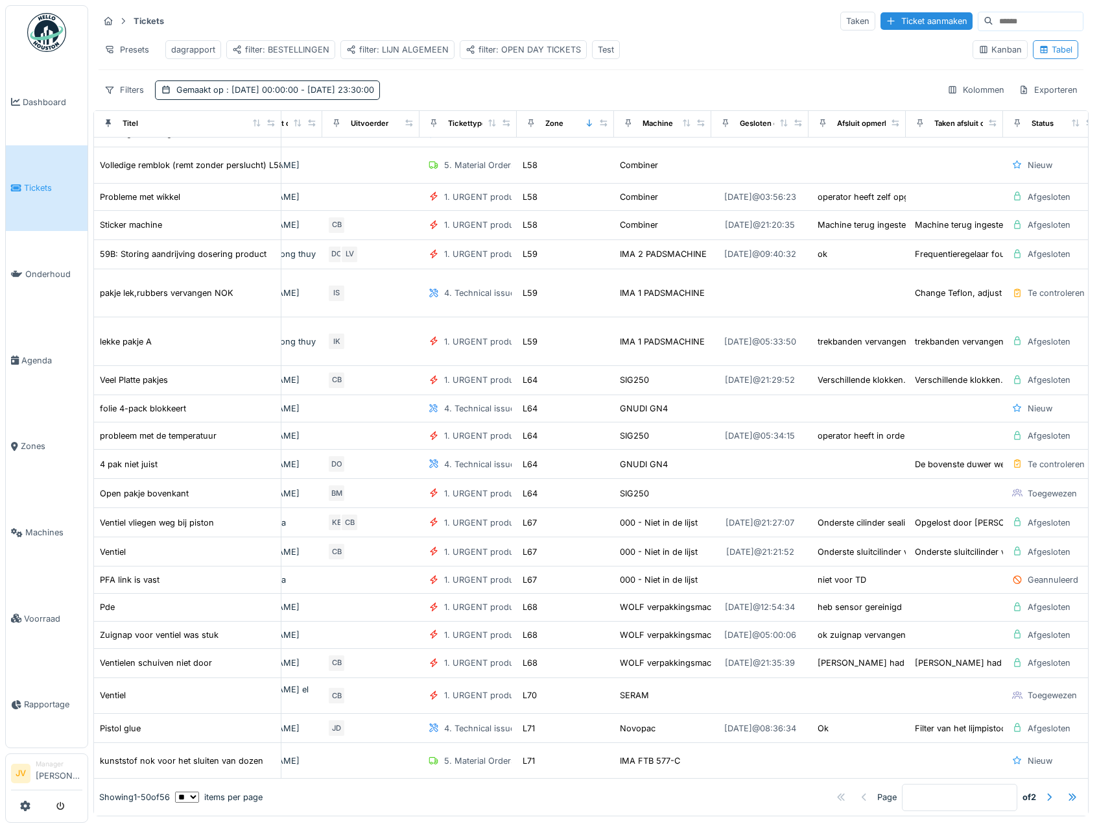
scroll to position [778, 580]
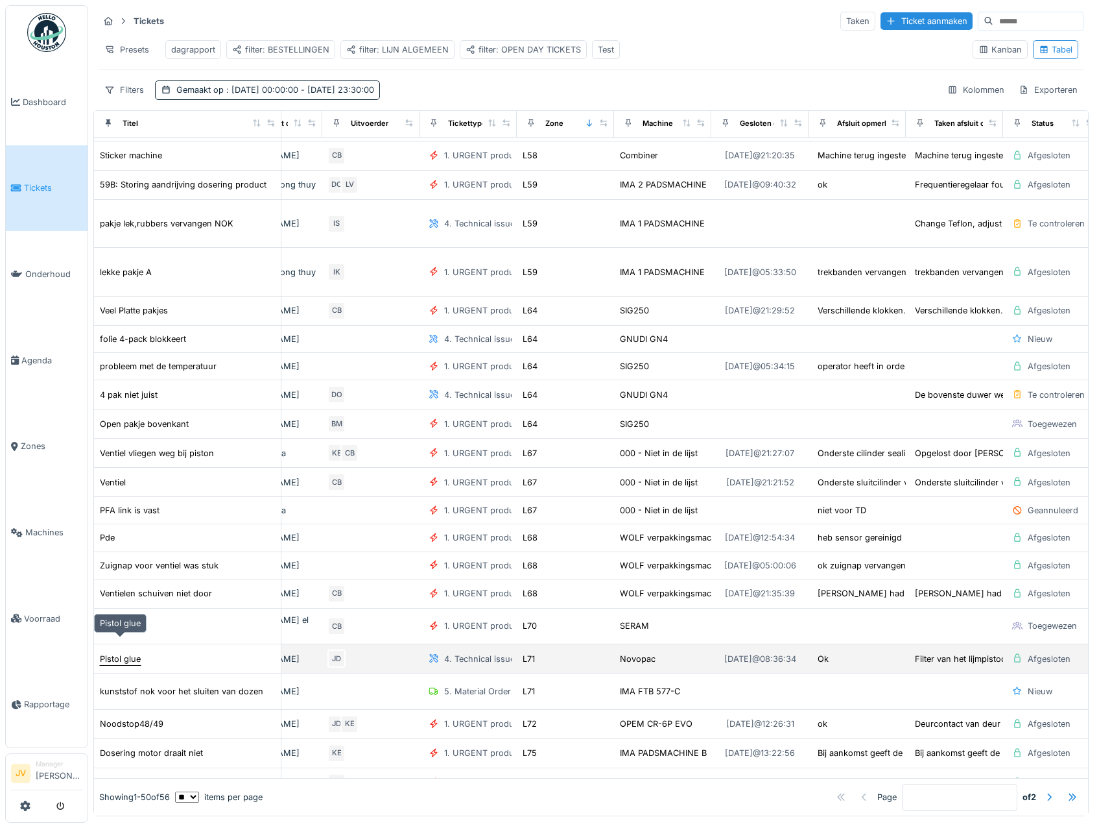
click at [122, 653] on div "Pistol glue" at bounding box center [120, 659] width 41 height 12
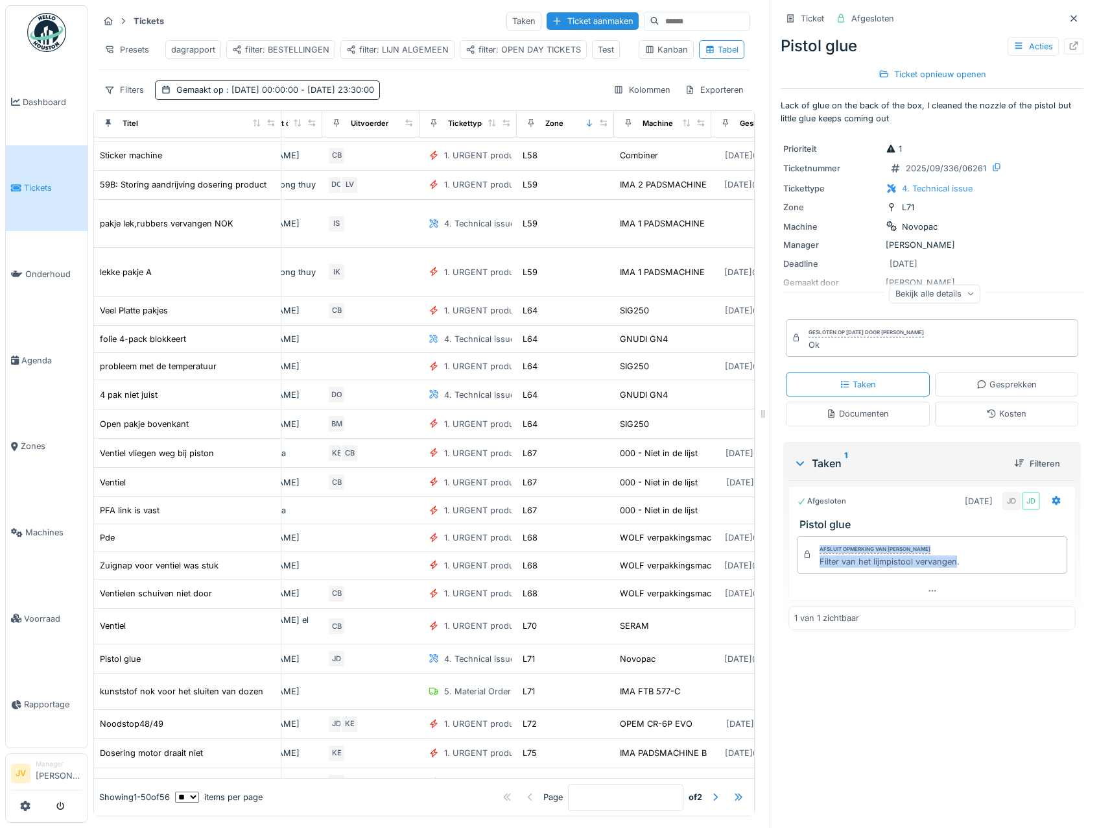
drag, startPoint x: 805, startPoint y: 564, endPoint x: 946, endPoint y: 562, distance: 141.4
click at [946, 562] on div "Afsluit opmerking van Jasper De wit Filter van het lijmpistool vervangen." at bounding box center [932, 555] width 270 height 38
click at [947, 563] on div "Filter van het lijmpistool vervangen." at bounding box center [890, 561] width 140 height 12
click at [966, 564] on div "Afsluit opmerking van Jasper De wit Filter van het lijmpistool vervangen." at bounding box center [932, 555] width 270 height 38
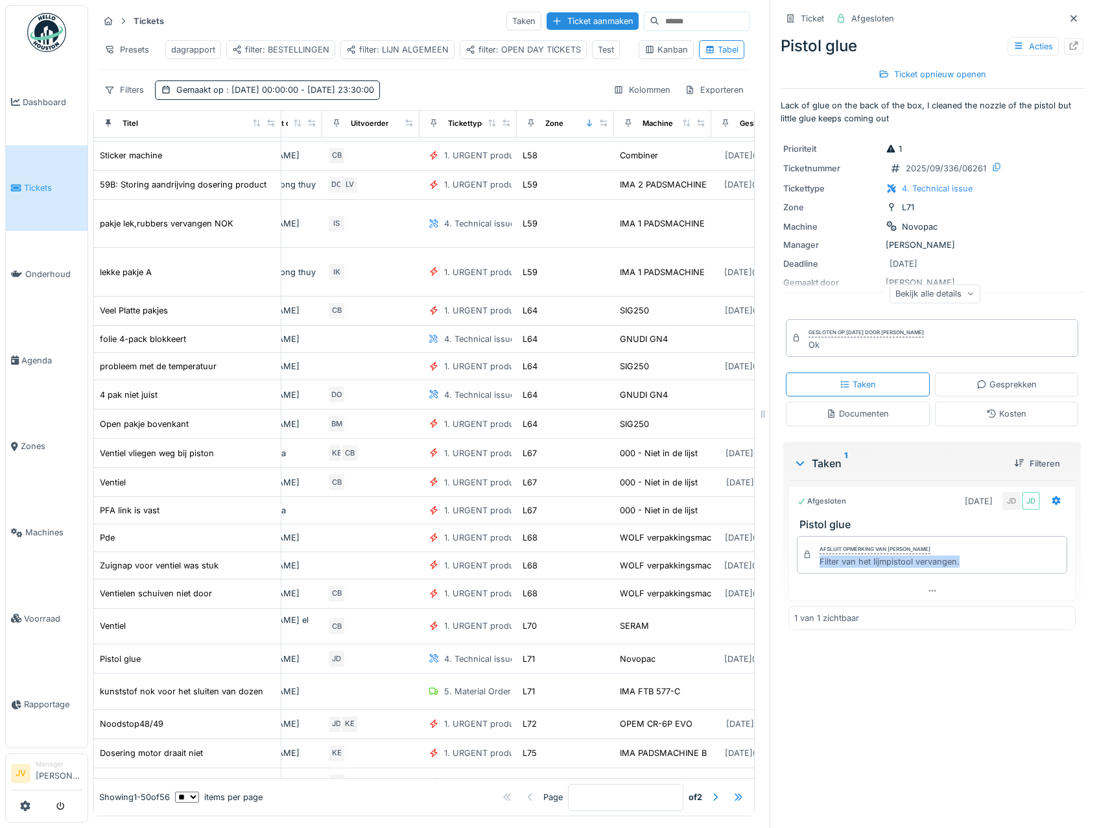
drag, startPoint x: 808, startPoint y: 564, endPoint x: 950, endPoint y: 568, distance: 142.1
click at [950, 568] on div "Afsluit opmerking van Jasper De wit Filter van het lijmpistool vervangen." at bounding box center [932, 555] width 270 height 38
copy div "Filter van het lijmpistool vervangen."
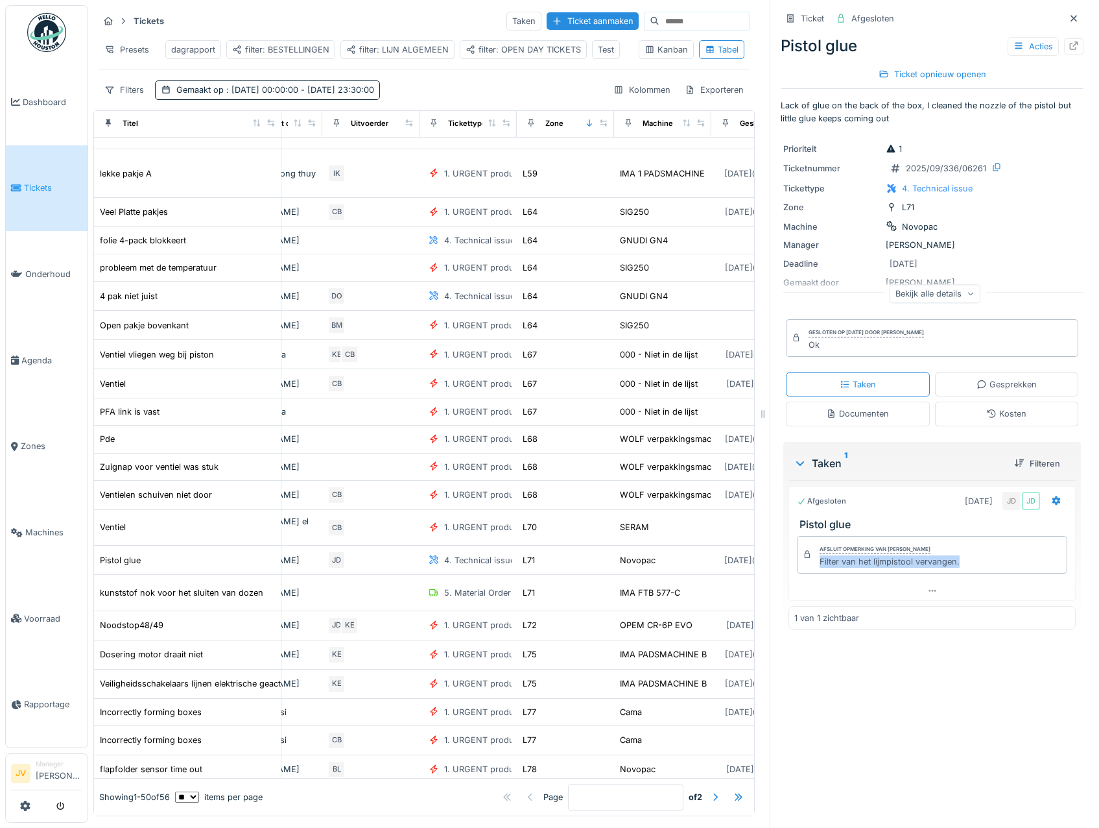
scroll to position [888, 580]
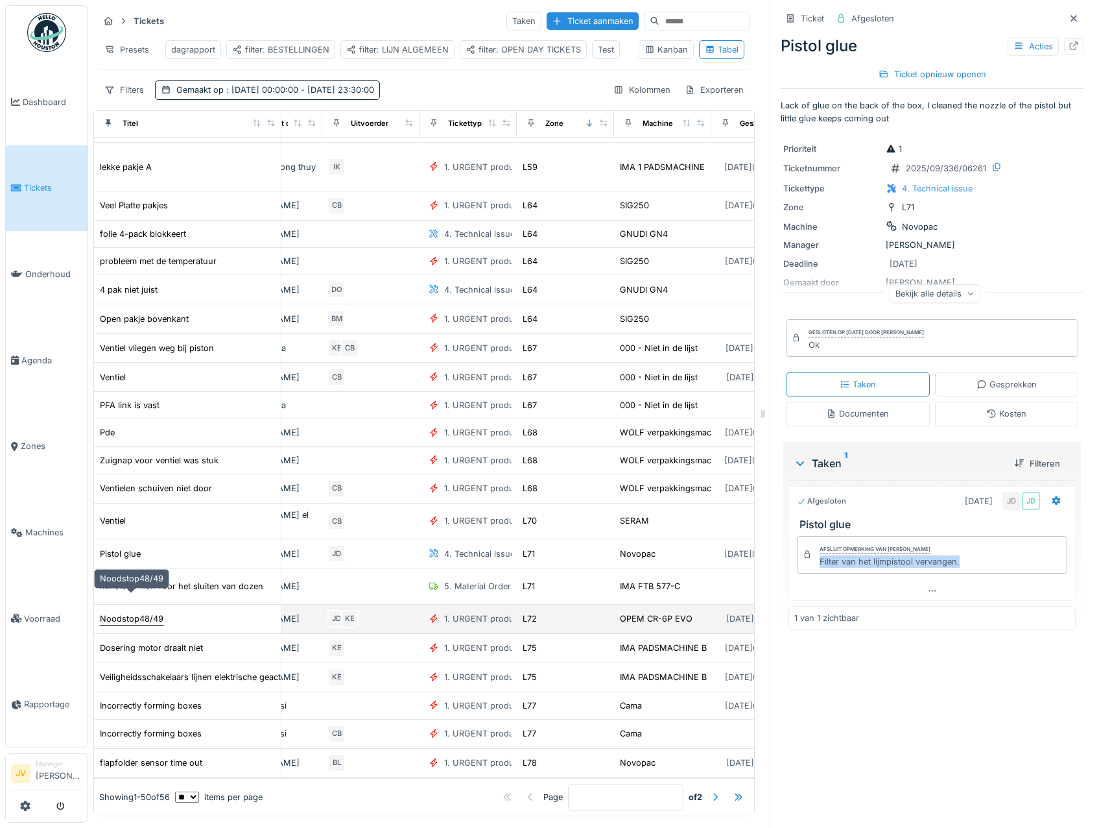
click at [128, 612] on div "Noodstop48/49" at bounding box center [132, 618] width 64 height 12
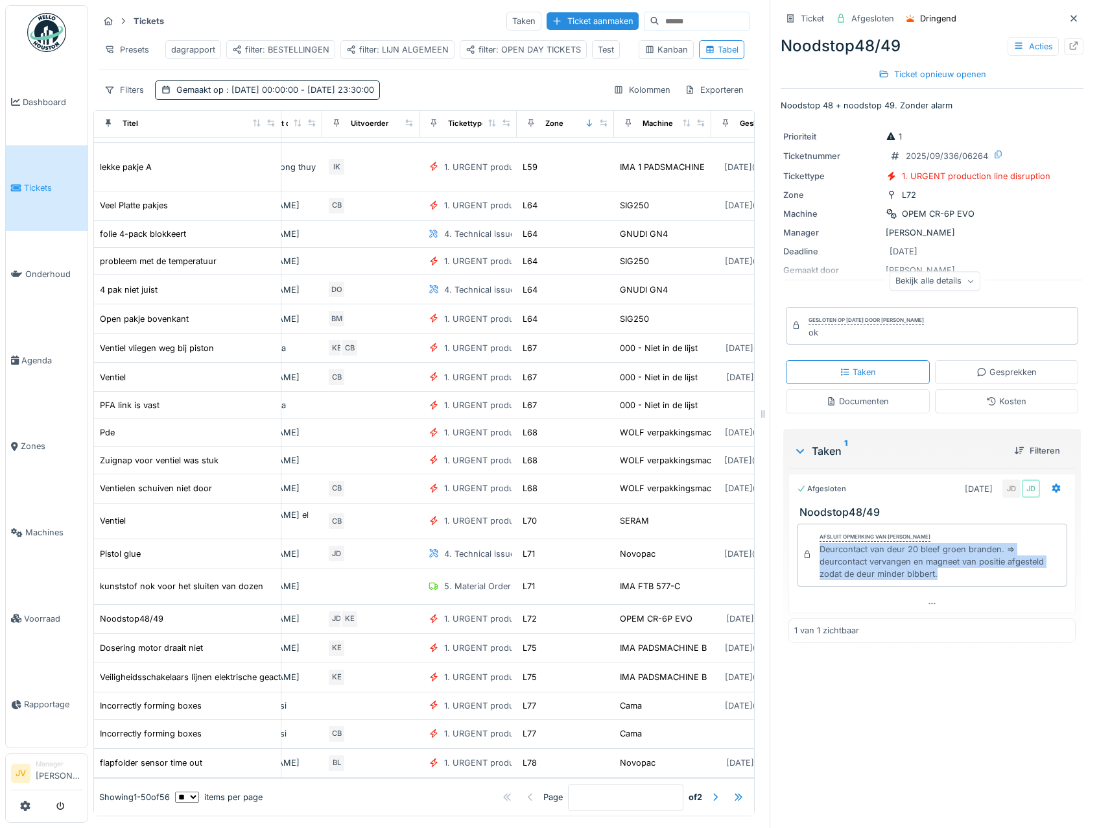
drag, startPoint x: 808, startPoint y: 549, endPoint x: 950, endPoint y: 582, distance: 146.5
click at [950, 582] on div "Afsluit opmerking van Jasper De wit Deurcontact van deur 20 bleef groen branden…" at bounding box center [932, 554] width 270 height 63
copy div "Deurcontact van deur 20 bleef groen branden. => deurcontact vervangen en magnee…"
